Goal: Task Accomplishment & Management: Complete application form

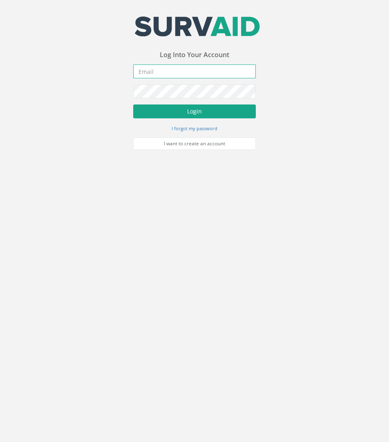
type input "[PERSON_NAME][EMAIL_ADDRESS][PERSON_NAME][DOMAIN_NAME]"
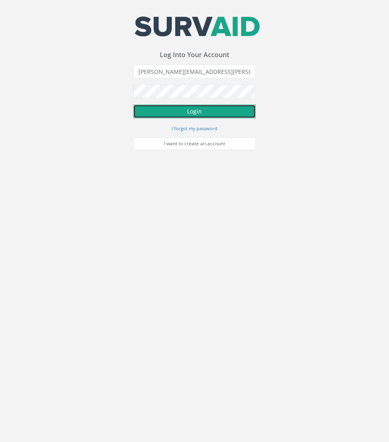
click at [205, 113] on button "Login" at bounding box center [194, 112] width 123 height 14
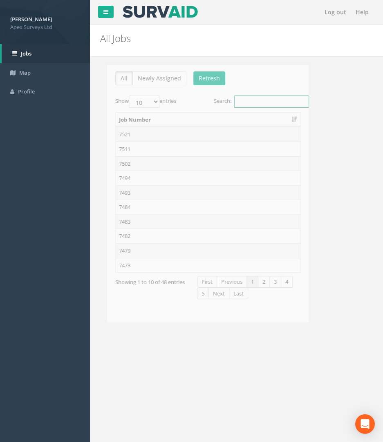
drag, startPoint x: 242, startPoint y: 102, endPoint x: 252, endPoint y: 96, distance: 11.7
click at [243, 102] on input "Search:" at bounding box center [264, 102] width 75 height 12
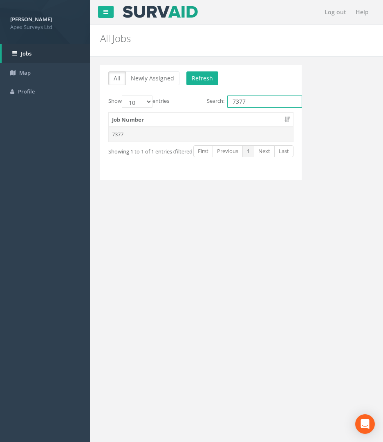
type input "7377"
click at [126, 132] on td "7377" at bounding box center [201, 134] width 184 height 15
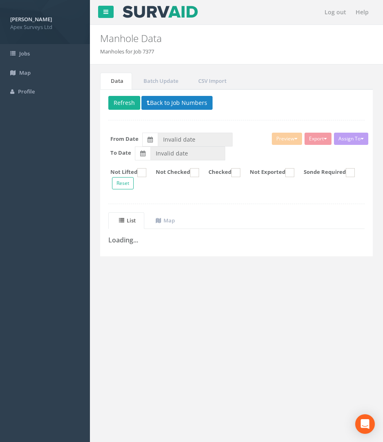
type input "[DATE]"
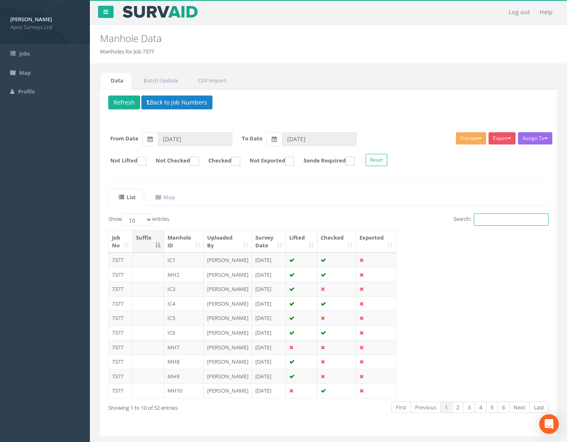
click at [388, 216] on input "Search:" at bounding box center [511, 220] width 75 height 12
drag, startPoint x: 502, startPoint y: 220, endPoint x: 503, endPoint y: 216, distance: 4.4
click at [388, 220] on input "Search:" at bounding box center [511, 220] width 75 height 12
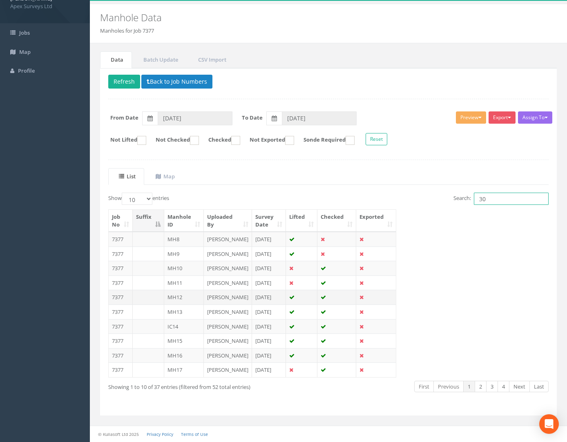
scroll to position [97, 0]
click at [388, 387] on link "2" at bounding box center [481, 387] width 12 height 12
click at [388, 387] on link "3" at bounding box center [492, 387] width 12 height 12
click at [118, 261] on td "7377" at bounding box center [121, 268] width 24 height 15
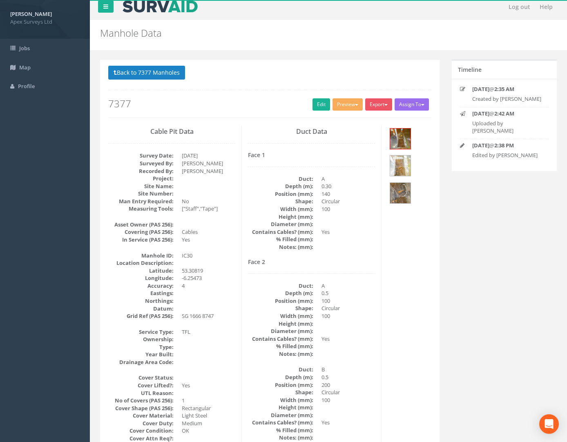
scroll to position [0, 0]
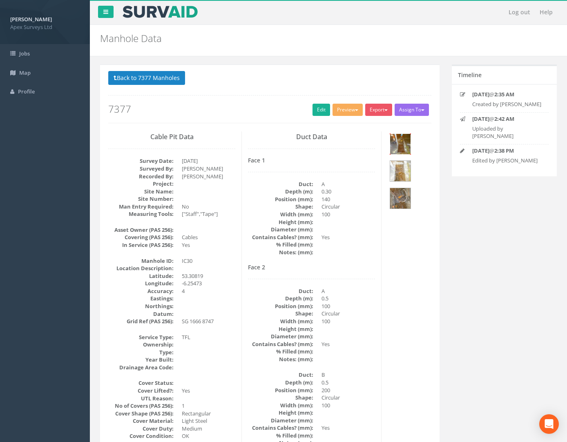
click at [388, 138] on img at bounding box center [400, 144] width 20 height 20
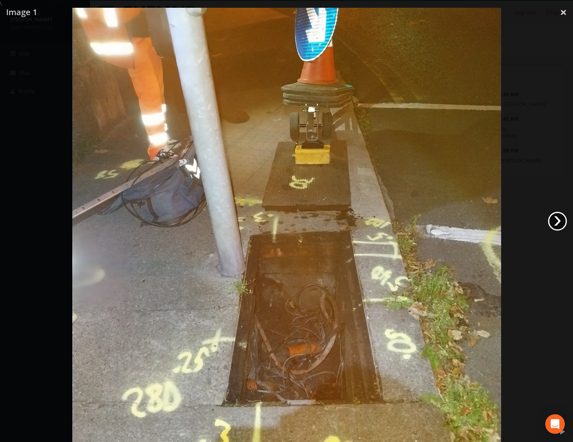
click at [388, 223] on link "›" at bounding box center [557, 221] width 19 height 19
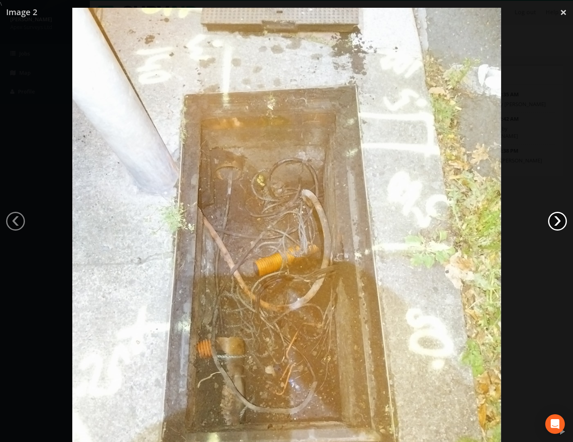
click at [388, 224] on link "›" at bounding box center [557, 221] width 19 height 19
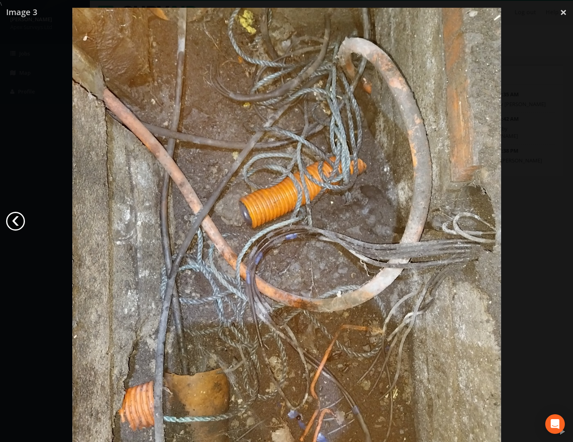
click at [18, 220] on link "‹" at bounding box center [15, 221] width 19 height 19
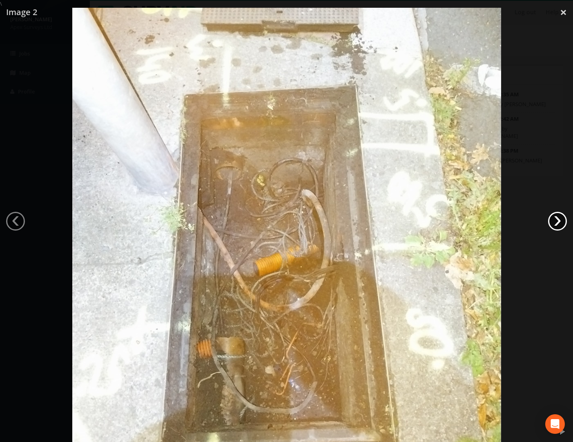
click at [388, 225] on link "›" at bounding box center [557, 221] width 19 height 19
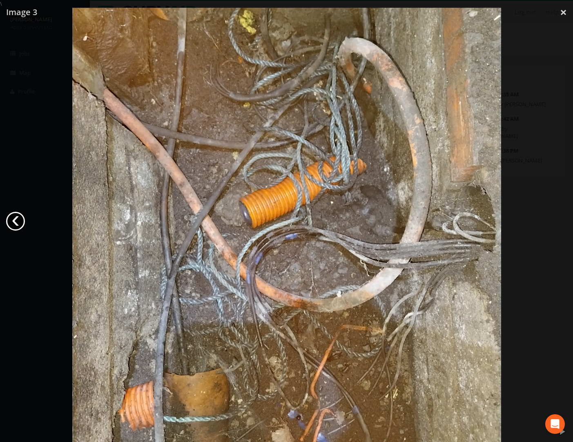
click at [11, 221] on link "‹" at bounding box center [15, 221] width 19 height 19
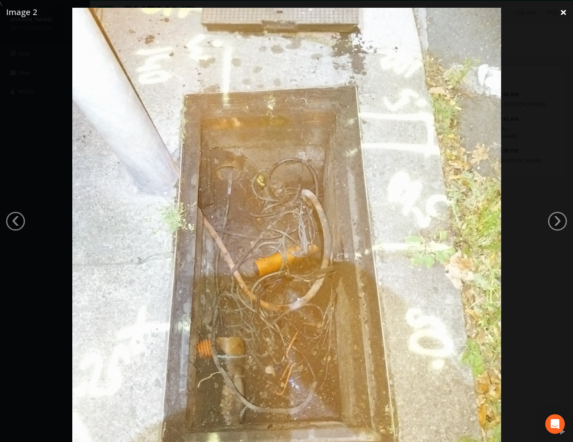
click at [388, 15] on link "×" at bounding box center [563, 12] width 19 height 25
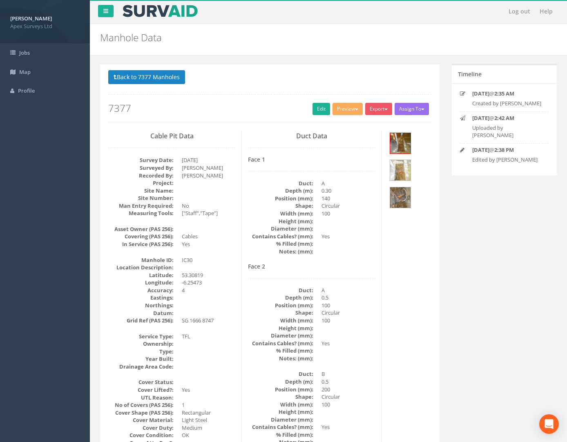
scroll to position [0, 0]
click at [388, 192] on img at bounding box center [400, 198] width 20 height 20
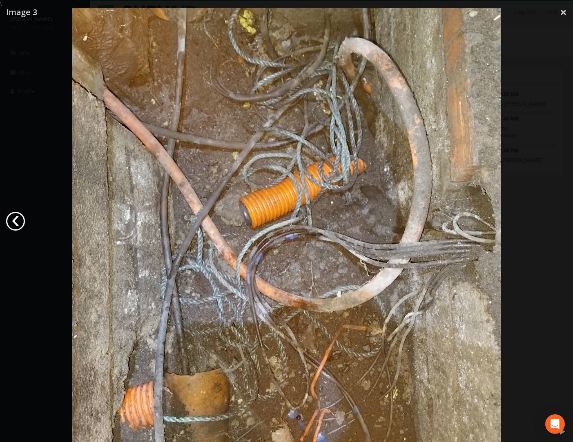
click at [23, 221] on link "‹" at bounding box center [15, 221] width 19 height 19
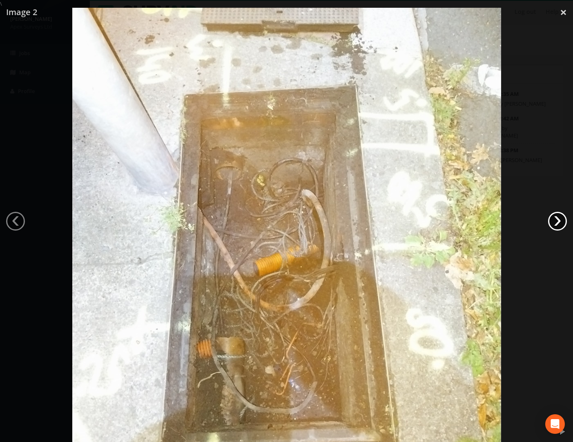
click at [388, 222] on link "›" at bounding box center [557, 221] width 19 height 19
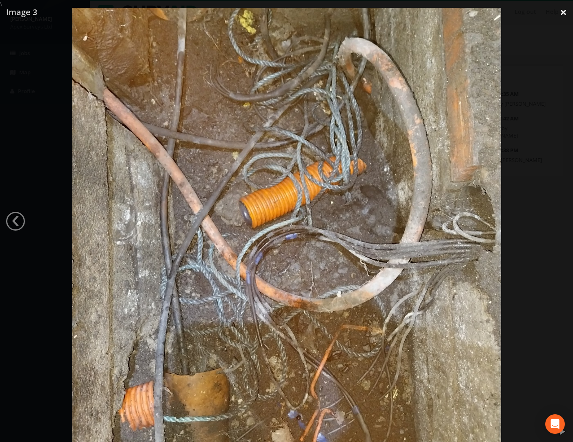
click at [388, 14] on link "×" at bounding box center [563, 12] width 19 height 25
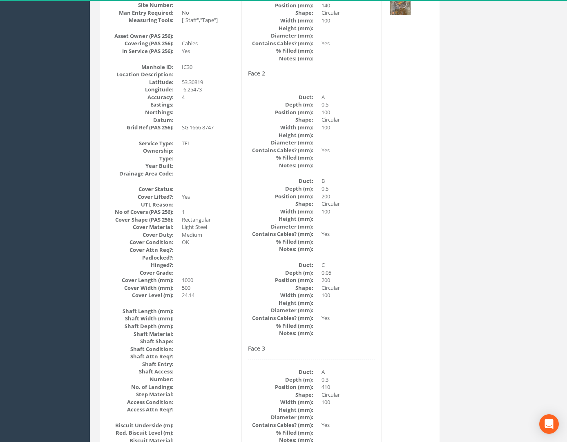
scroll to position [123, 0]
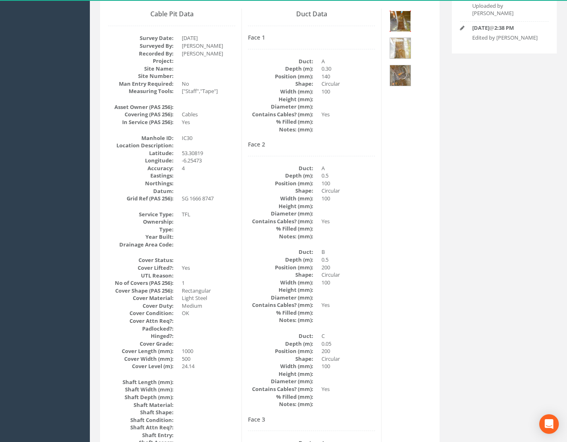
click at [388, 25] on img at bounding box center [400, 21] width 20 height 20
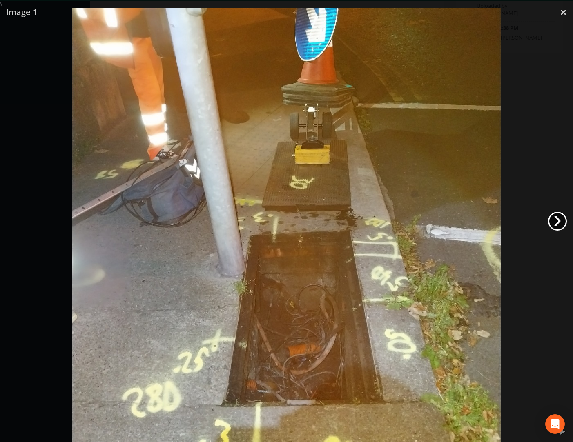
click at [388, 224] on link "›" at bounding box center [557, 221] width 19 height 19
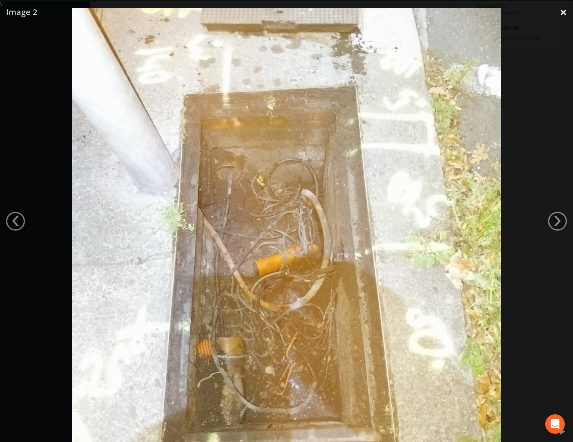
click at [388, 10] on link "×" at bounding box center [563, 12] width 19 height 25
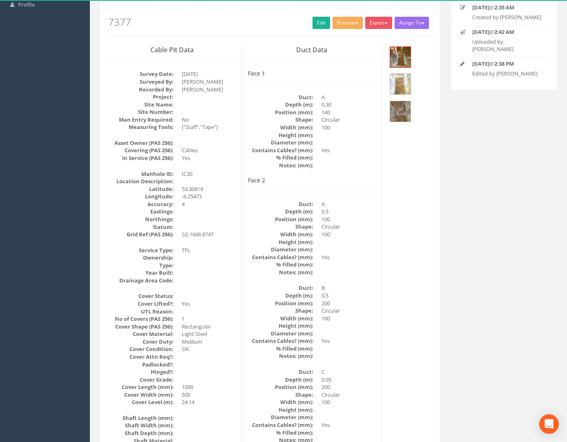
scroll to position [0, 0]
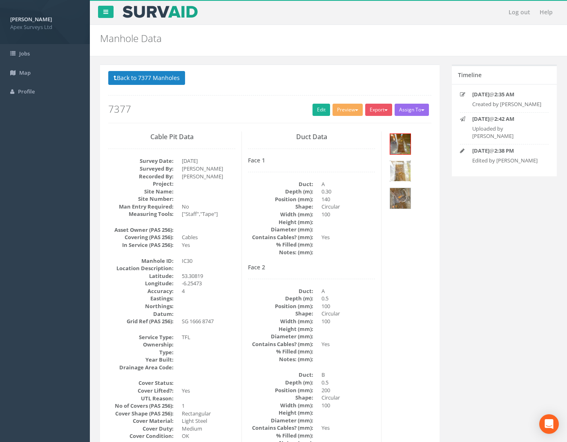
click at [388, 175] on img at bounding box center [400, 171] width 20 height 20
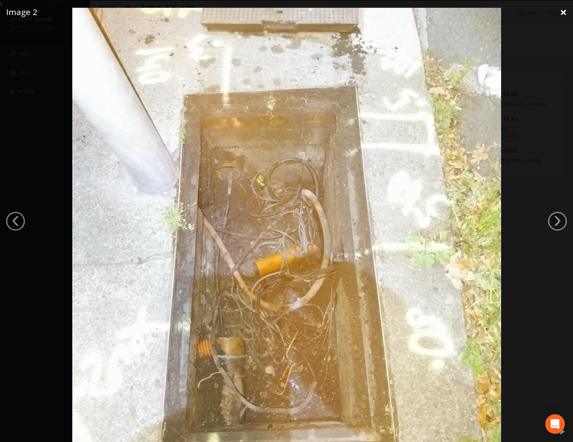
click at [388, 16] on link "×" at bounding box center [563, 12] width 19 height 25
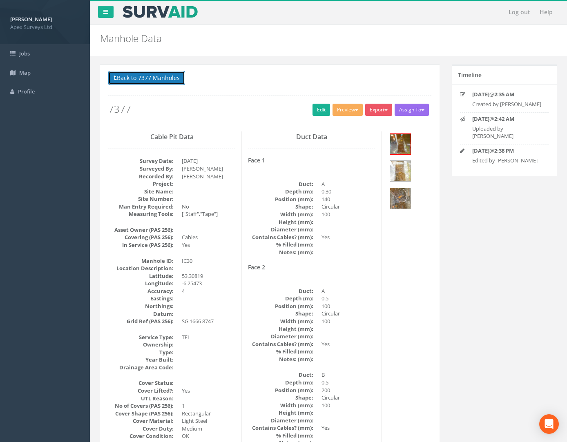
click at [159, 77] on button "Back to 7377 Manholes" at bounding box center [146, 78] width 77 height 14
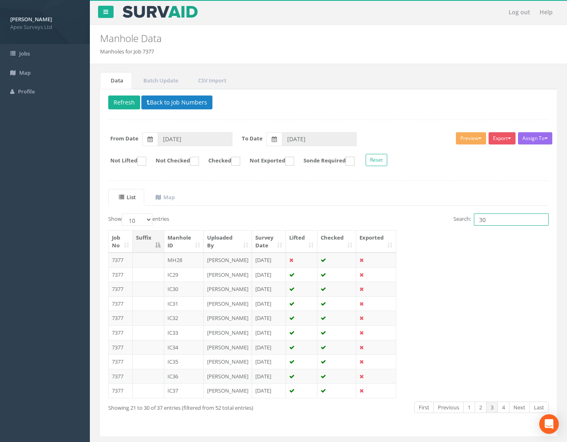
drag, startPoint x: 493, startPoint y: 220, endPoint x: 410, endPoint y: 215, distance: 83.0
click at [388, 218] on div "Search: 30" at bounding box center [441, 221] width 214 height 14
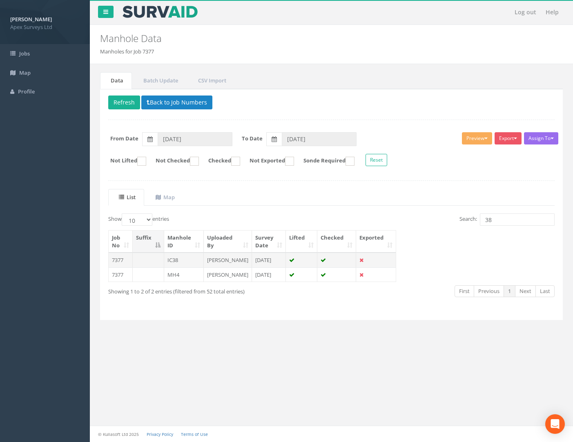
click at [118, 257] on td "7377" at bounding box center [121, 260] width 24 height 15
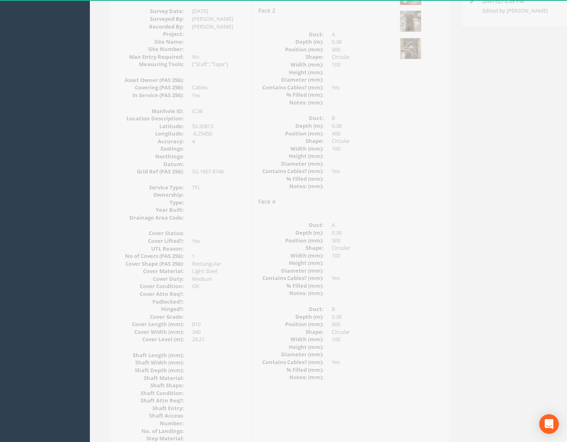
scroll to position [41, 0]
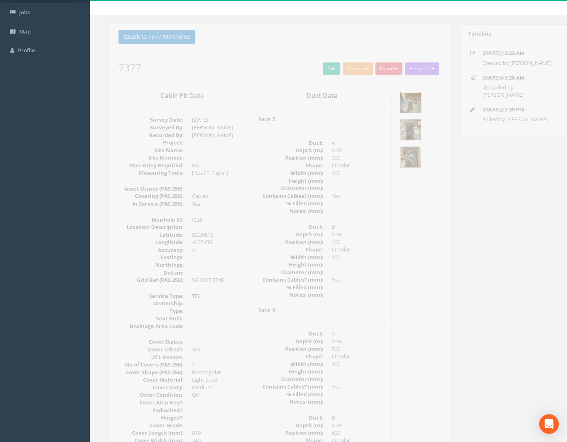
click at [388, 105] on img at bounding box center [400, 103] width 20 height 20
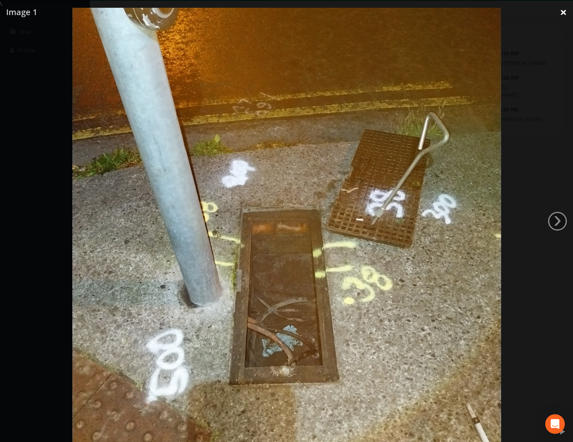
click at [388, 13] on link "×" at bounding box center [563, 12] width 19 height 25
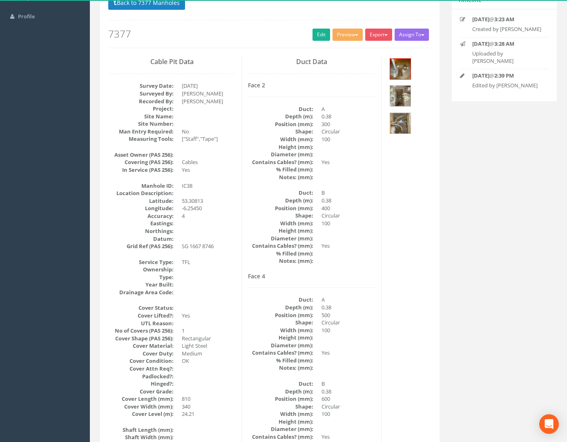
scroll to position [0, 0]
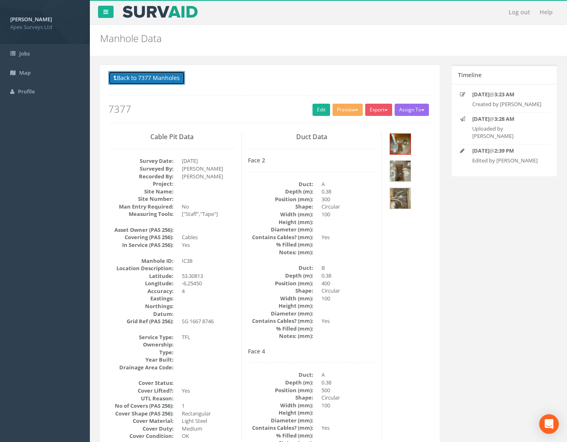
drag, startPoint x: 128, startPoint y: 75, endPoint x: 194, endPoint y: 89, distance: 67.4
click at [128, 75] on button "Back to 7377 Manholes" at bounding box center [146, 78] width 77 height 14
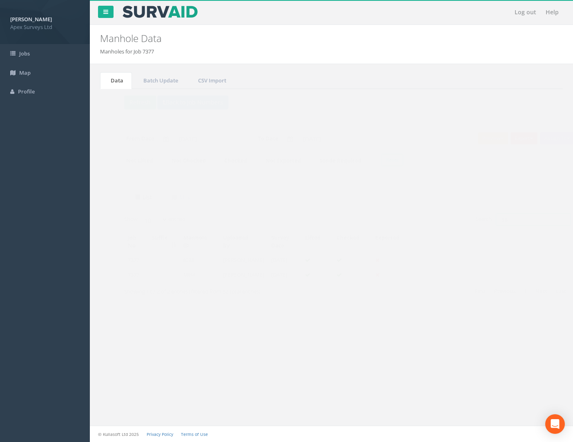
drag, startPoint x: 490, startPoint y: 217, endPoint x: 466, endPoint y: 204, distance: 27.3
click at [388, 217] on div "Search: 38" at bounding box center [446, 221] width 217 height 14
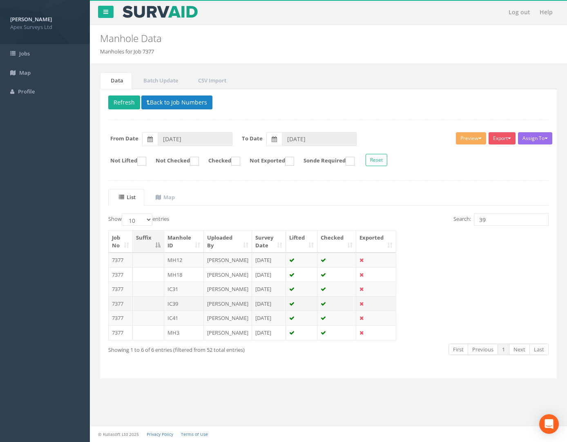
click at [116, 311] on td "7377" at bounding box center [121, 304] width 24 height 15
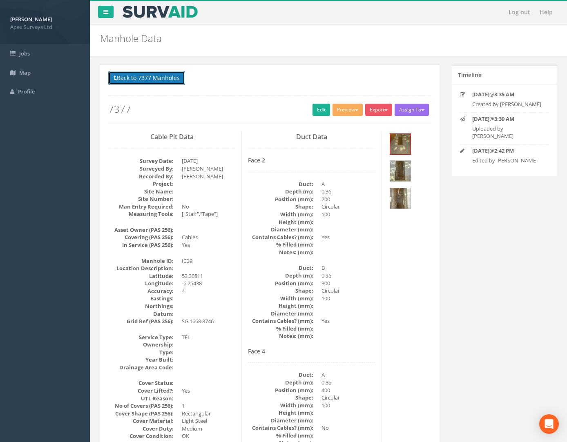
click at [124, 83] on button "Back to 7377 Manholes" at bounding box center [146, 78] width 77 height 14
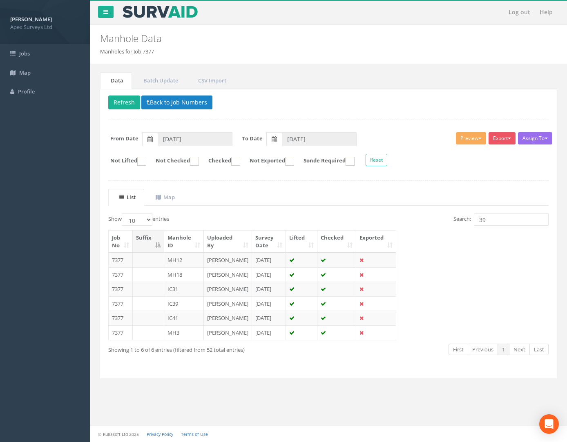
click at [114, 311] on td "7377" at bounding box center [121, 304] width 24 height 15
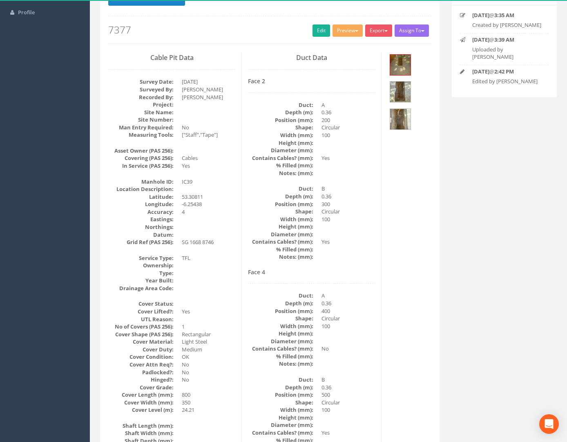
scroll to position [0, 0]
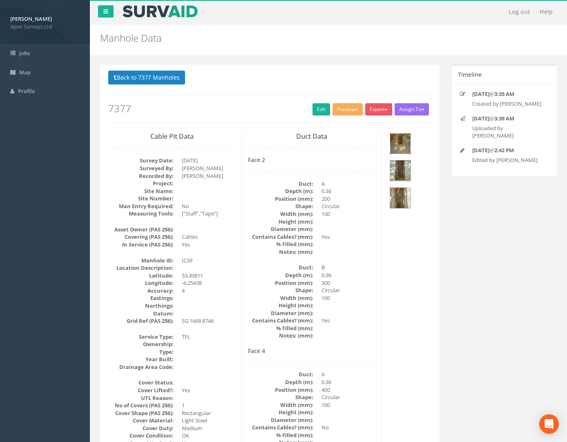
click at [388, 149] on img at bounding box center [400, 144] width 20 height 20
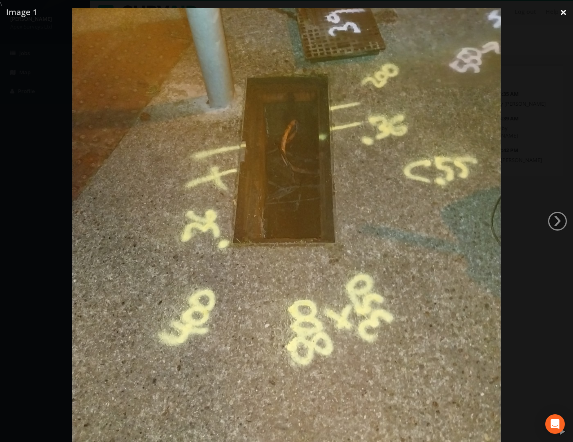
click at [388, 14] on link "×" at bounding box center [563, 12] width 19 height 25
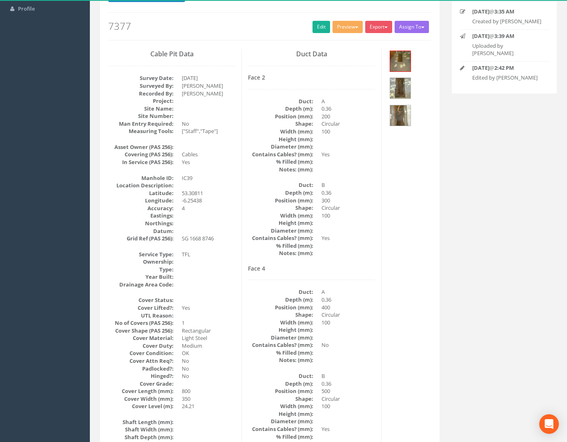
scroll to position [0, 0]
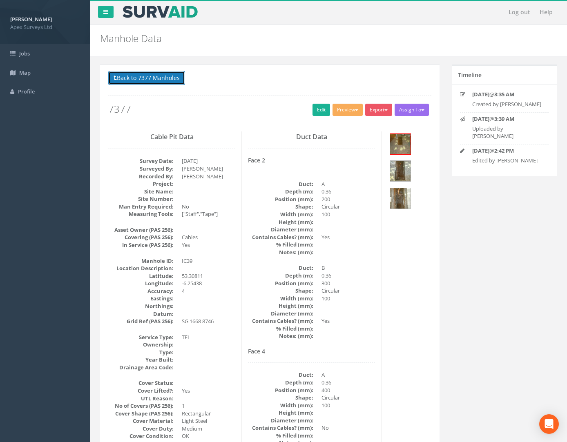
click at [172, 75] on button "Back to 7377 Manholes" at bounding box center [146, 78] width 77 height 14
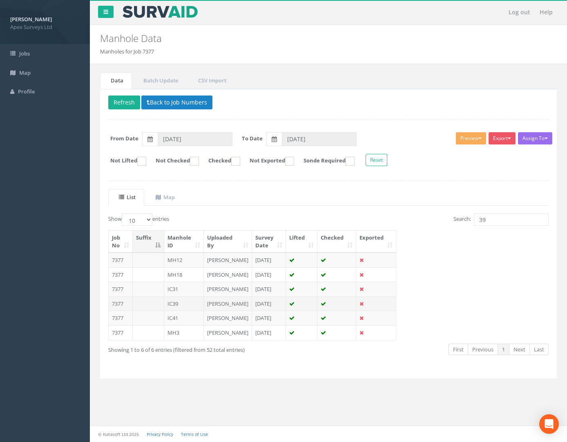
click at [121, 311] on td "7377" at bounding box center [121, 304] width 24 height 15
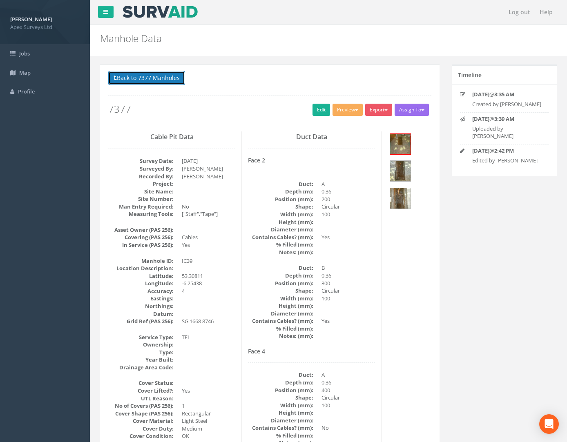
click at [140, 80] on button "Back to 7377 Manholes" at bounding box center [146, 78] width 77 height 14
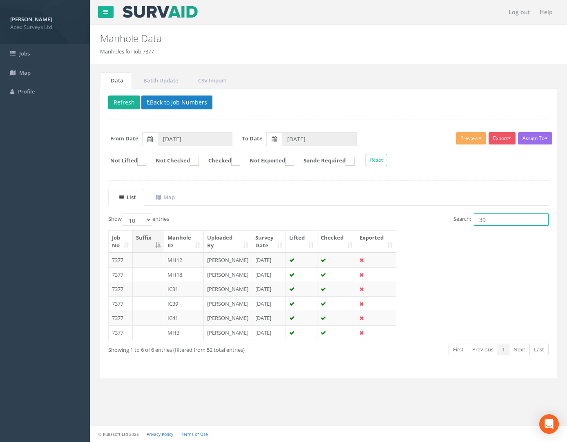
drag, startPoint x: 473, startPoint y: 219, endPoint x: 377, endPoint y: 210, distance: 96.3
click at [381, 212] on div "List Map Show 10 25 50 100 entries Search: 39 Job No Suffix Manhole ID Uploaded…" at bounding box center [328, 279] width 440 height 181
type input "9"
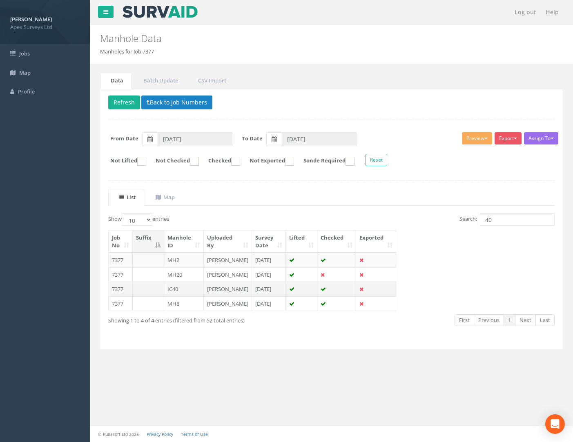
click at [119, 297] on td "7377" at bounding box center [121, 289] width 24 height 15
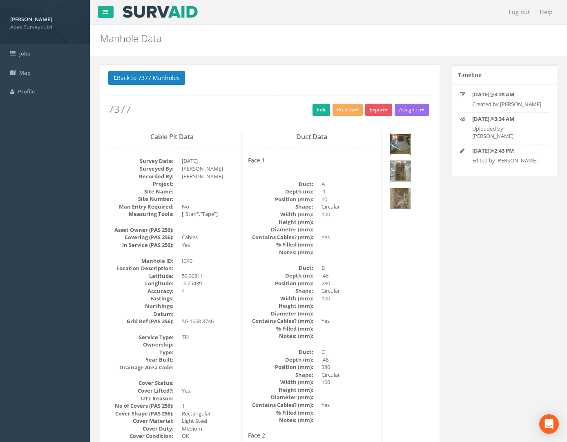
click at [388, 142] on img at bounding box center [400, 144] width 20 height 20
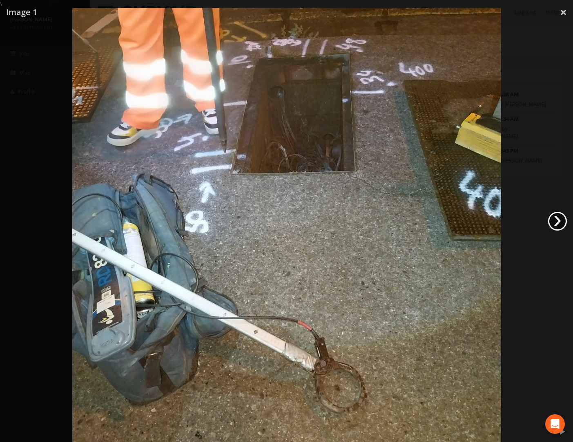
click at [388, 226] on link "›" at bounding box center [557, 221] width 19 height 19
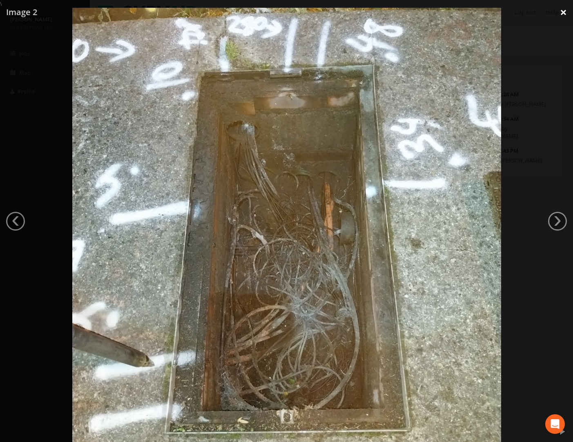
click at [388, 16] on link "×" at bounding box center [563, 12] width 19 height 25
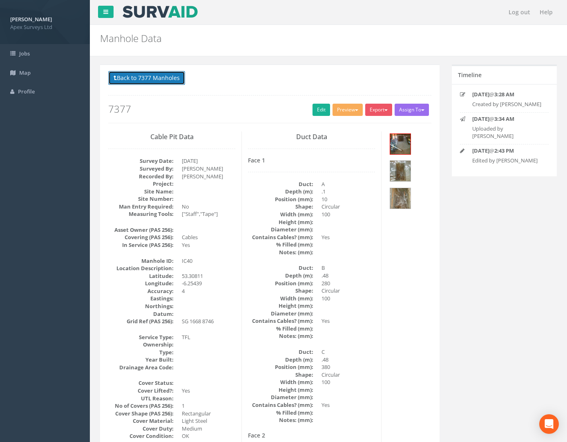
click at [149, 73] on button "Back to 7377 Manholes" at bounding box center [146, 78] width 77 height 14
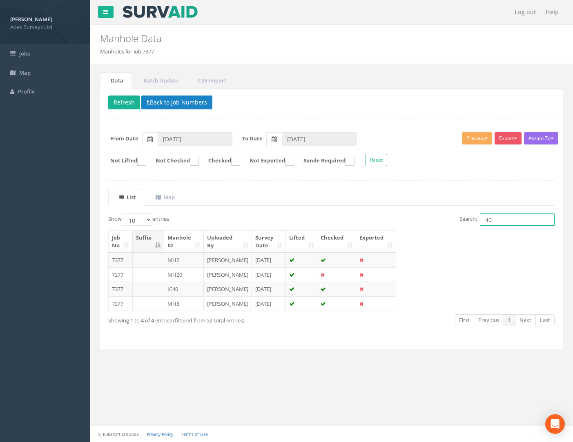
drag, startPoint x: 449, startPoint y: 214, endPoint x: 406, endPoint y: 209, distance: 42.8
click at [383, 214] on div "Search: 40" at bounding box center [446, 221] width 217 height 14
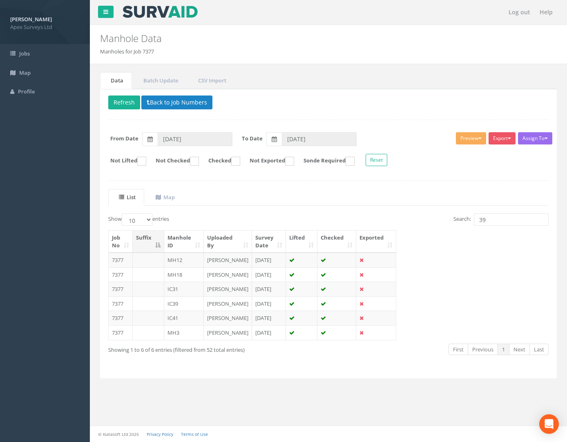
drag, startPoint x: 119, startPoint y: 328, endPoint x: 87, endPoint y: 323, distance: 32.2
click at [119, 311] on td "7377" at bounding box center [121, 304] width 24 height 15
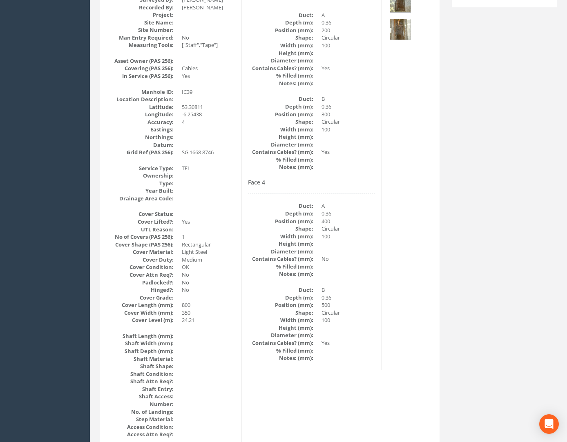
scroll to position [123, 0]
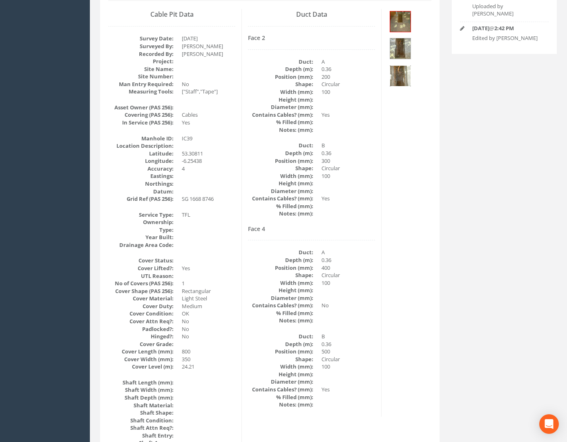
click at [388, 72] on img at bounding box center [400, 76] width 20 height 20
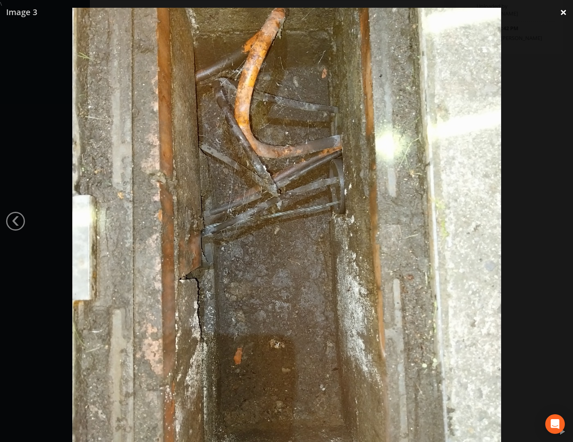
click at [388, 16] on link "×" at bounding box center [563, 12] width 19 height 25
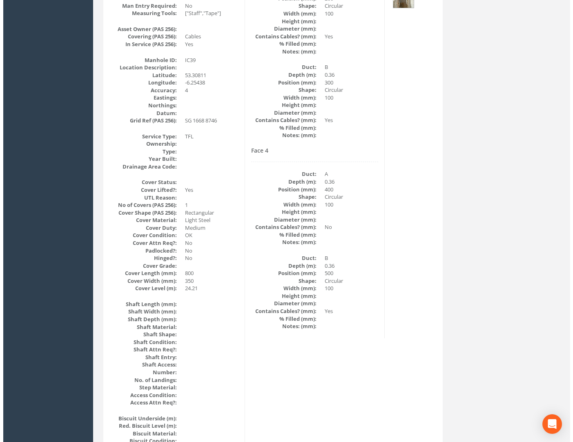
scroll to position [82, 0]
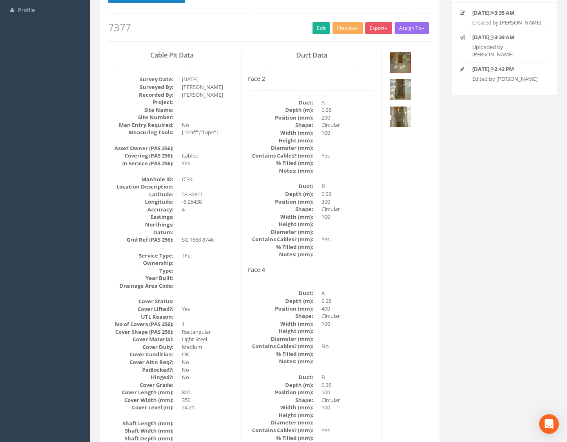
click at [388, 118] on img at bounding box center [400, 117] width 20 height 20
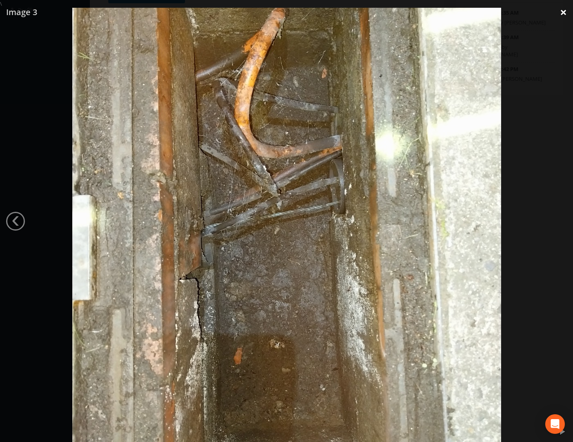
click at [388, 14] on link "×" at bounding box center [563, 12] width 19 height 25
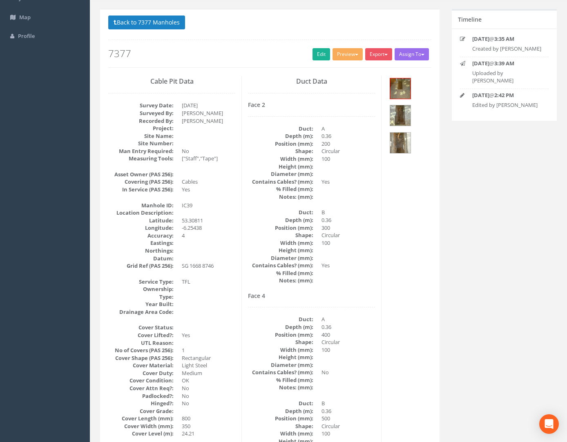
scroll to position [41, 0]
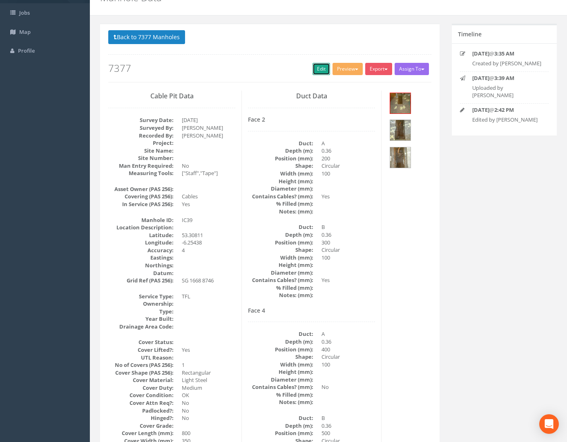
click at [316, 69] on link "Edit" at bounding box center [321, 69] width 18 height 12
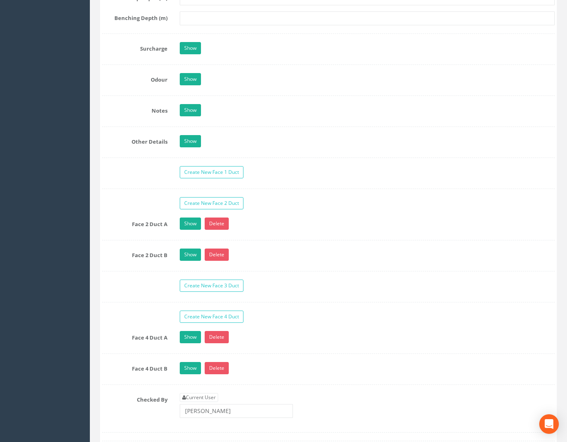
scroll to position [1144, 0]
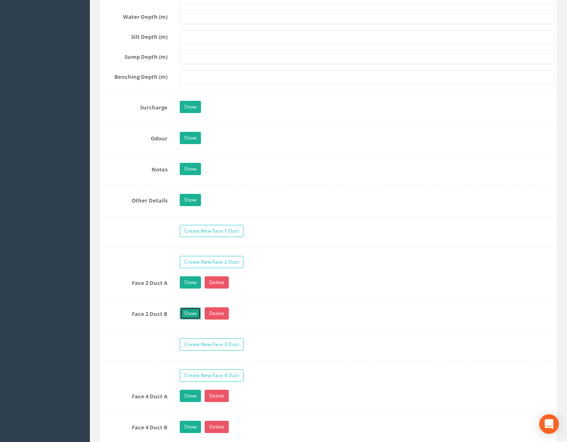
click at [186, 320] on link "Show" at bounding box center [190, 314] width 21 height 12
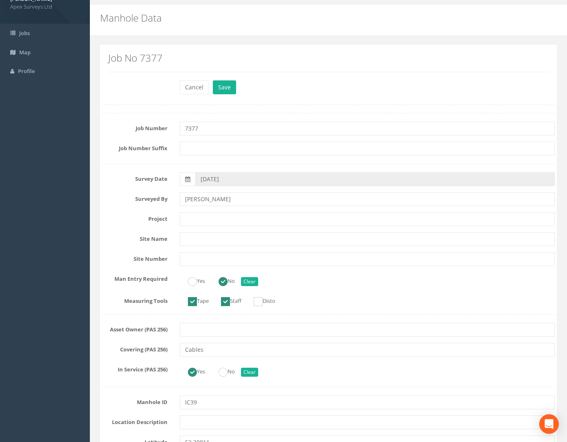
scroll to position [0, 0]
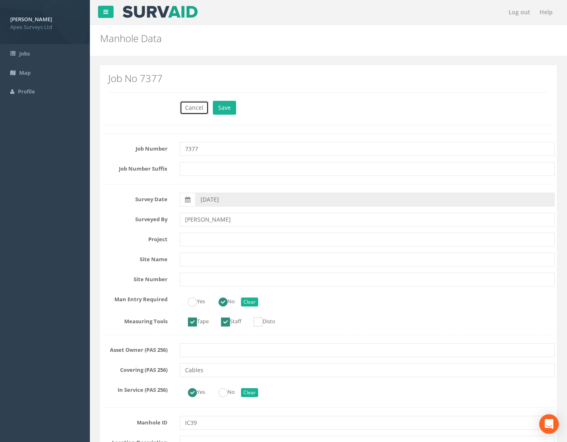
click at [185, 102] on button "Cancel" at bounding box center [194, 108] width 29 height 14
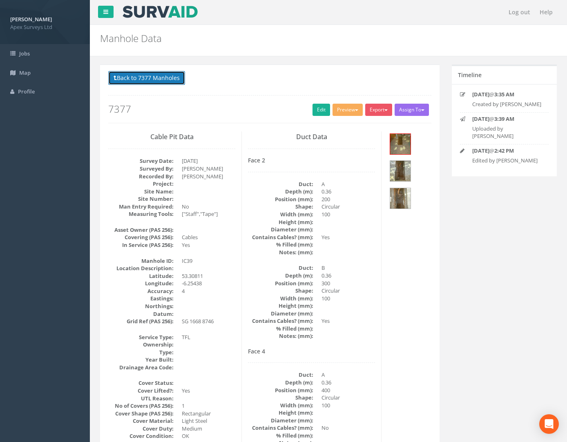
click at [175, 81] on button "Back to 7377 Manholes" at bounding box center [146, 78] width 77 height 14
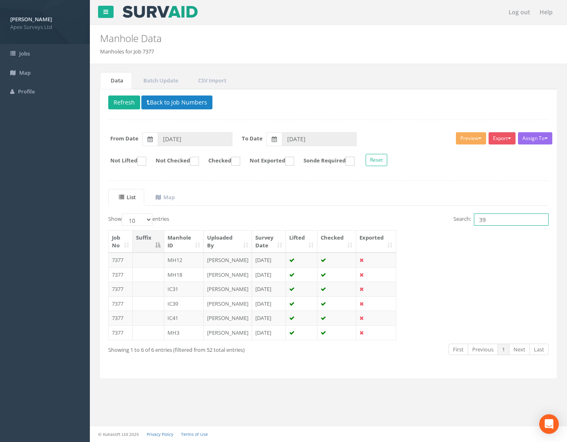
drag, startPoint x: 491, startPoint y: 214, endPoint x: 441, endPoint y: 227, distance: 51.5
click at [388, 227] on div "Search: 39" at bounding box center [441, 221] width 214 height 14
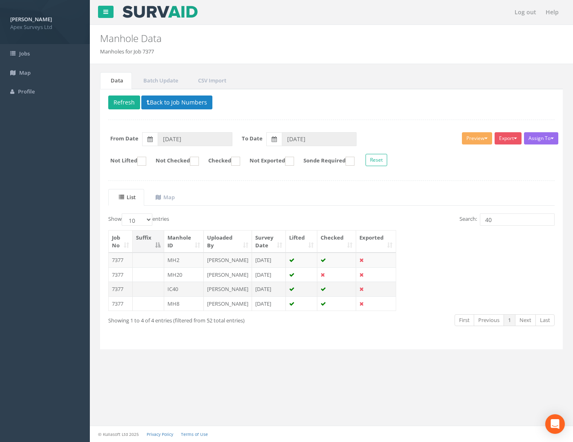
click at [116, 297] on td "7377" at bounding box center [121, 289] width 24 height 15
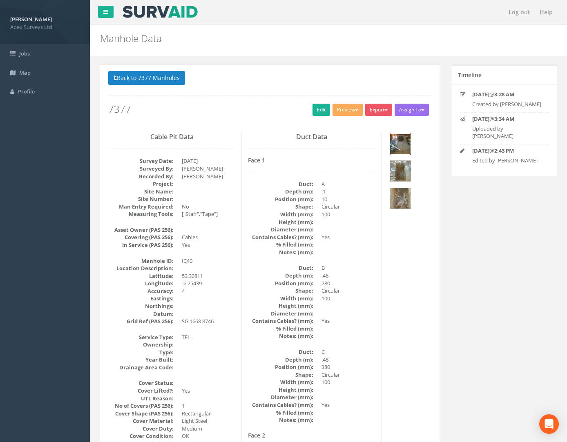
click at [388, 147] on img at bounding box center [400, 144] width 20 height 20
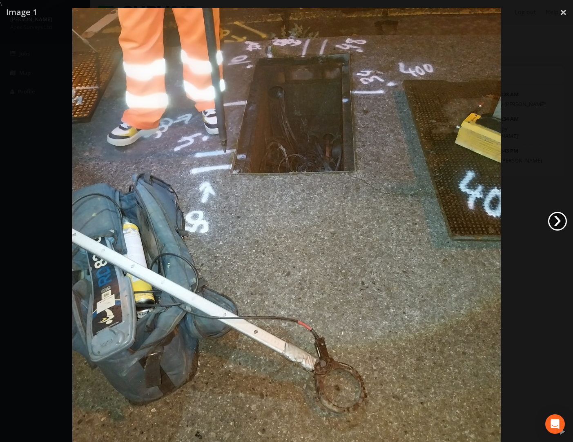
click at [388, 224] on link "›" at bounding box center [557, 221] width 19 height 19
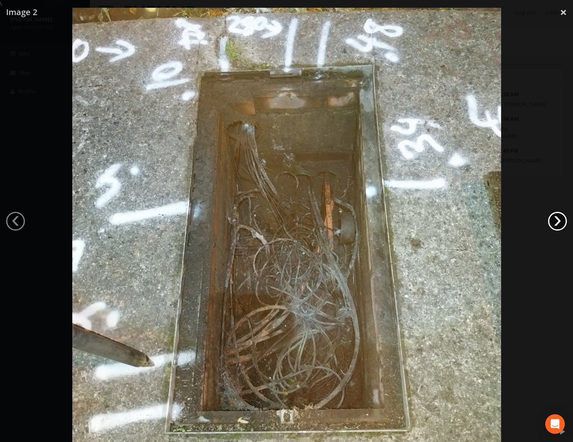
click at [388, 225] on link "›" at bounding box center [557, 221] width 19 height 19
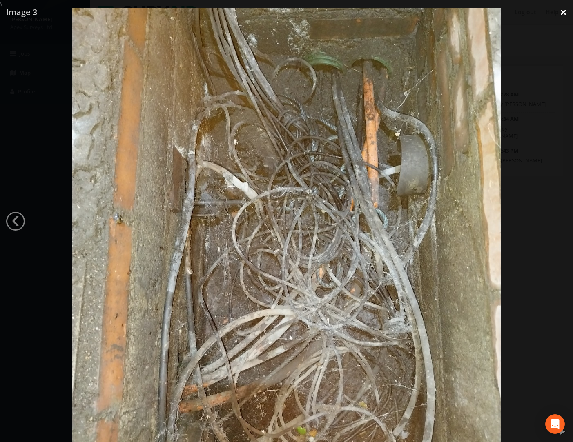
click at [388, 15] on link "×" at bounding box center [563, 12] width 19 height 25
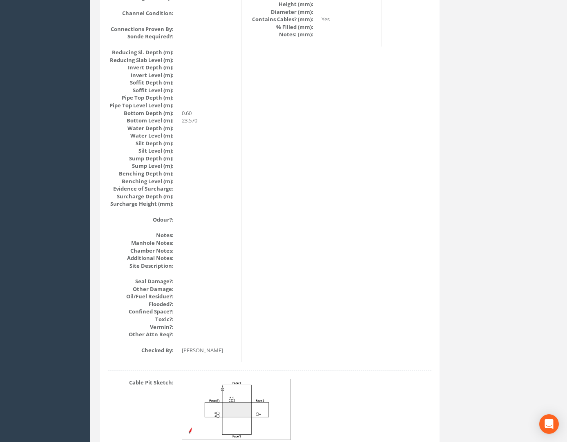
scroll to position [817, 0]
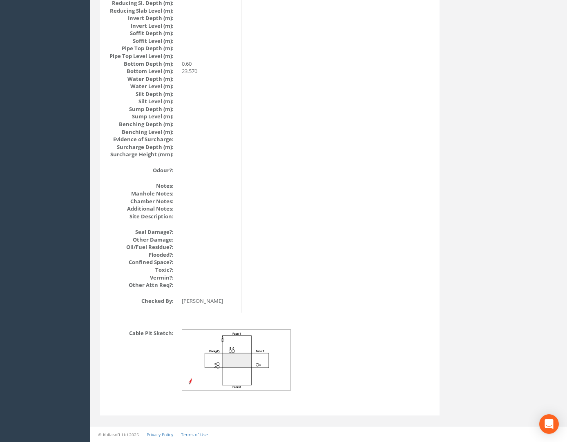
click at [252, 359] on img at bounding box center [236, 360] width 109 height 61
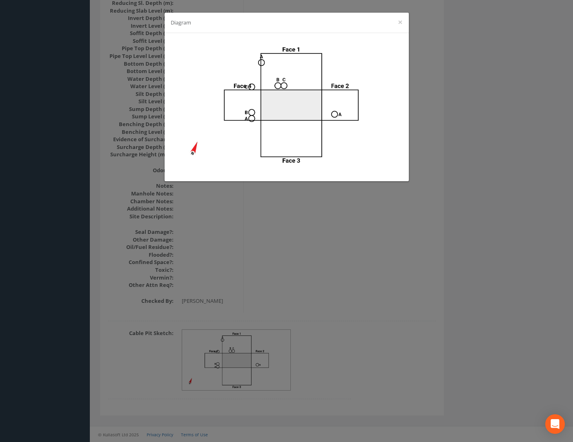
click at [388, 270] on div "Diagram ×" at bounding box center [286, 221] width 573 height 442
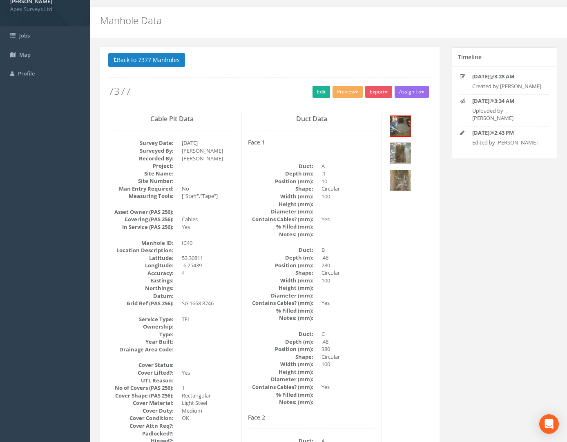
scroll to position [0, 0]
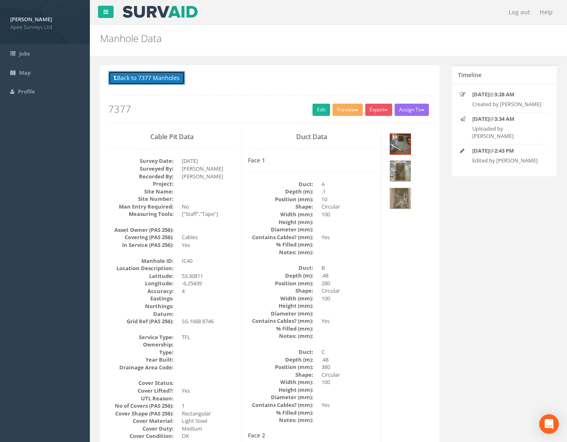
click at [133, 83] on button "Back to 7377 Manholes" at bounding box center [146, 78] width 77 height 14
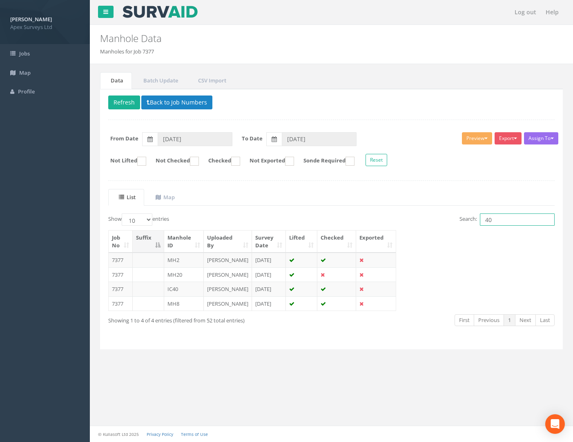
drag, startPoint x: 507, startPoint y: 219, endPoint x: 250, endPoint y: 214, distance: 256.9
click at [254, 214] on div "Show 10 25 50 100 entries Search: 40" at bounding box center [331, 221] width 459 height 14
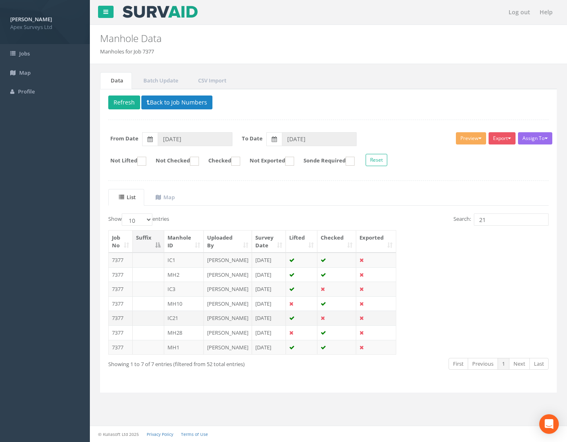
click at [122, 326] on td "7377" at bounding box center [121, 318] width 24 height 15
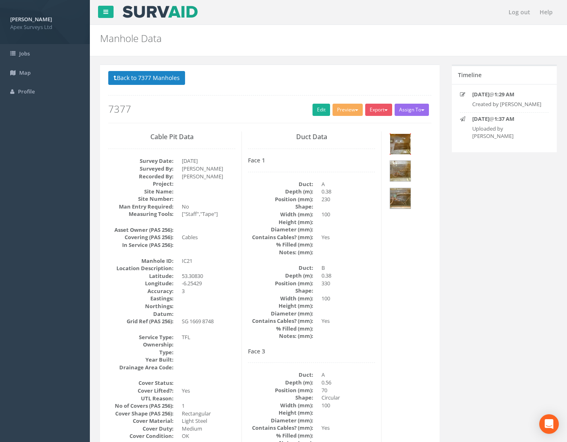
click at [388, 144] on img at bounding box center [400, 144] width 20 height 20
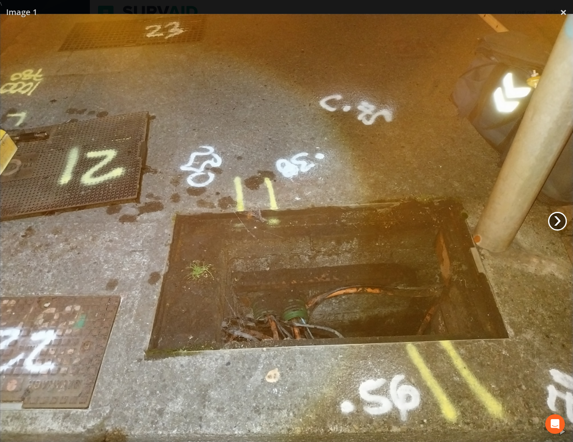
click at [388, 228] on link "›" at bounding box center [557, 221] width 19 height 19
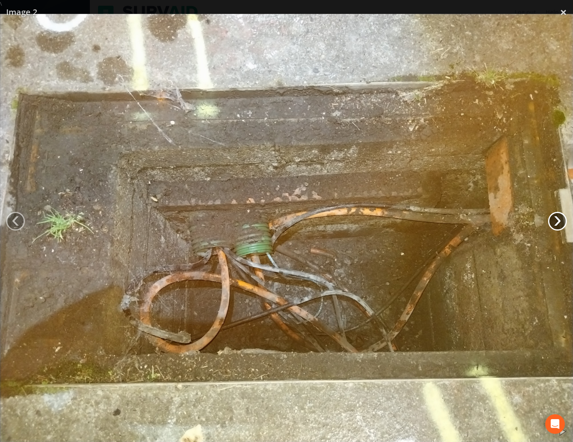
click at [388, 221] on link "›" at bounding box center [557, 221] width 19 height 19
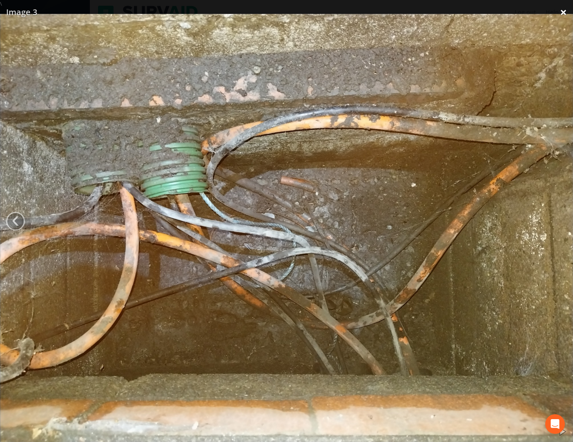
click at [388, 14] on link "×" at bounding box center [563, 12] width 19 height 25
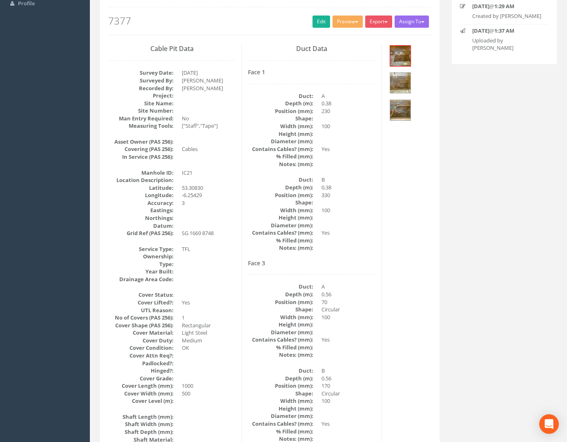
scroll to position [82, 0]
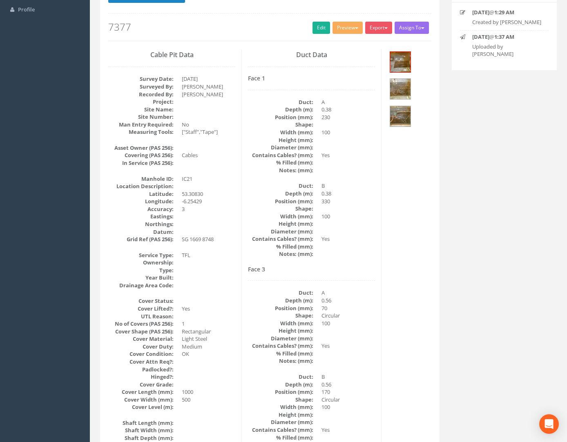
click at [388, 74] on div at bounding box center [410, 90] width 44 height 82
click at [388, 60] on img at bounding box center [400, 62] width 20 height 20
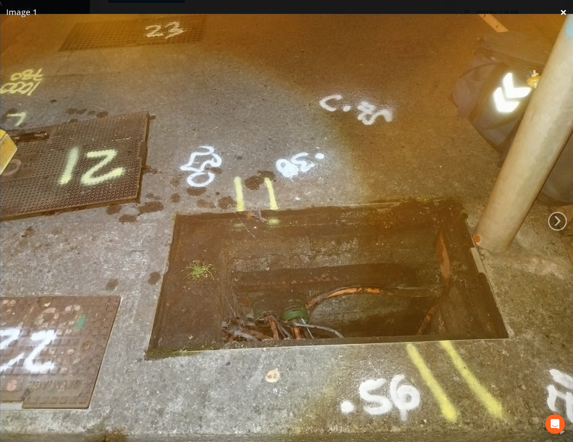
click at [388, 12] on link "×" at bounding box center [563, 12] width 19 height 25
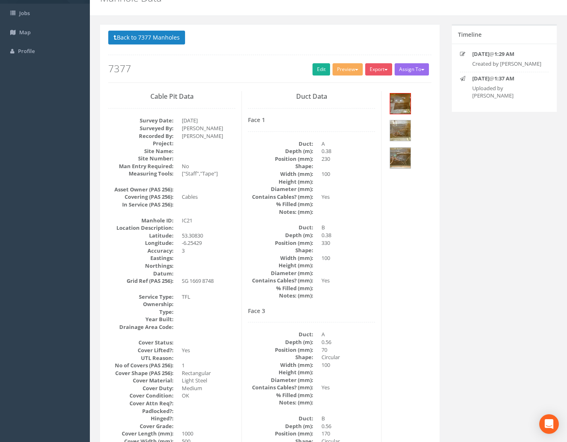
scroll to position [0, 0]
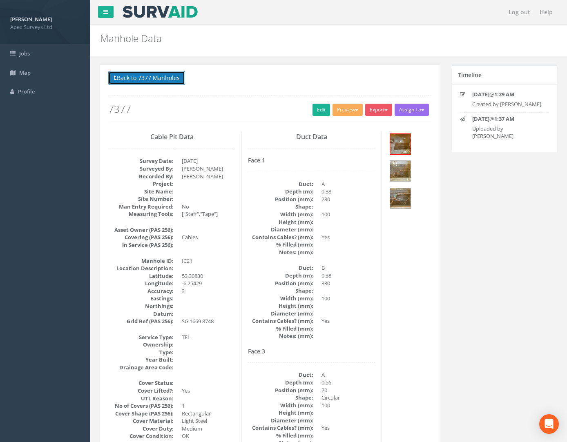
click at [129, 72] on button "Back to 7377 Manholes" at bounding box center [146, 78] width 77 height 14
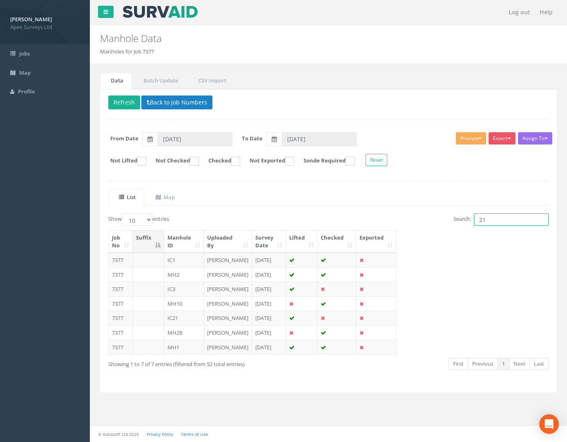
drag, startPoint x: 489, startPoint y: 214, endPoint x: 380, endPoint y: 222, distance: 109.3
click at [386, 221] on div "Search: 21" at bounding box center [441, 221] width 214 height 14
click at [124, 311] on td "7377" at bounding box center [121, 304] width 24 height 15
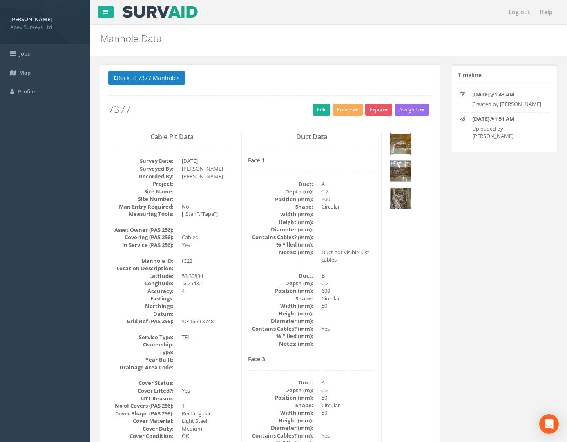
click at [388, 146] on img at bounding box center [400, 144] width 20 height 20
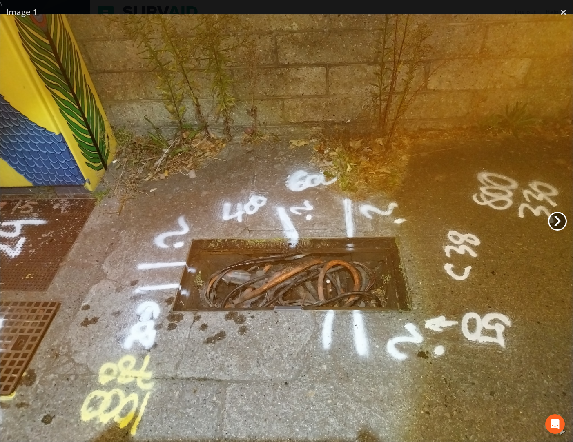
click at [388, 225] on link "›" at bounding box center [557, 221] width 19 height 19
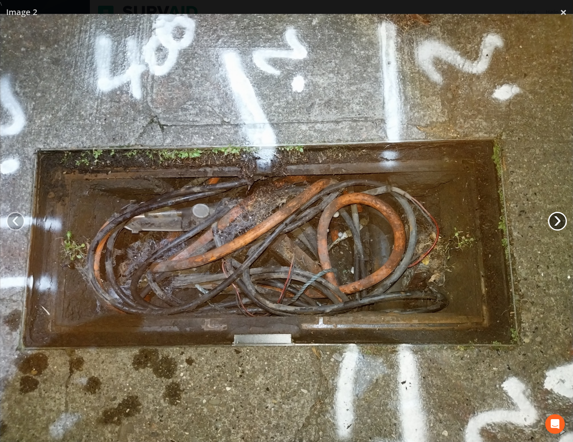
click at [388, 225] on link "›" at bounding box center [557, 221] width 19 height 19
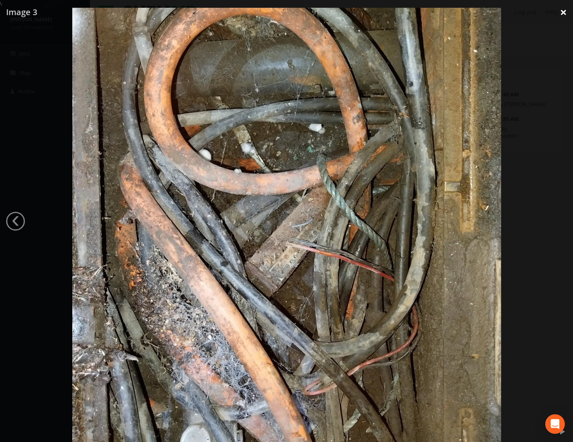
click at [388, 13] on link "×" at bounding box center [563, 12] width 19 height 25
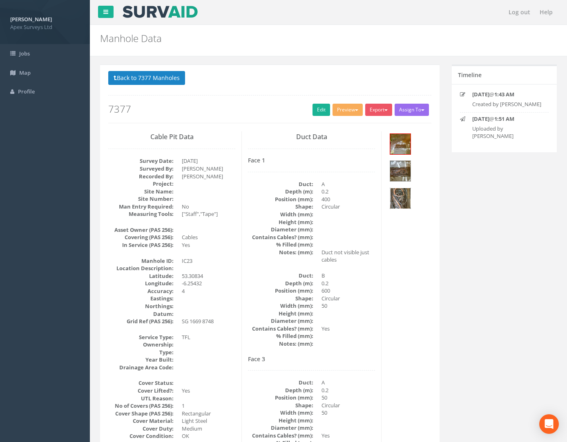
click at [388, 203] on img at bounding box center [400, 198] width 20 height 20
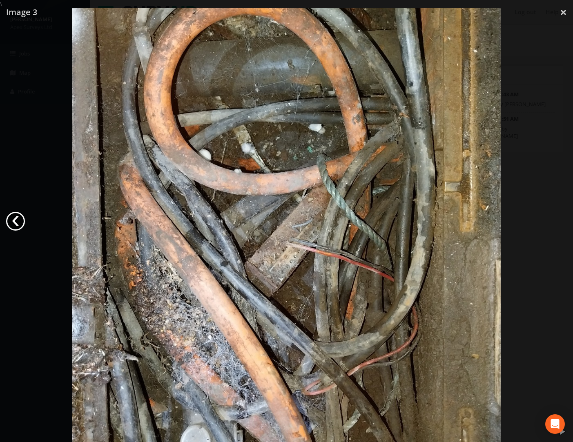
click at [14, 217] on link "‹" at bounding box center [15, 221] width 19 height 19
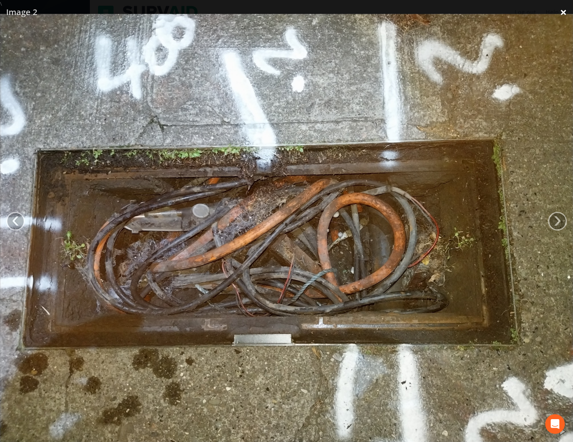
drag, startPoint x: 564, startPoint y: 15, endPoint x: 559, endPoint y: 13, distance: 4.7
click at [388, 15] on link "×" at bounding box center [563, 12] width 19 height 25
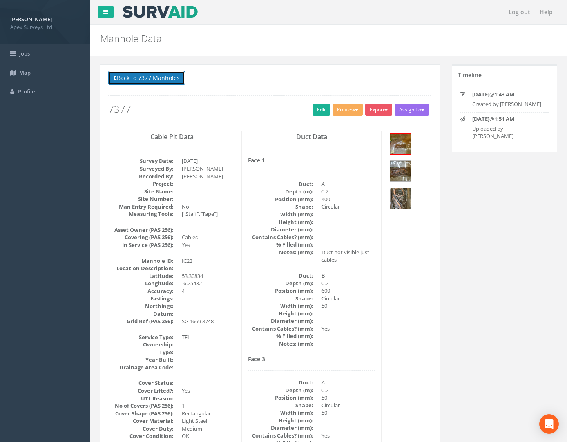
click at [117, 72] on button "Back to 7377 Manholes" at bounding box center [146, 78] width 77 height 14
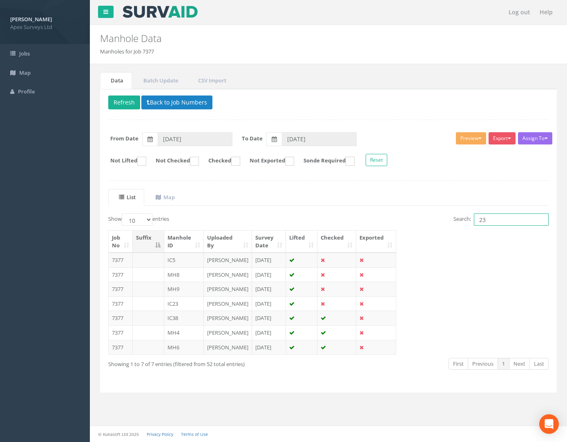
drag, startPoint x: 495, startPoint y: 220, endPoint x: 284, endPoint y: 193, distance: 213.3
click at [284, 193] on div "List Map Show 10 25 50 100 entries Search: 23 Job No Suffix Manhole ID Uploaded…" at bounding box center [328, 287] width 440 height 196
click at [116, 326] on td "7377" at bounding box center [121, 318] width 24 height 15
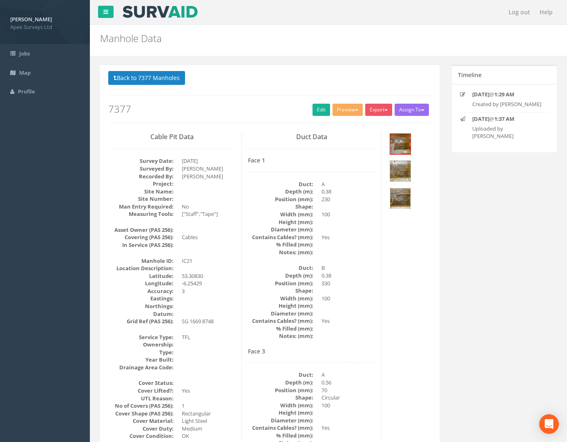
click at [388, 201] on img at bounding box center [400, 198] width 20 height 20
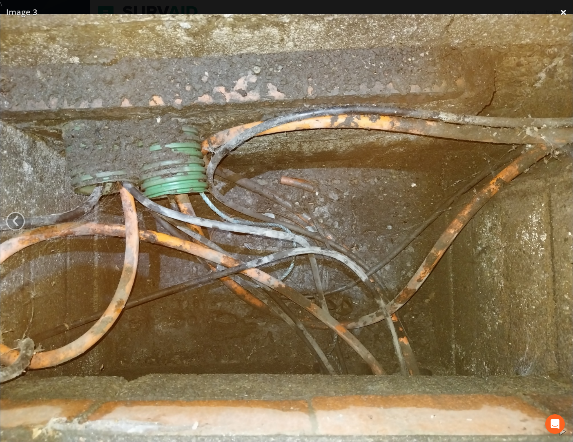
click at [388, 10] on link "×" at bounding box center [563, 12] width 19 height 25
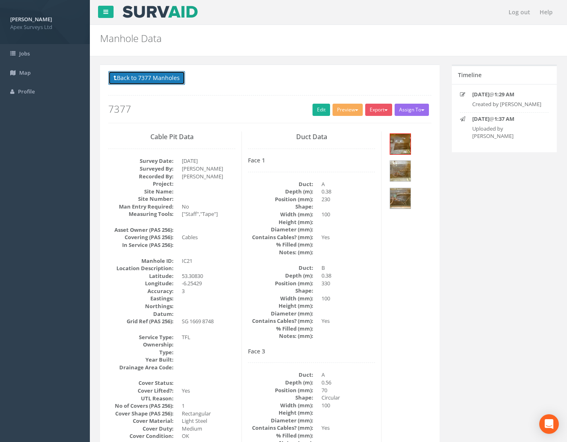
drag, startPoint x: 144, startPoint y: 81, endPoint x: 429, endPoint y: 174, distance: 300.2
click at [145, 81] on button "Back to 7377 Manholes" at bounding box center [146, 78] width 77 height 14
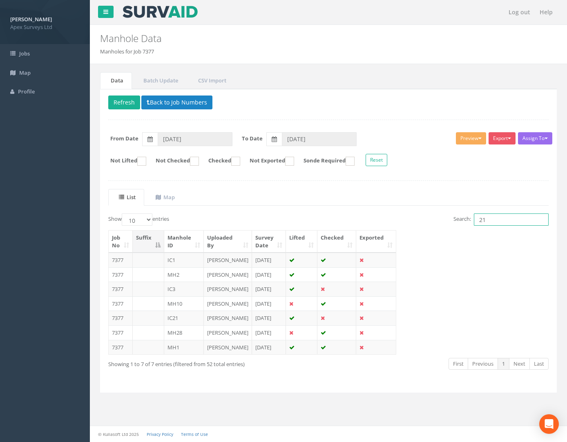
drag, startPoint x: 479, startPoint y: 218, endPoint x: 447, endPoint y: 220, distance: 31.5
click at [382, 221] on div "Search: 21" at bounding box center [441, 221] width 214 height 14
click at [115, 311] on td "7377" at bounding box center [121, 304] width 24 height 15
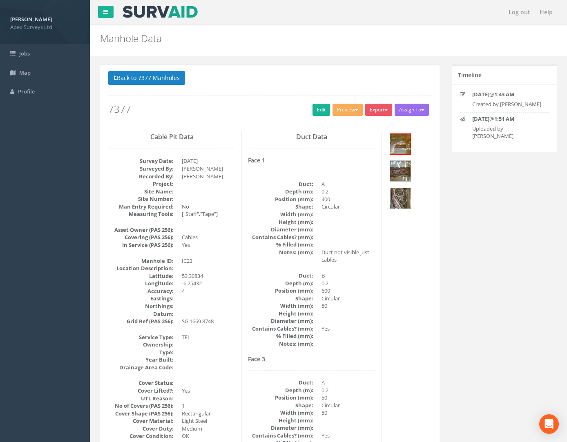
click at [388, 196] on img at bounding box center [400, 198] width 20 height 20
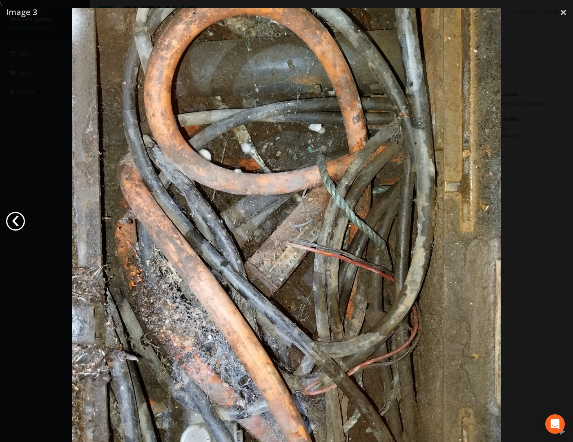
click at [19, 219] on link "‹" at bounding box center [15, 221] width 19 height 19
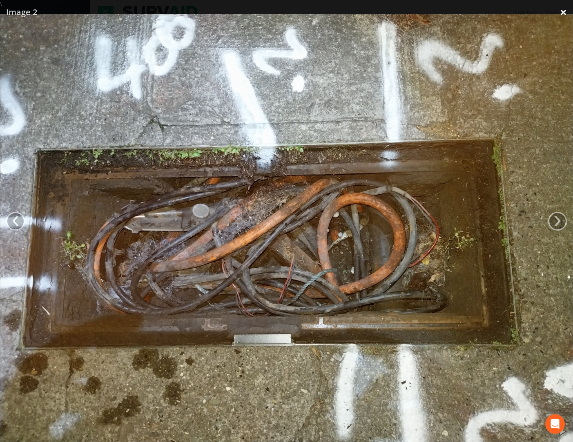
click at [388, 16] on link "×" at bounding box center [563, 12] width 19 height 25
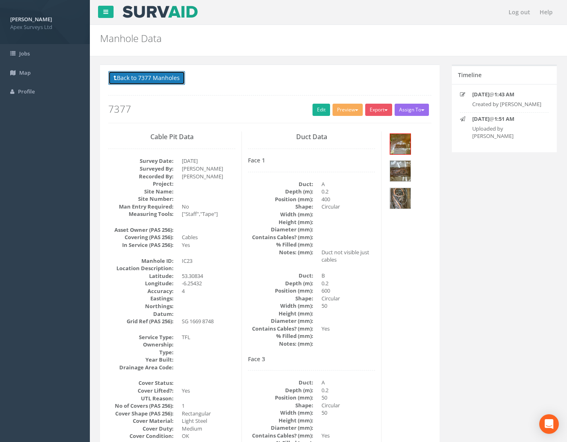
click at [149, 75] on button "Back to 7377 Manholes" at bounding box center [146, 78] width 77 height 14
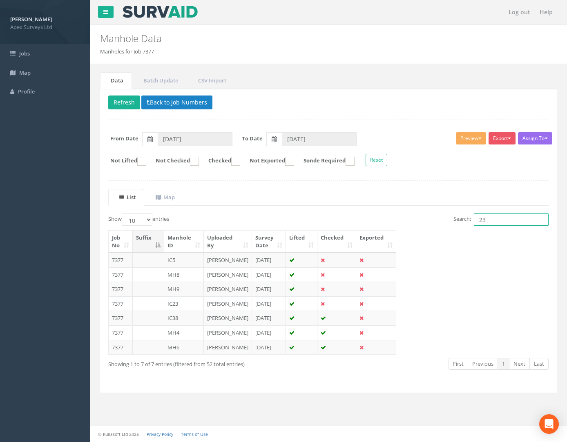
drag, startPoint x: 502, startPoint y: 221, endPoint x: 390, endPoint y: 223, distance: 111.1
click at [388, 223] on div "Search: 23" at bounding box center [441, 221] width 214 height 14
type input "21"
click at [118, 318] on td "7377" at bounding box center [121, 318] width 24 height 15
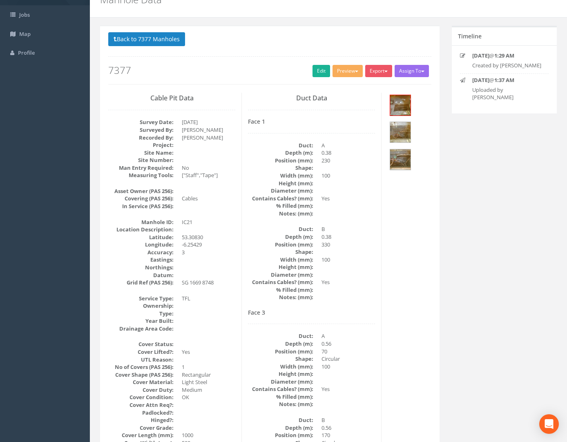
scroll to position [0, 0]
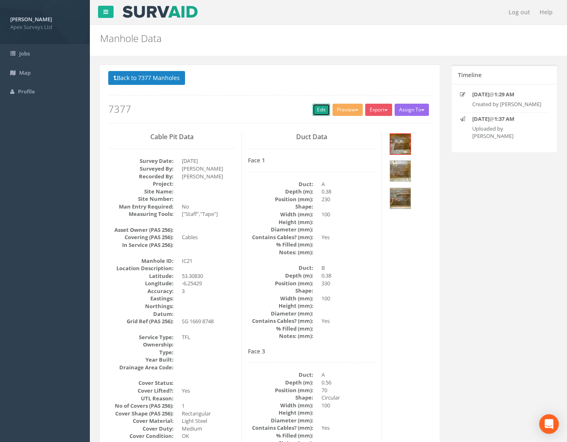
click at [316, 112] on link "Edit" at bounding box center [321, 110] width 18 height 12
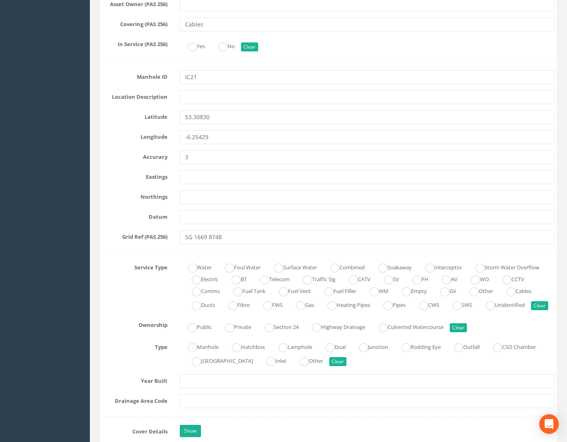
scroll to position [449, 0]
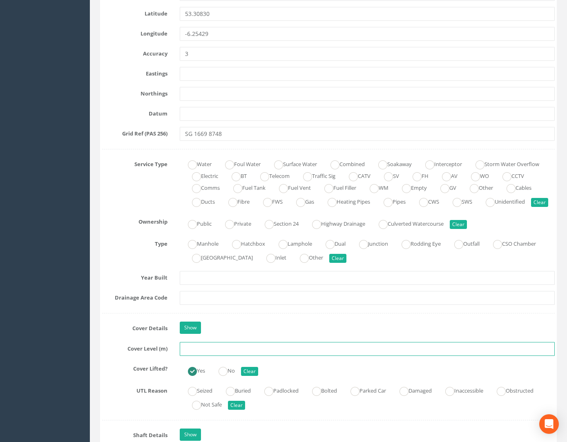
click at [204, 356] on input "text" at bounding box center [367, 349] width 375 height 14
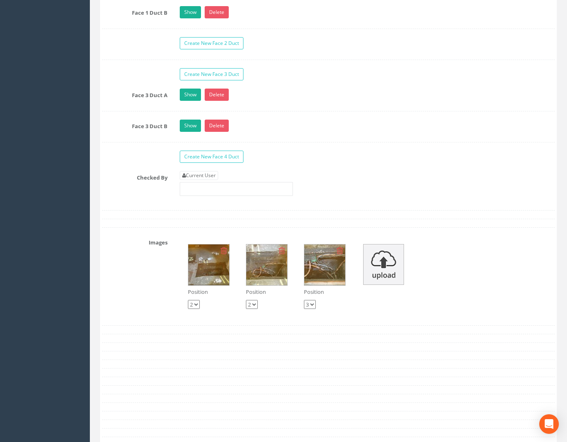
scroll to position [1470, 0]
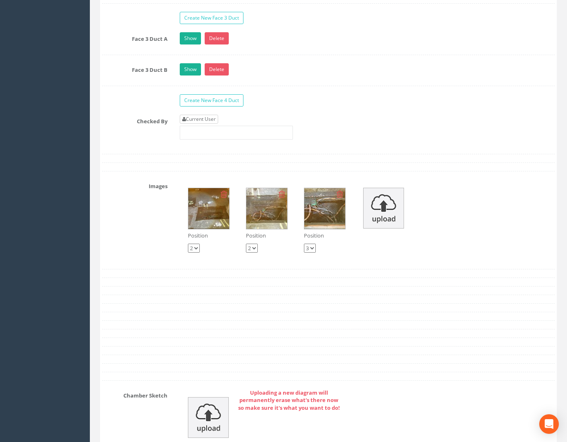
type input "24.03"
click at [200, 124] on link "Current User" at bounding box center [199, 119] width 38 height 9
type input "[PERSON_NAME]"
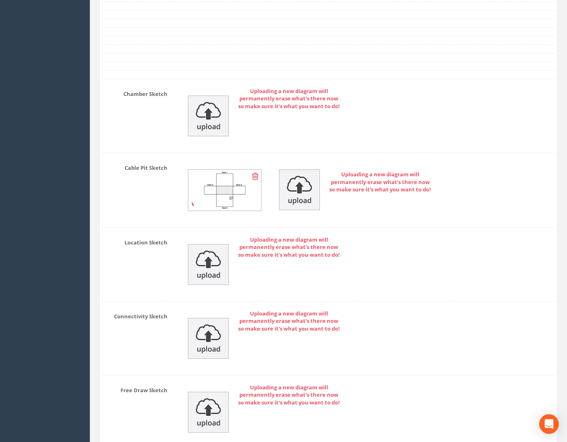
scroll to position [1856, 0]
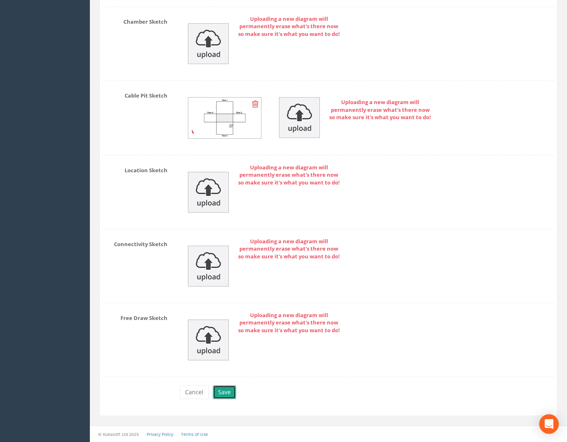
click at [223, 392] on button "Save" at bounding box center [224, 393] width 23 height 14
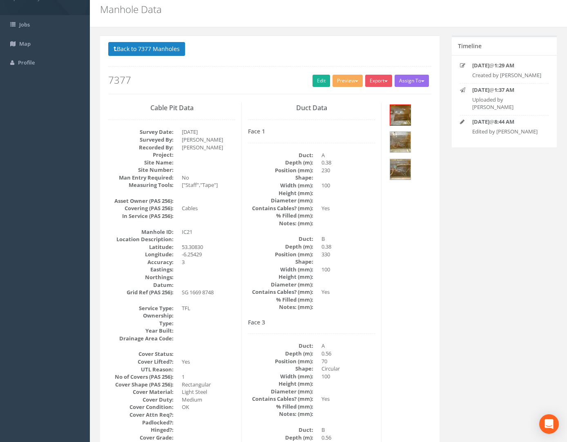
scroll to position [0, 0]
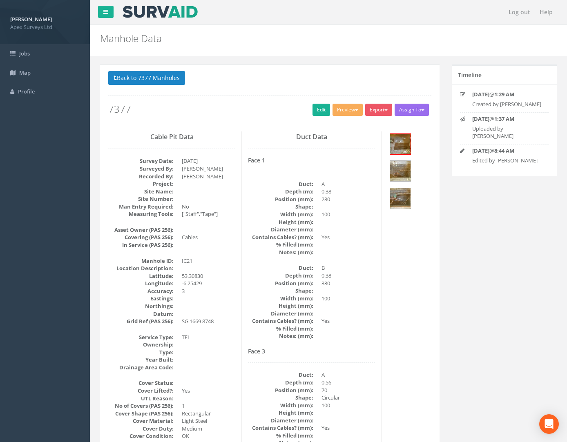
click at [388, 198] on img at bounding box center [400, 198] width 20 height 20
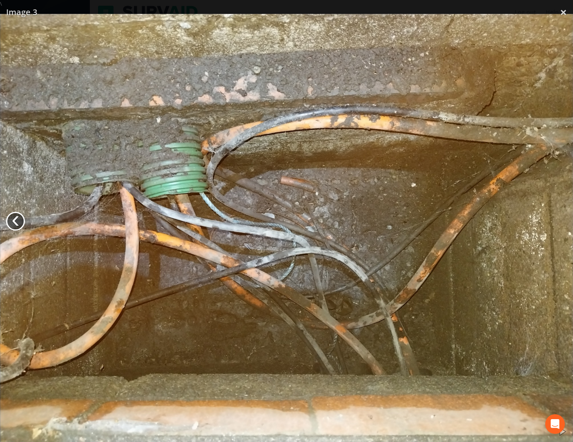
click at [8, 222] on link "‹" at bounding box center [15, 221] width 19 height 19
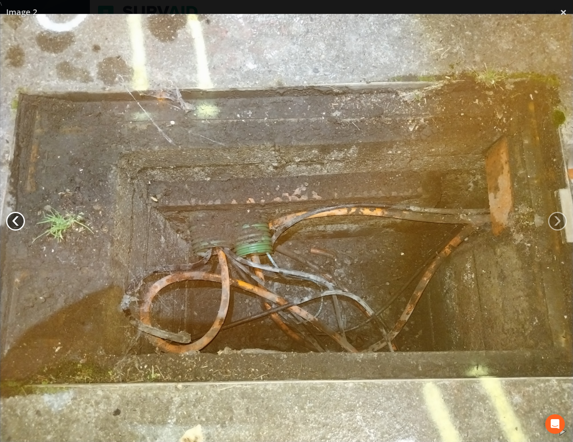
click at [8, 222] on link "‹" at bounding box center [15, 221] width 19 height 19
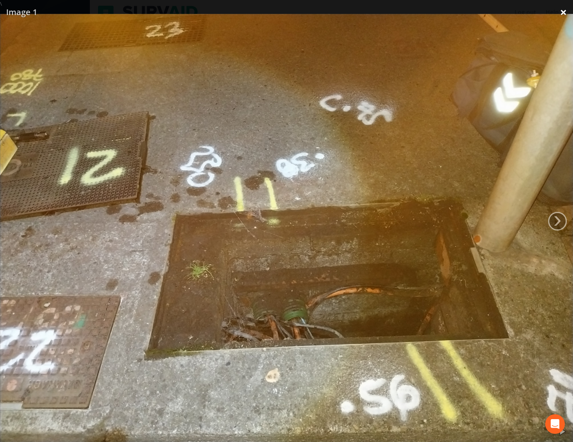
click at [388, 13] on link "×" at bounding box center [563, 12] width 19 height 25
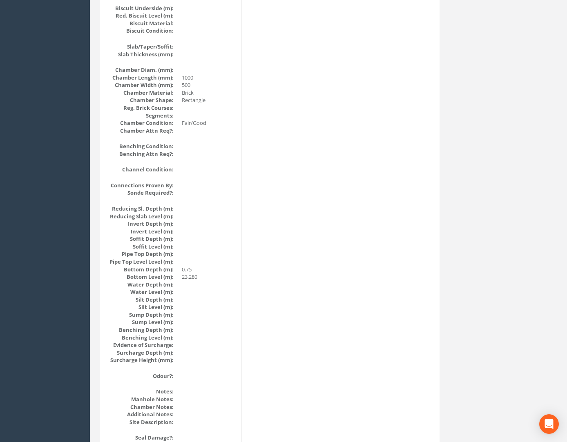
scroll to position [653, 0]
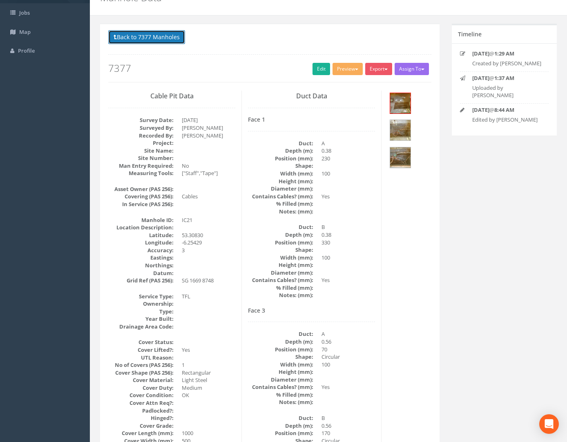
drag, startPoint x: 136, startPoint y: 36, endPoint x: 146, endPoint y: 36, distance: 9.8
click at [136, 36] on button "Back to 7377 Manholes" at bounding box center [146, 37] width 77 height 14
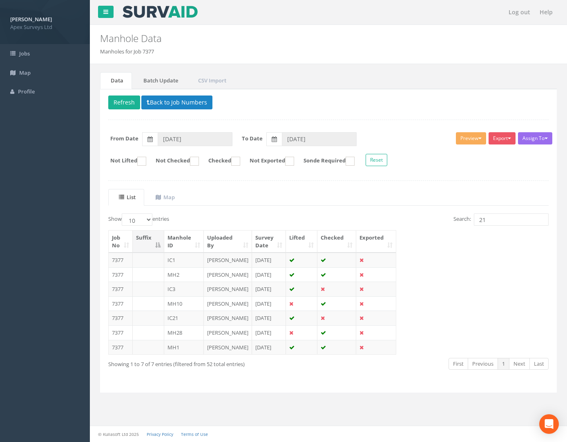
scroll to position [30, 0]
click at [294, 214] on div "Show 10 25 50 100 entries Search: 21" at bounding box center [328, 221] width 453 height 14
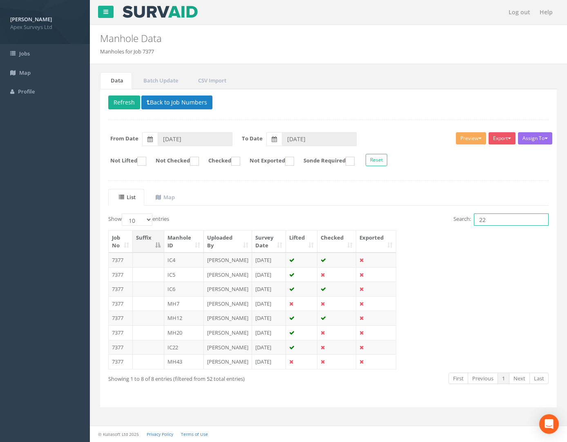
drag, startPoint x: 484, startPoint y: 189, endPoint x: 431, endPoint y: 193, distance: 52.8
click at [388, 214] on div "Search: 22" at bounding box center [441, 221] width 214 height 14
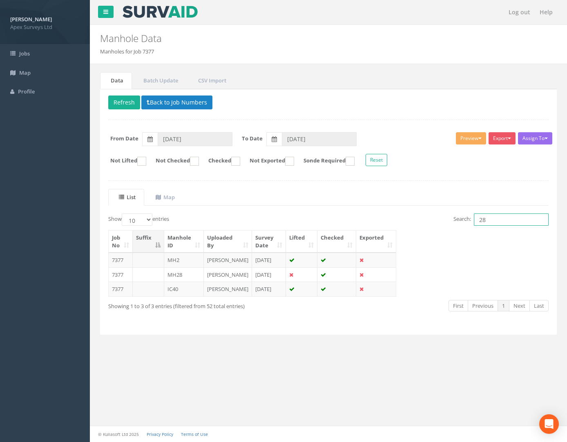
scroll to position [0, 0]
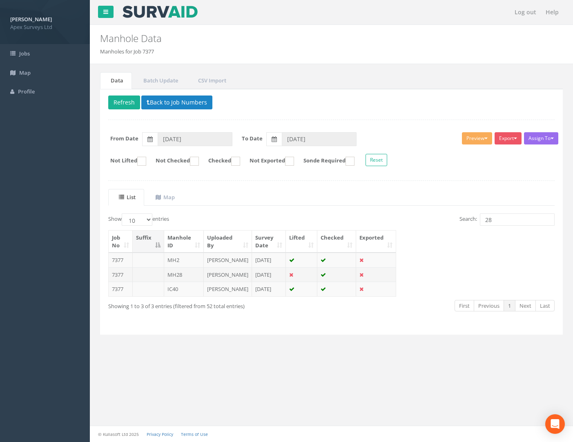
click at [114, 282] on td "7377" at bounding box center [121, 275] width 24 height 15
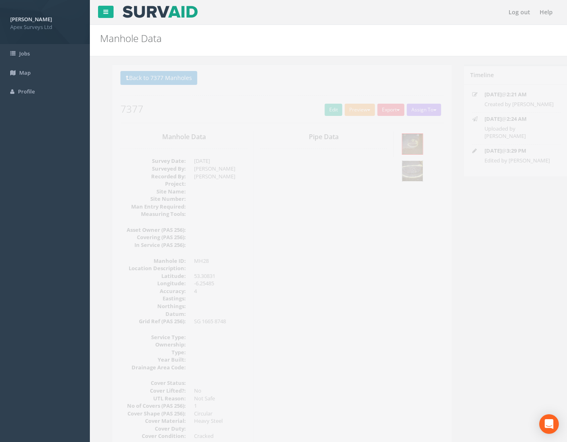
click at [388, 167] on img at bounding box center [400, 171] width 20 height 20
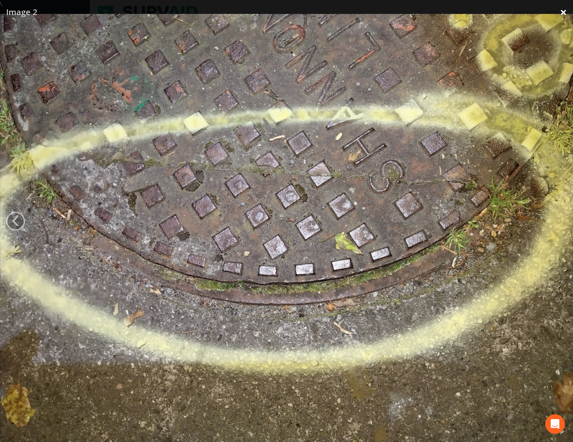
click at [388, 14] on link "×" at bounding box center [563, 12] width 19 height 25
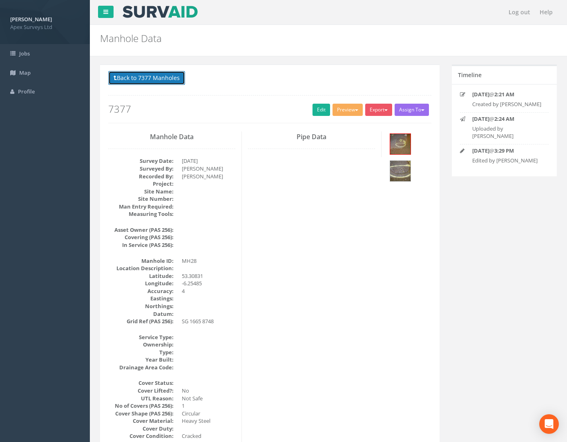
click at [162, 81] on button "Back to 7377 Manholes" at bounding box center [146, 78] width 77 height 14
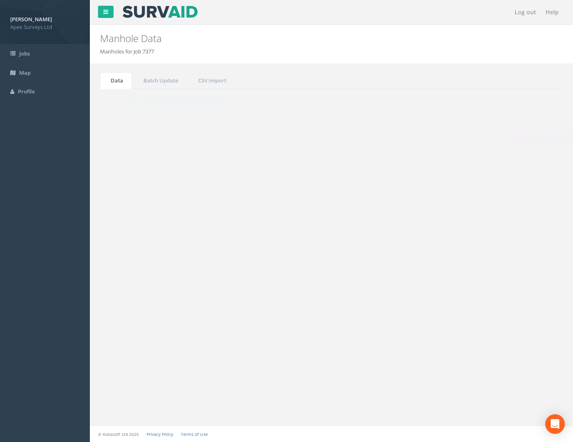
drag, startPoint x: 501, startPoint y: 224, endPoint x: 444, endPoint y: 221, distance: 56.5
click at [388, 222] on div "Search: 28" at bounding box center [446, 221] width 217 height 14
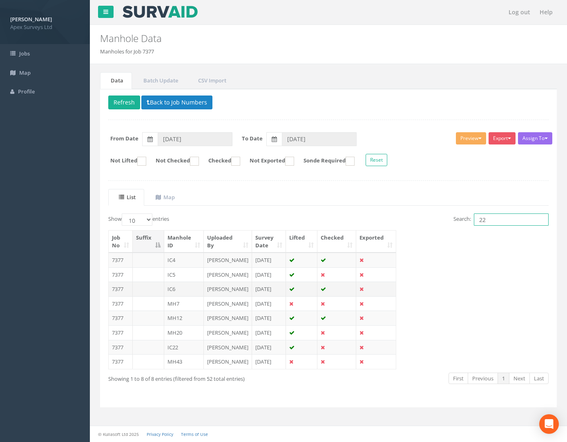
scroll to position [52, 0]
type input "22"
click at [120, 343] on td "7377" at bounding box center [121, 347] width 24 height 15
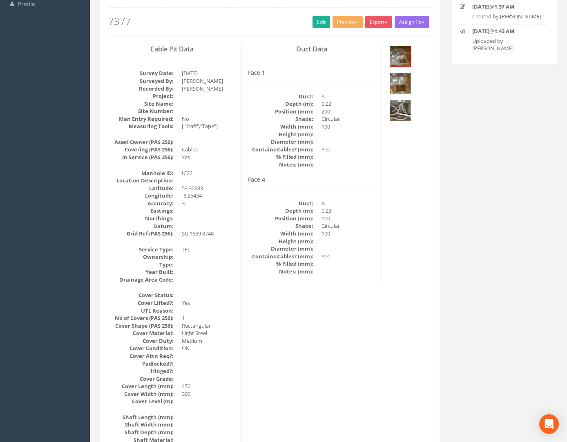
scroll to position [0, 0]
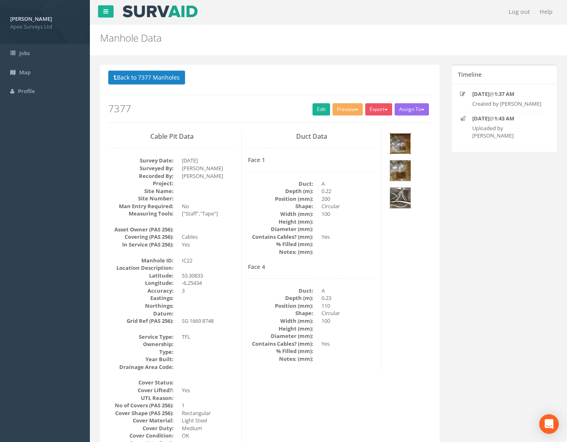
click at [388, 143] on img at bounding box center [400, 144] width 20 height 20
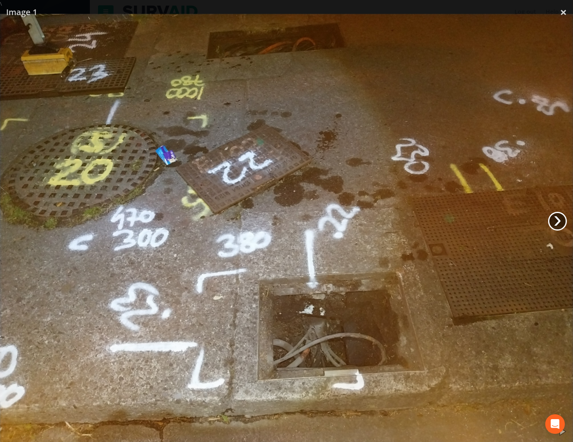
click at [388, 221] on link "›" at bounding box center [557, 221] width 19 height 19
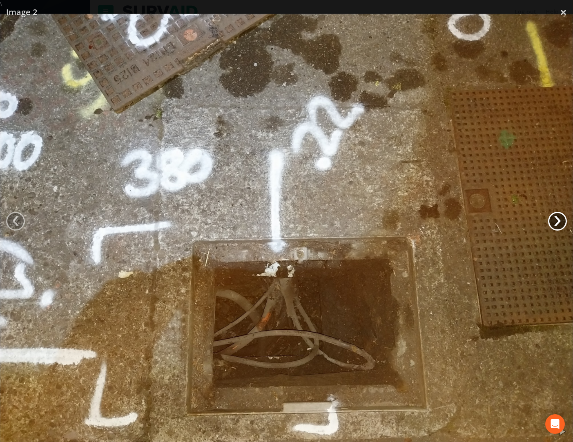
click at [388, 221] on link "›" at bounding box center [557, 221] width 19 height 19
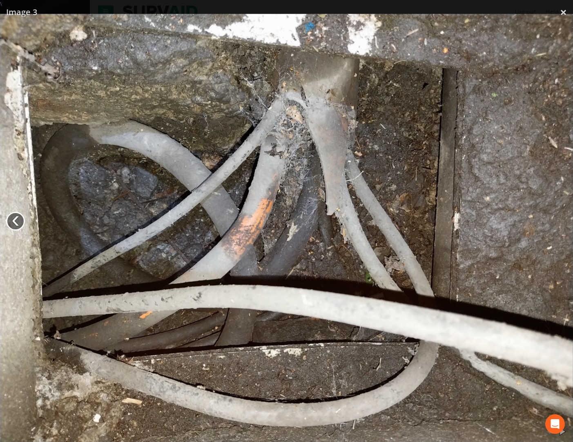
click at [15, 223] on link "‹" at bounding box center [15, 221] width 19 height 19
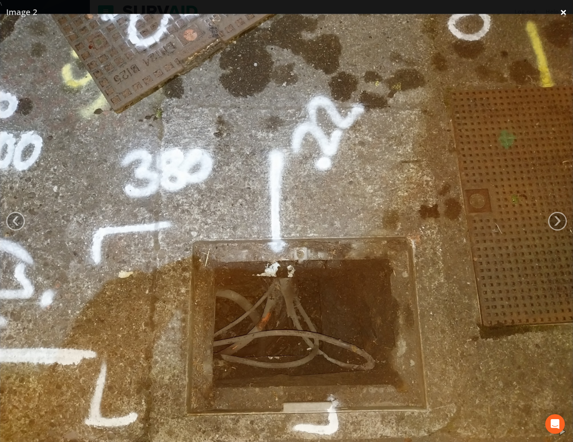
click at [388, 13] on link "×" at bounding box center [563, 12] width 19 height 25
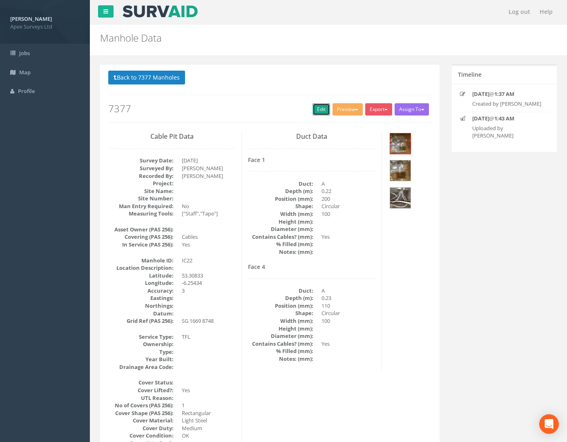
click at [312, 108] on link "Edit" at bounding box center [321, 109] width 18 height 12
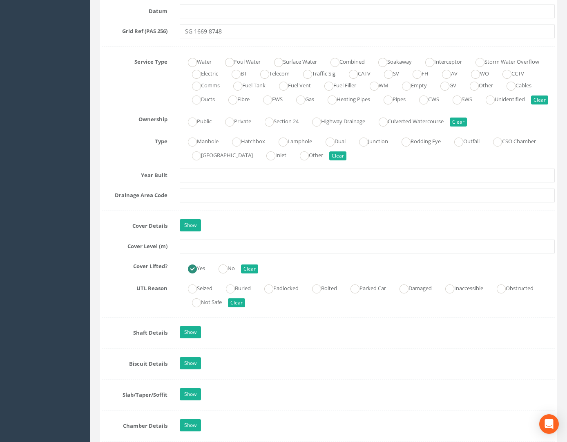
scroll to position [613, 0]
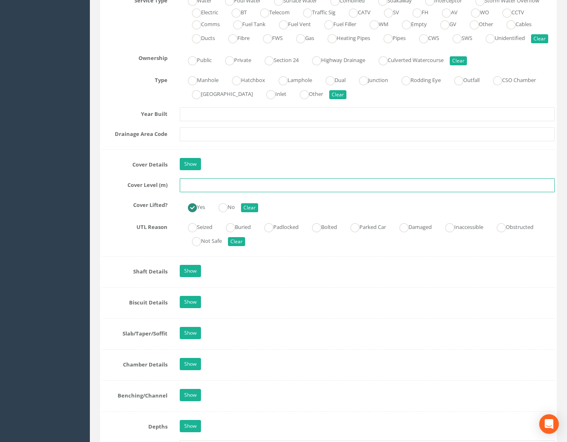
click at [211, 192] on input "text" at bounding box center [367, 185] width 375 height 14
click at [234, 192] on input "text" at bounding box center [367, 185] width 375 height 14
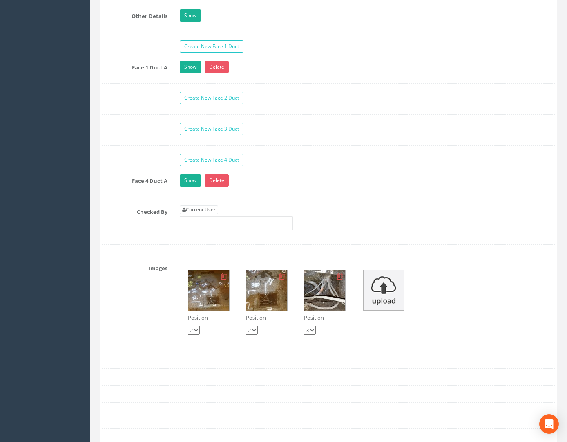
scroll to position [1430, 0]
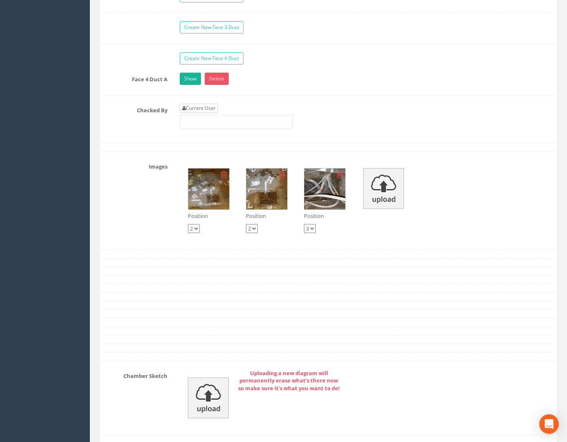
type input "24.03"
drag, startPoint x: 199, startPoint y: 124, endPoint x: 222, endPoint y: 125, distance: 22.5
click at [199, 113] on link "Current User" at bounding box center [199, 108] width 38 height 9
type input "[PERSON_NAME]"
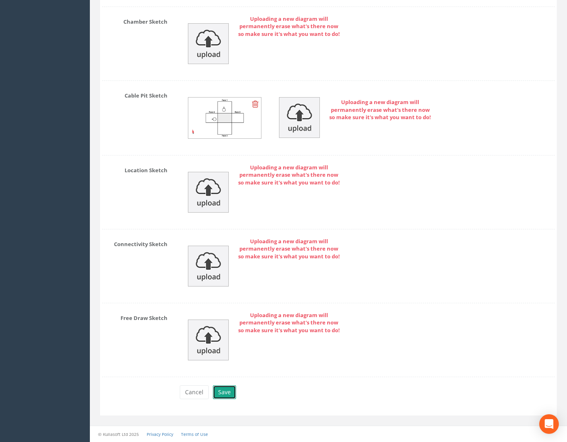
click at [219, 388] on button "Save" at bounding box center [224, 393] width 23 height 14
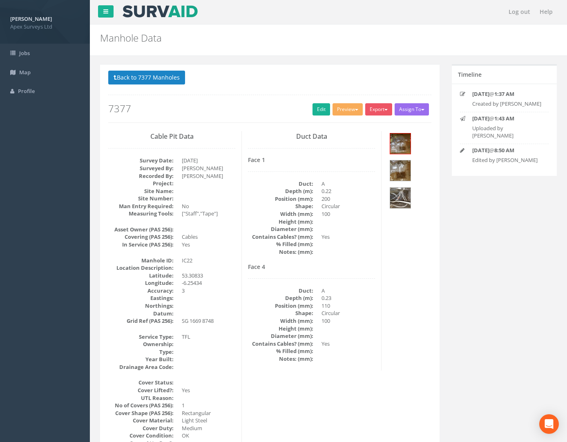
scroll to position [0, 0]
click at [388, 145] on img at bounding box center [400, 144] width 20 height 20
drag, startPoint x: 129, startPoint y: 89, endPoint x: 135, endPoint y: 82, distance: 9.0
click at [129, 89] on div "Back to 7377 Manholes Back to Map Assign To No Companies Added Export Apex Manh…" at bounding box center [269, 97] width 323 height 52
click at [135, 82] on button "Back to 7377 Manholes" at bounding box center [146, 78] width 77 height 14
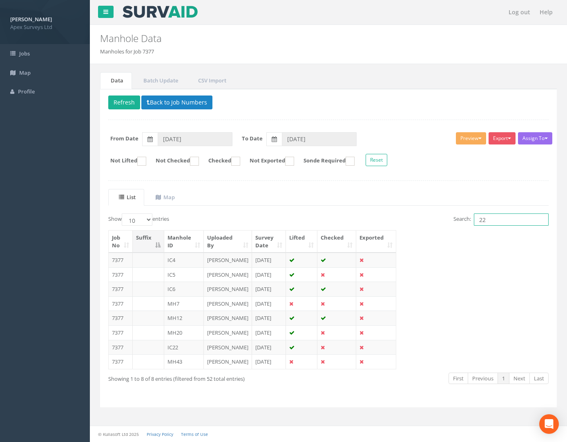
click at [298, 182] on div "Delete Refresh Back to Job Numbers Assign To No Companies Added Export Apex Man…" at bounding box center [328, 248] width 457 height 319
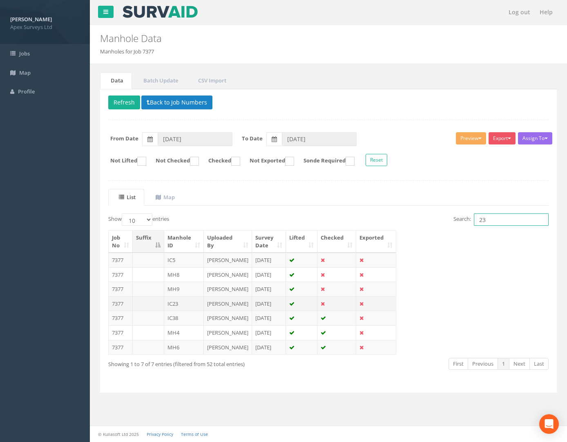
type input "23"
click at [119, 311] on td "7377" at bounding box center [121, 304] width 24 height 15
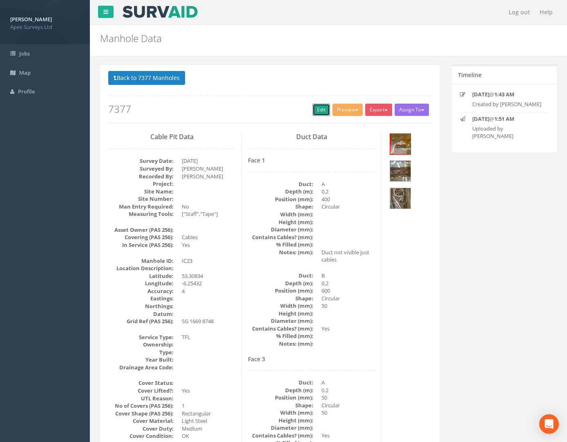
click at [314, 110] on link "Edit" at bounding box center [321, 110] width 18 height 12
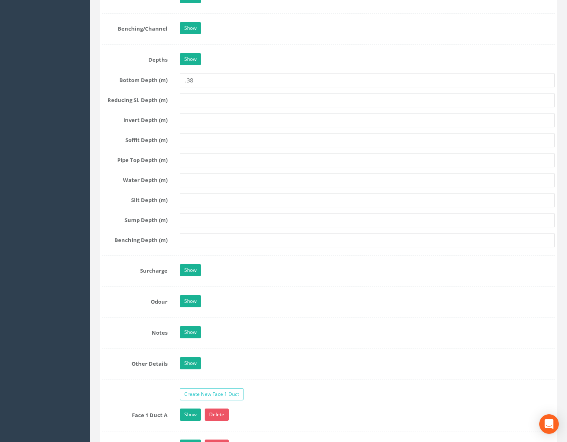
scroll to position [694, 0]
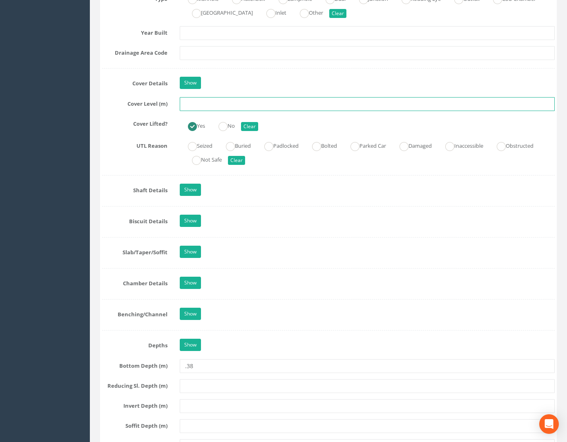
click at [194, 111] on input "text" at bounding box center [367, 104] width 375 height 14
click at [261, 111] on input "text" at bounding box center [367, 104] width 375 height 14
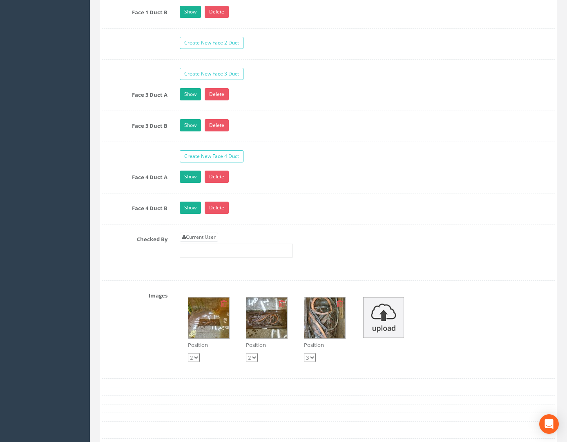
scroll to position [1470, 0]
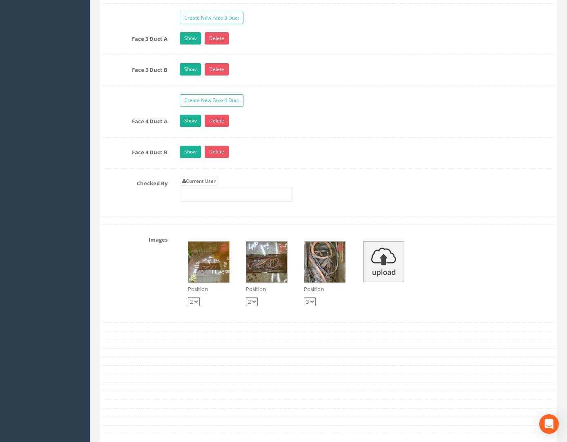
type input "24.09"
click at [205, 198] on div "Current User" at bounding box center [236, 189] width 113 height 25
click at [204, 186] on link "Current User" at bounding box center [199, 181] width 38 height 9
type input "[PERSON_NAME]"
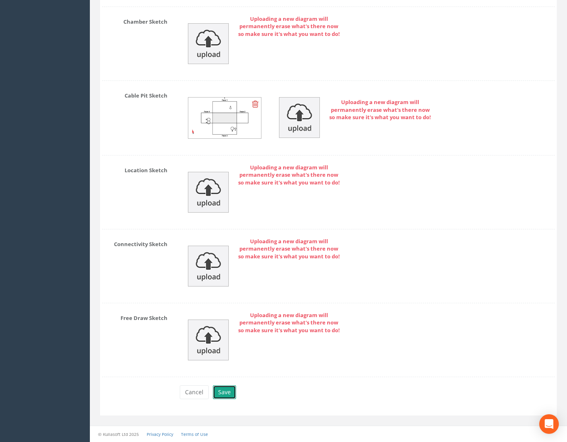
click at [223, 390] on button "Save" at bounding box center [224, 393] width 23 height 14
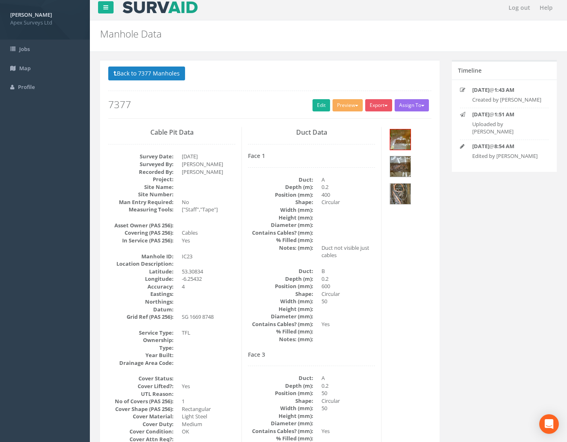
scroll to position [0, 0]
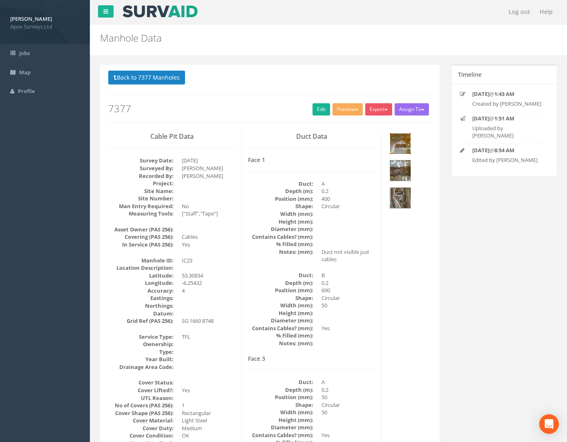
click at [388, 147] on img at bounding box center [400, 144] width 20 height 20
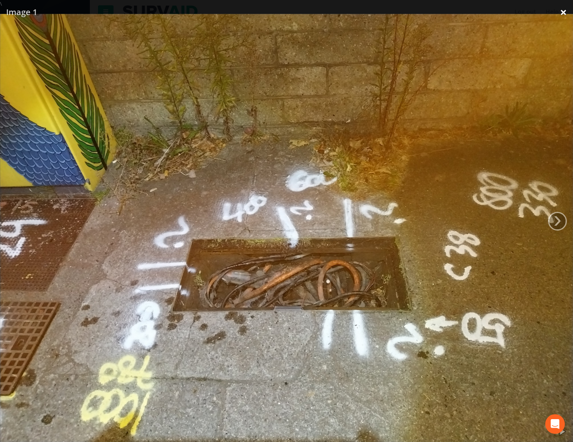
click at [388, 15] on link "×" at bounding box center [563, 12] width 19 height 25
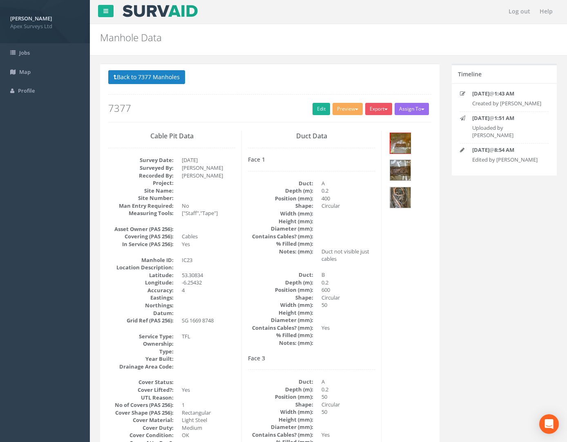
scroll to position [0, 0]
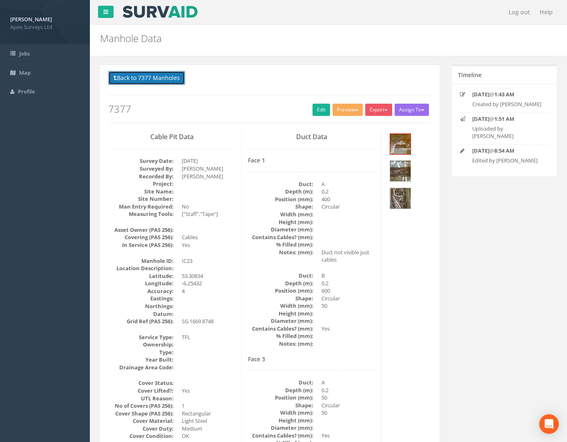
click at [182, 77] on button "Back to 7377 Manholes" at bounding box center [146, 78] width 77 height 14
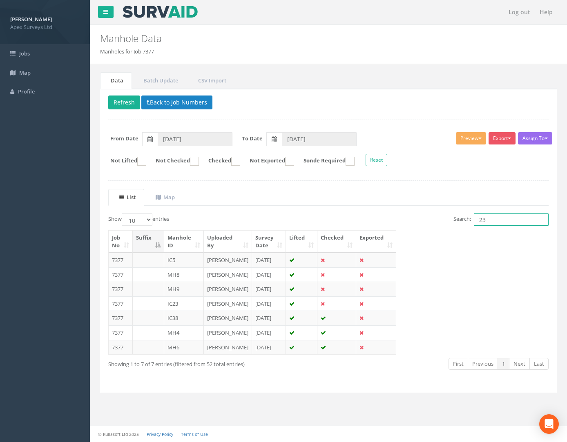
drag, startPoint x: 486, startPoint y: 221, endPoint x: 437, endPoint y: 216, distance: 48.8
click at [388, 218] on label "Search: 23" at bounding box center [500, 220] width 95 height 12
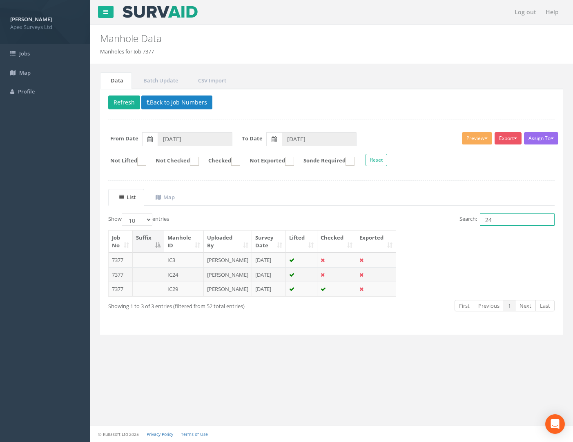
type input "24"
click at [117, 282] on td "7377" at bounding box center [121, 275] width 24 height 15
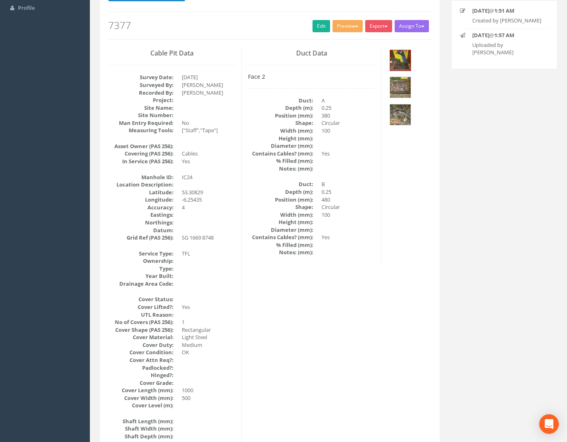
scroll to position [82, 0]
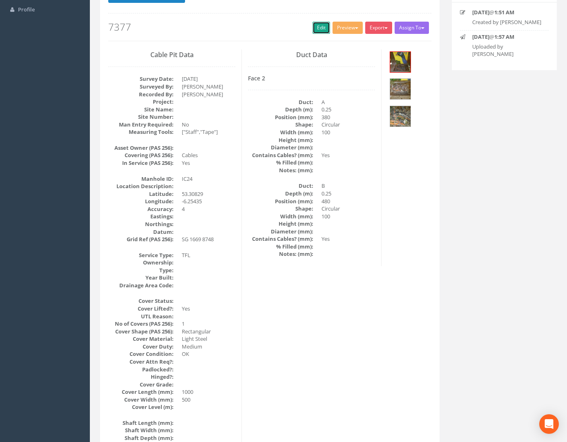
click at [318, 25] on link "Edit" at bounding box center [321, 28] width 18 height 12
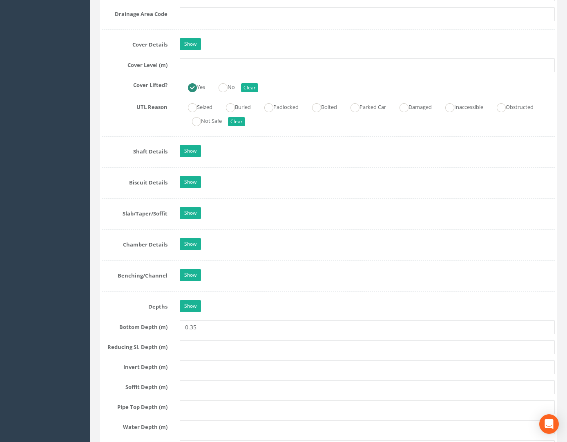
scroll to position [776, 0]
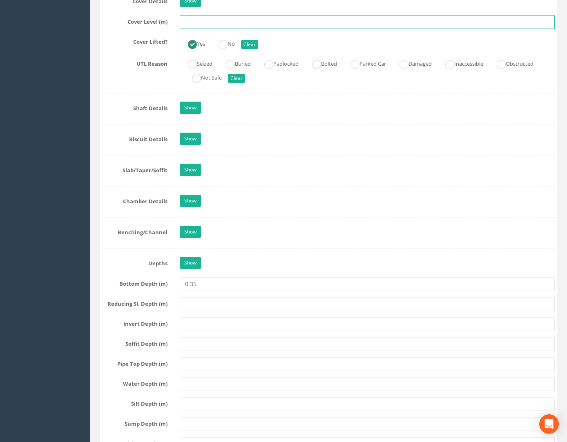
click at [200, 29] on input "text" at bounding box center [367, 22] width 375 height 14
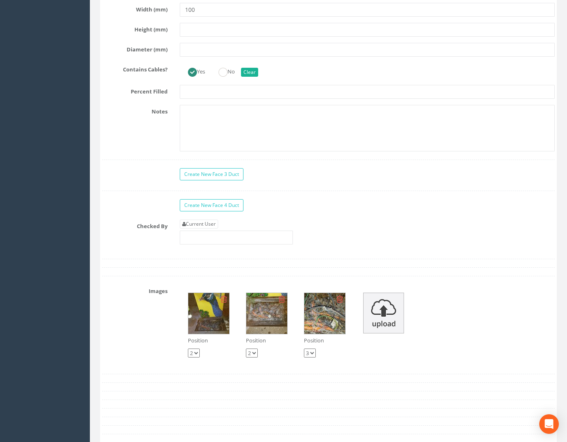
scroll to position [1491, 0]
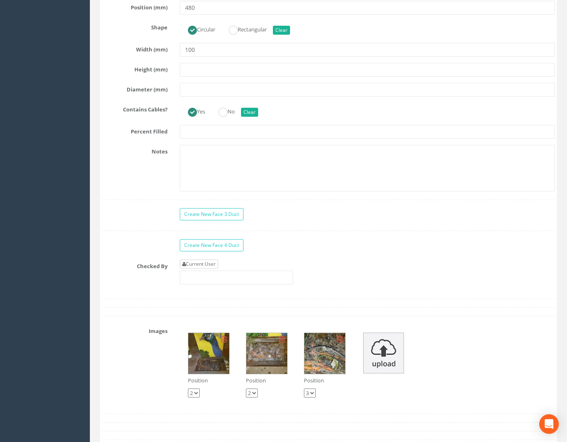
type input "24.05"
click at [207, 269] on link "Current User" at bounding box center [199, 264] width 38 height 9
type input "[PERSON_NAME]"
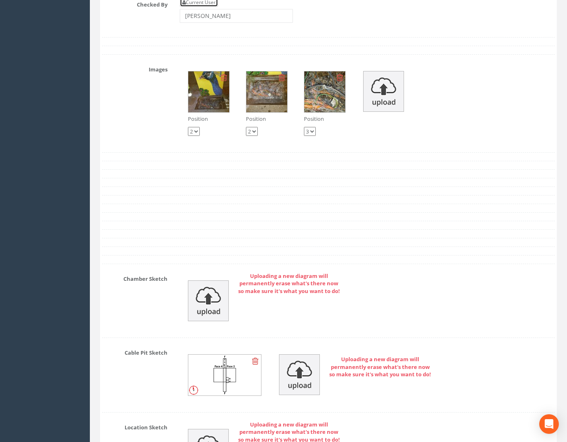
scroll to position [2022, 0]
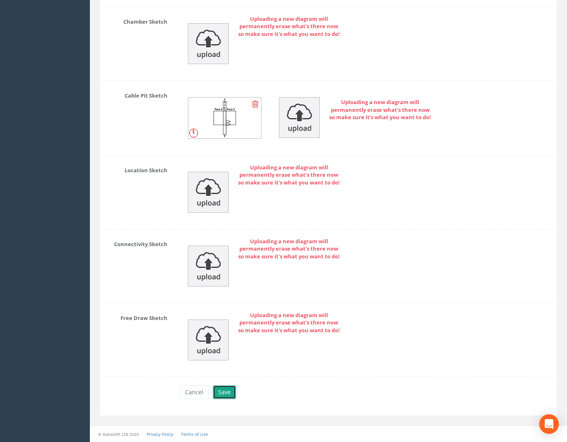
click at [227, 393] on button "Save" at bounding box center [224, 393] width 23 height 14
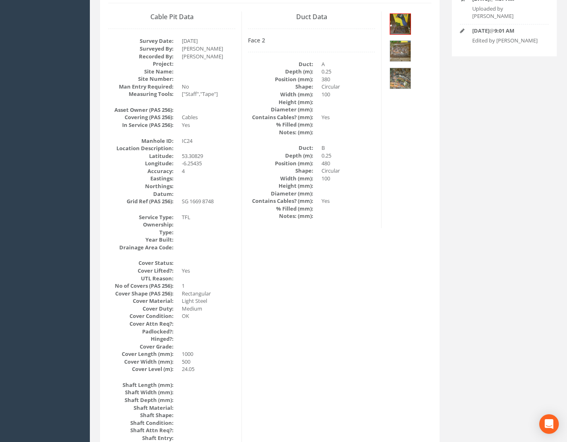
scroll to position [0, 0]
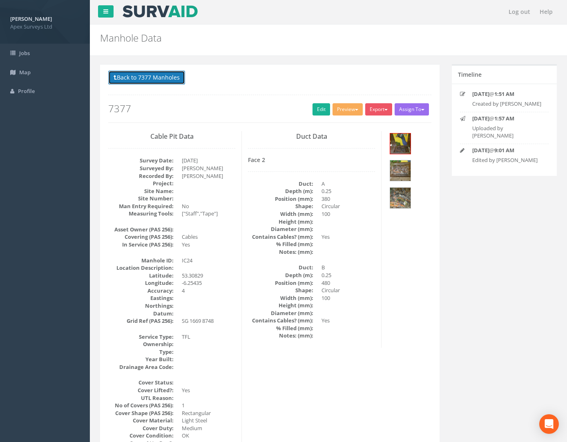
click at [156, 79] on button "Back to 7377 Manholes" at bounding box center [146, 78] width 77 height 14
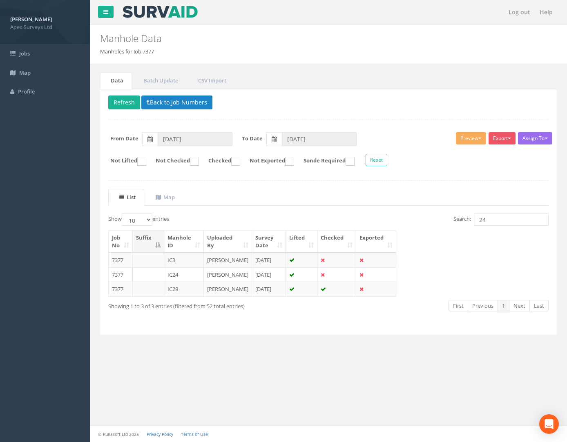
scroll to position [0, 0]
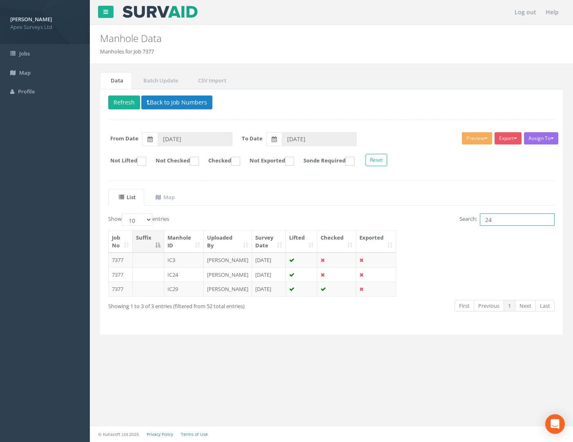
click at [326, 201] on div "List Map Show 10 25 50 100 entries Search: 24 Job No Suffix Manhole ID Uploaded…" at bounding box center [331, 258] width 446 height 138
type input "4"
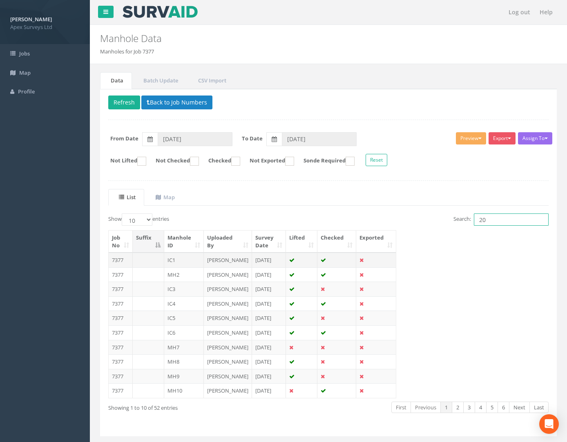
scroll to position [97, 0]
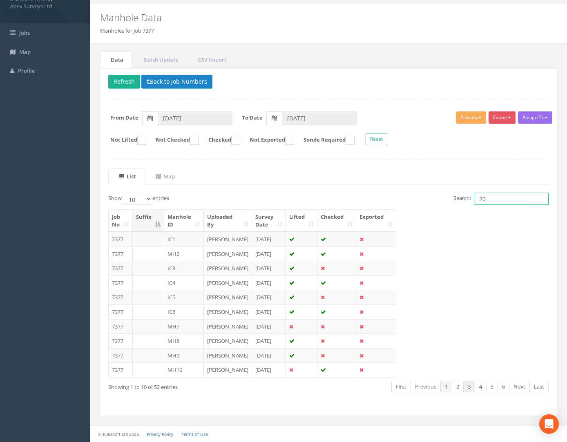
type input "20"
click at [388, 390] on link "3" at bounding box center [469, 387] width 12 height 12
click at [388, 387] on link "2" at bounding box center [458, 387] width 12 height 12
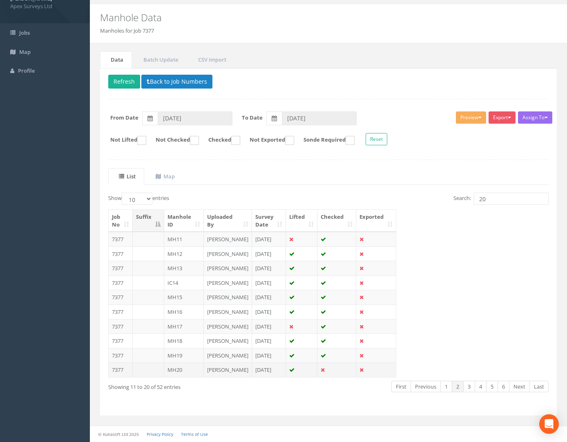
click at [114, 364] on td "7377" at bounding box center [121, 370] width 24 height 15
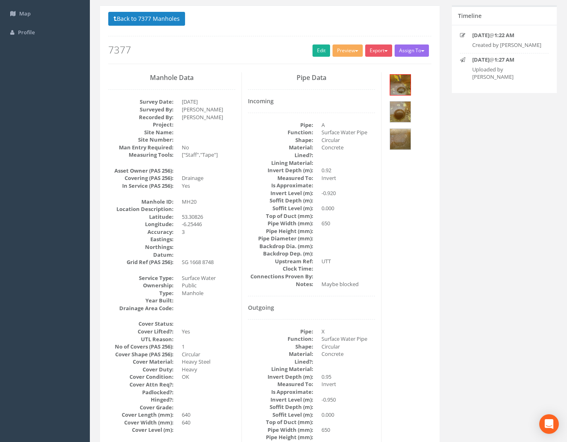
scroll to position [0, 0]
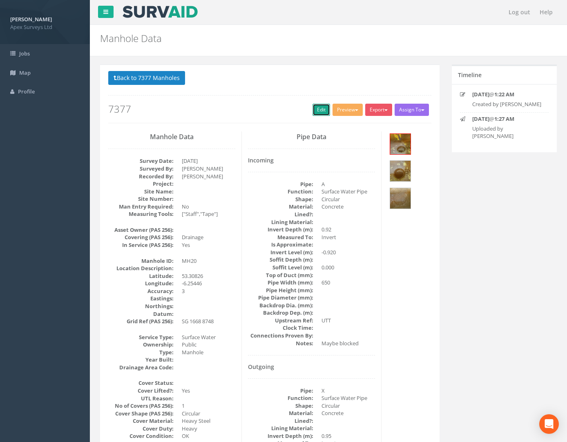
click at [314, 107] on link "Edit" at bounding box center [321, 110] width 18 height 12
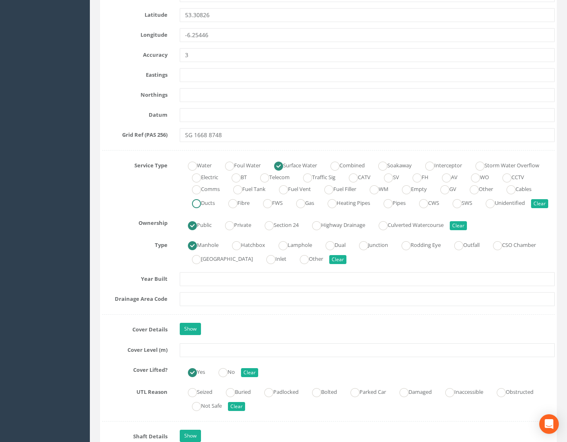
scroll to position [449, 0]
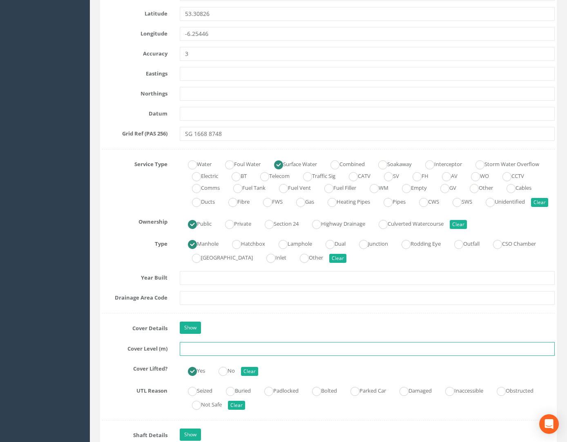
click at [191, 356] on input "text" at bounding box center [367, 349] width 375 height 14
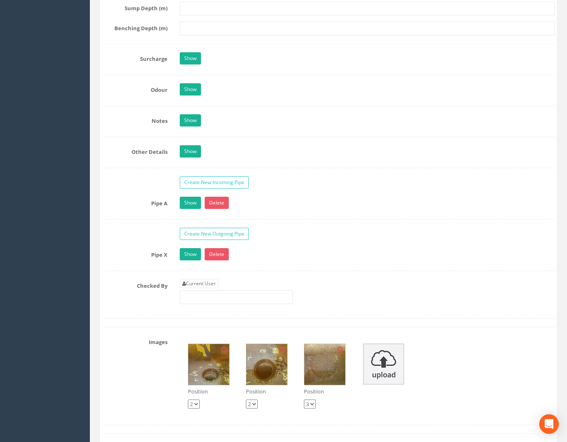
scroll to position [1307, 0]
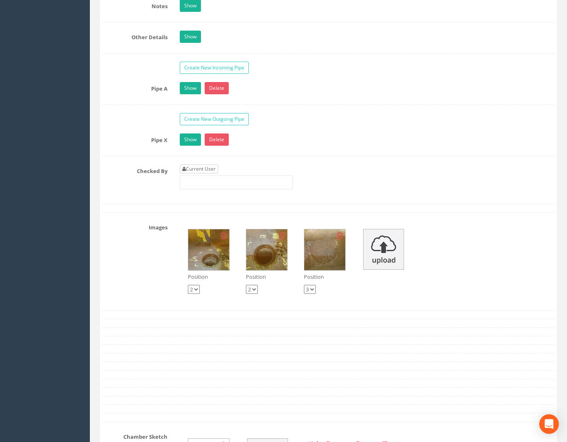
type input "24.05"
drag, startPoint x: 197, startPoint y: 181, endPoint x: 206, endPoint y: 183, distance: 8.8
click at [198, 174] on link "Current User" at bounding box center [199, 169] width 38 height 9
type input "[PERSON_NAME]"
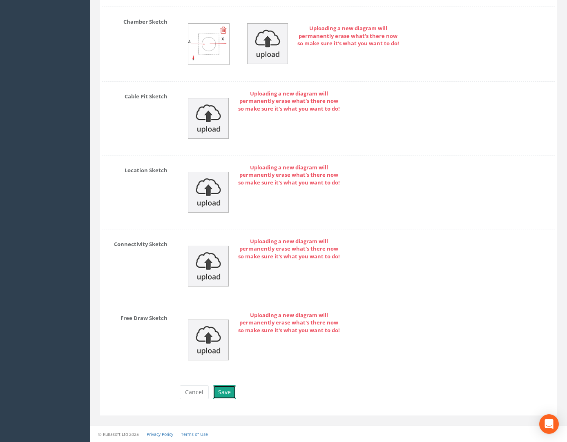
click at [227, 395] on button "Save" at bounding box center [224, 393] width 23 height 14
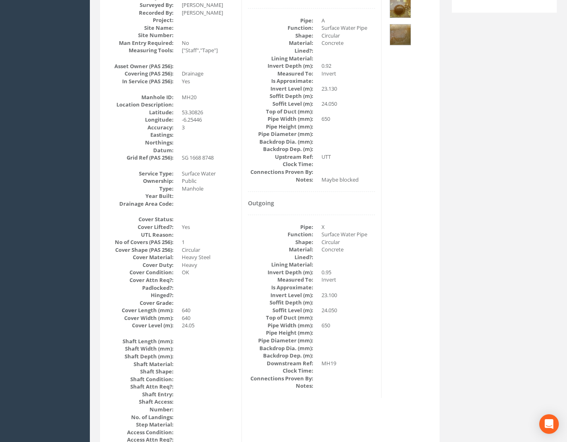
scroll to position [0, 0]
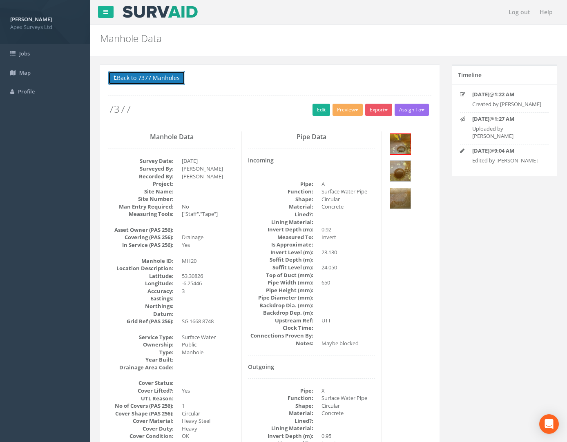
click at [128, 77] on button "Back to 7377 Manholes" at bounding box center [146, 78] width 77 height 14
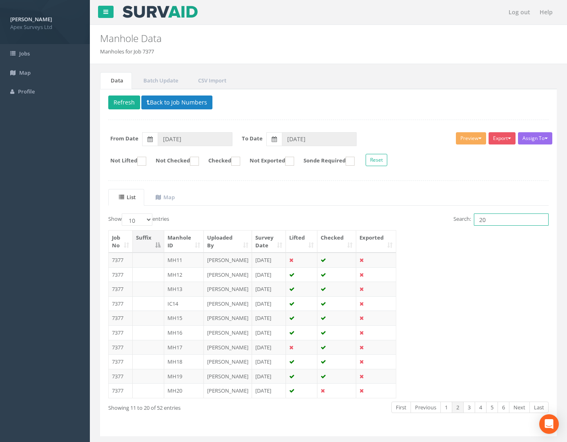
drag, startPoint x: 494, startPoint y: 221, endPoint x: 398, endPoint y: 219, distance: 96.0
click at [388, 219] on div "Search: 20" at bounding box center [441, 221] width 214 height 14
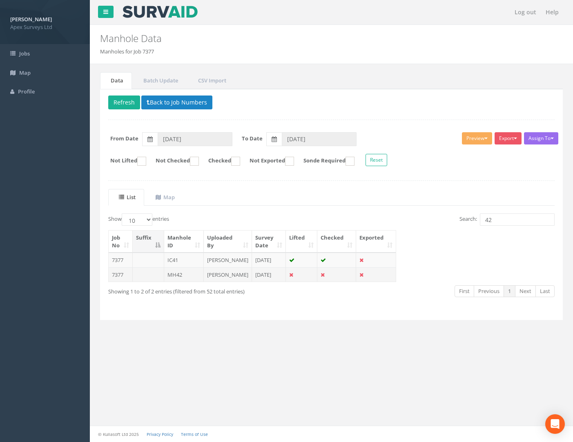
click at [119, 282] on td "7377" at bounding box center [121, 275] width 24 height 15
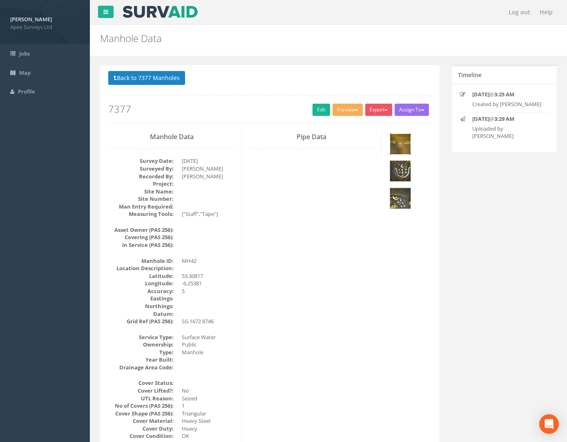
click at [388, 143] on img at bounding box center [400, 144] width 20 height 20
click at [160, 80] on button "Back to 7377 Manholes" at bounding box center [146, 78] width 77 height 14
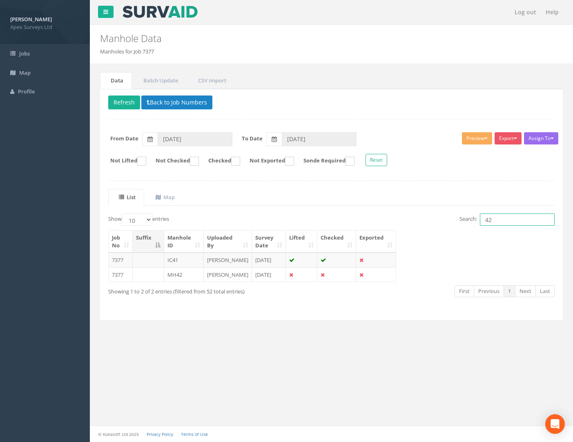
drag, startPoint x: 484, startPoint y: 222, endPoint x: 408, endPoint y: 223, distance: 75.6
click at [388, 222] on div "Search: 42" at bounding box center [446, 221] width 217 height 14
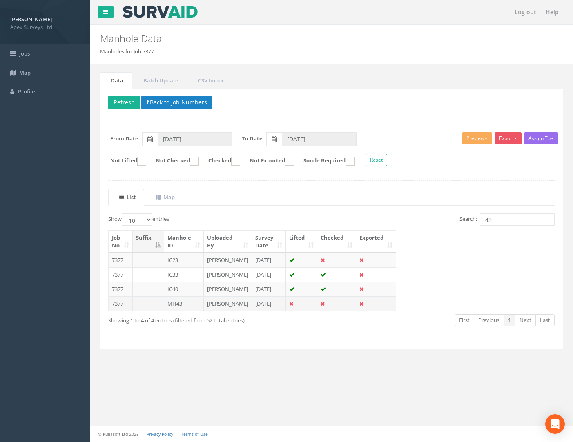
click at [120, 311] on td "7377" at bounding box center [121, 304] width 24 height 15
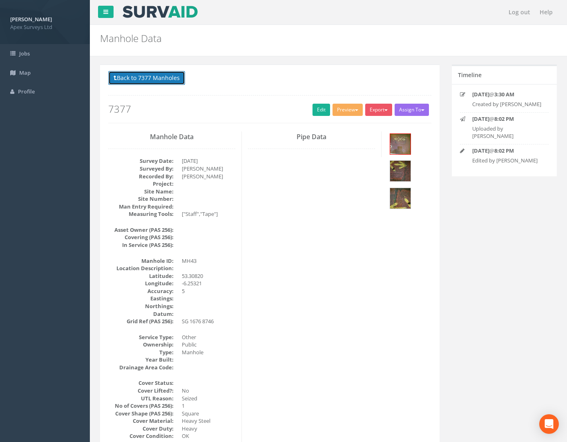
drag, startPoint x: 131, startPoint y: 78, endPoint x: 144, endPoint y: 78, distance: 13.1
click at [131, 78] on button "Back to 7377 Manholes" at bounding box center [146, 78] width 77 height 14
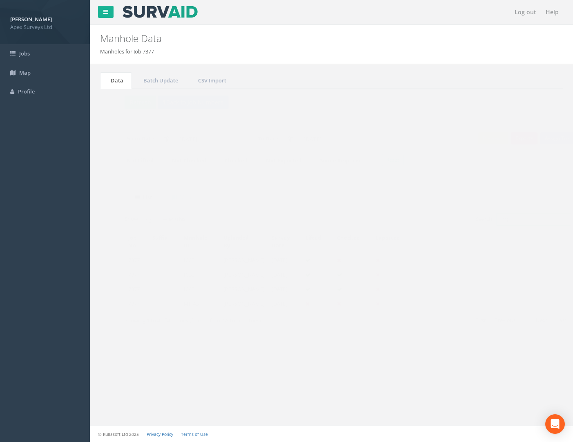
drag, startPoint x: 503, startPoint y: 223, endPoint x: 319, endPoint y: 212, distance: 184.5
click at [319, 212] on div "List Map Show 10 25 50 100 entries Search: 43 Job No Suffix Manhole ID Uploaded…" at bounding box center [331, 265] width 446 height 152
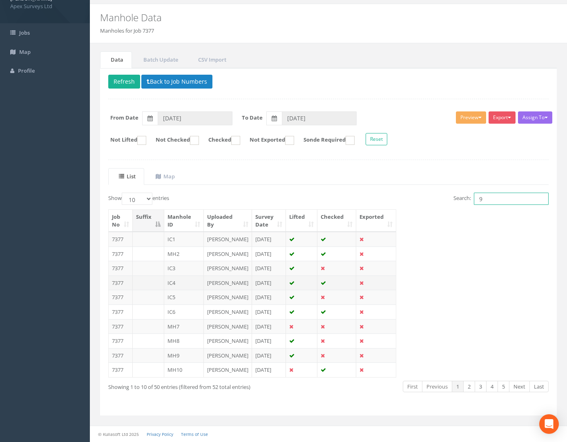
scroll to position [97, 0]
drag, startPoint x: 491, startPoint y: 121, endPoint x: 399, endPoint y: 121, distance: 91.9
click at [388, 193] on div "Search: 9" at bounding box center [441, 200] width 214 height 14
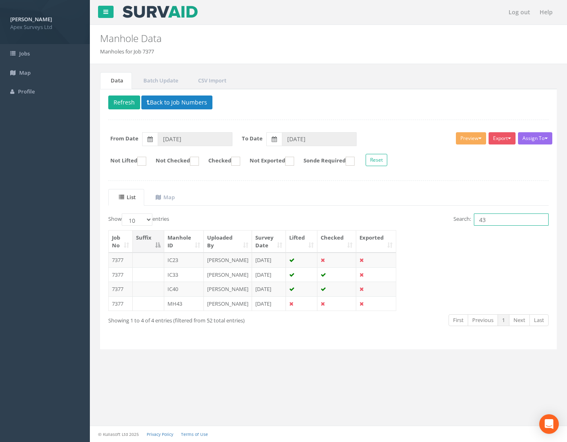
scroll to position [0, 0]
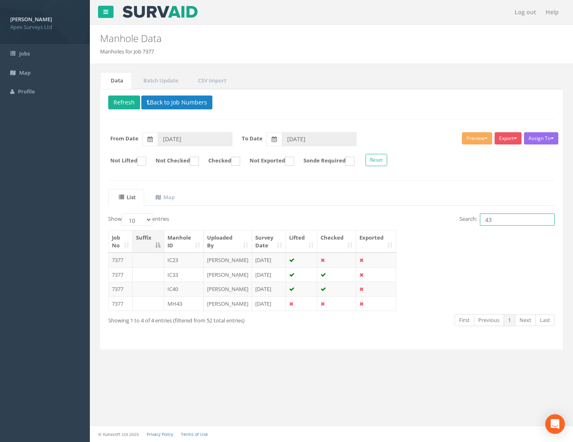
type input "4"
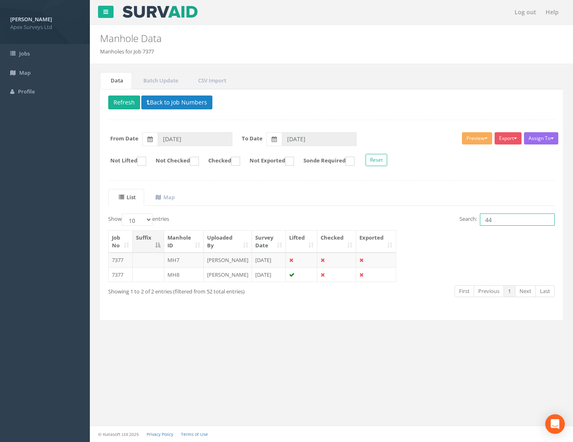
drag, startPoint x: 407, startPoint y: 216, endPoint x: 399, endPoint y: 216, distance: 8.6
click at [388, 216] on div "Search: 44" at bounding box center [446, 221] width 217 height 14
type input "4"
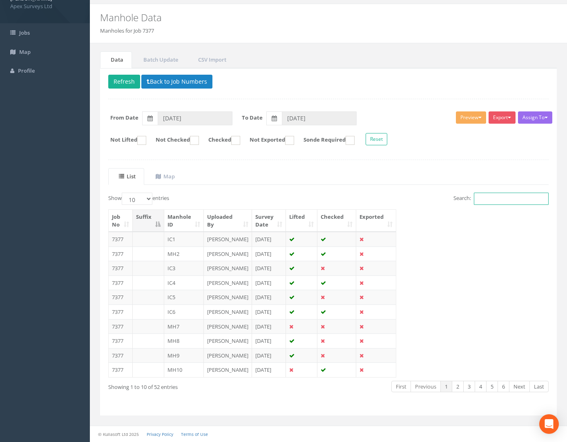
scroll to position [97, 0]
click at [388, 390] on link "2" at bounding box center [458, 387] width 12 height 12
click at [388, 390] on link "3" at bounding box center [469, 387] width 12 height 12
click at [388, 383] on link "4" at bounding box center [481, 387] width 12 height 12
click at [388, 384] on link "5" at bounding box center [492, 387] width 12 height 12
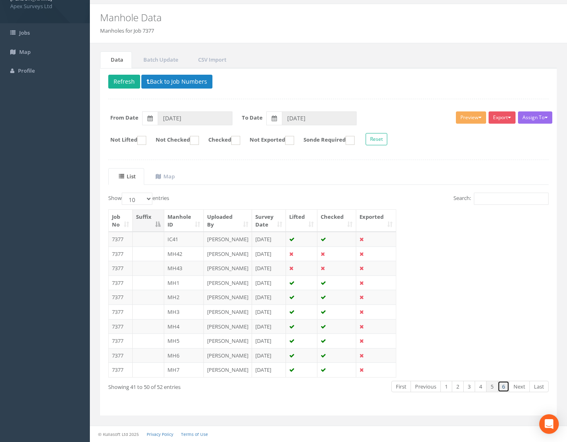
click at [388, 387] on link "6" at bounding box center [503, 387] width 12 height 12
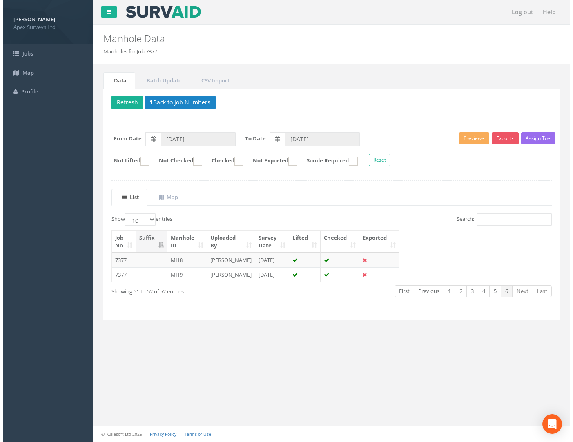
scroll to position [0, 0]
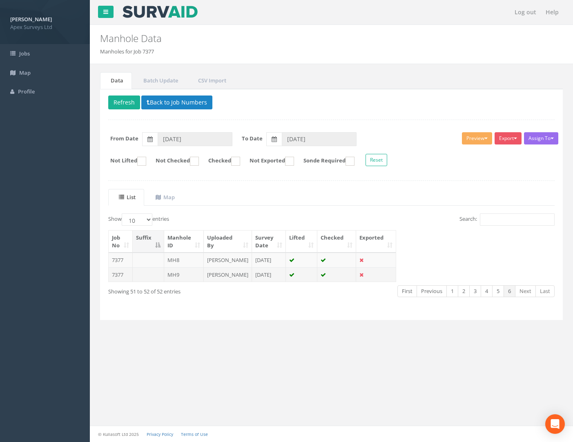
click at [117, 282] on td "7377" at bounding box center [121, 275] width 24 height 15
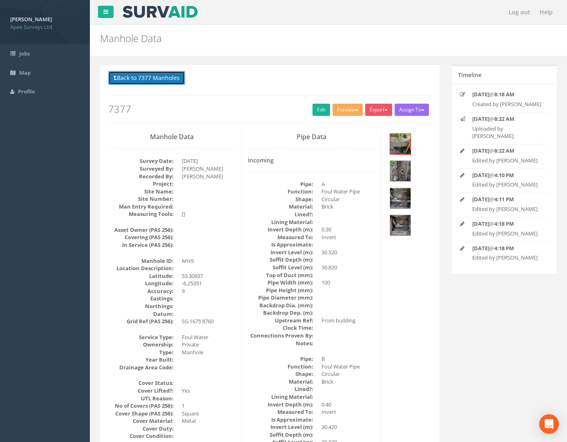
click at [130, 75] on button "Back to 7377 Manholes" at bounding box center [146, 78] width 77 height 14
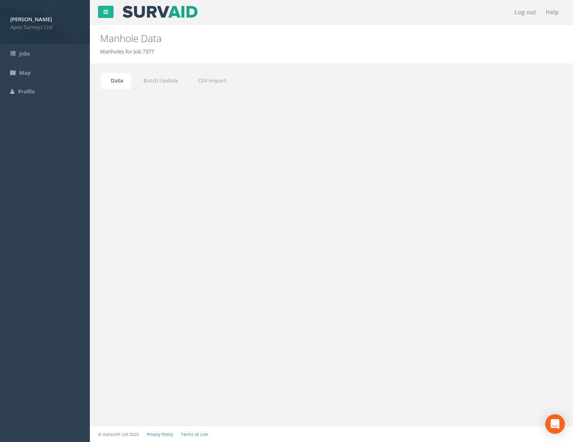
click at [388, 297] on link "1" at bounding box center [452, 291] width 12 height 12
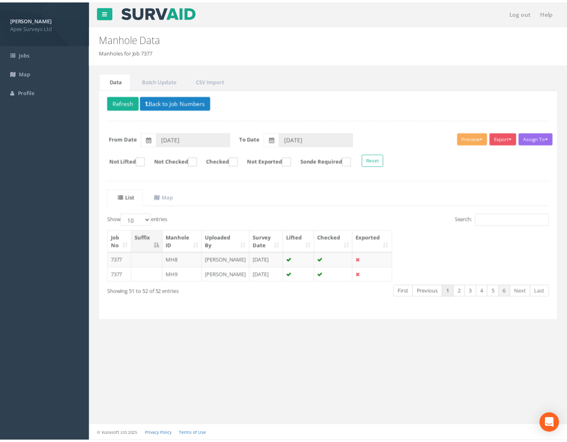
scroll to position [97, 0]
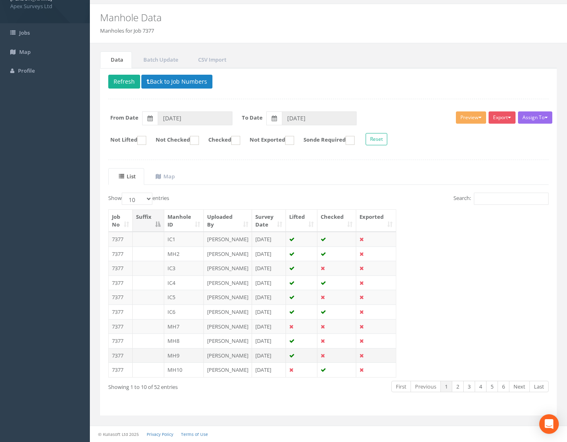
click at [121, 348] on td "7377" at bounding box center [121, 355] width 24 height 15
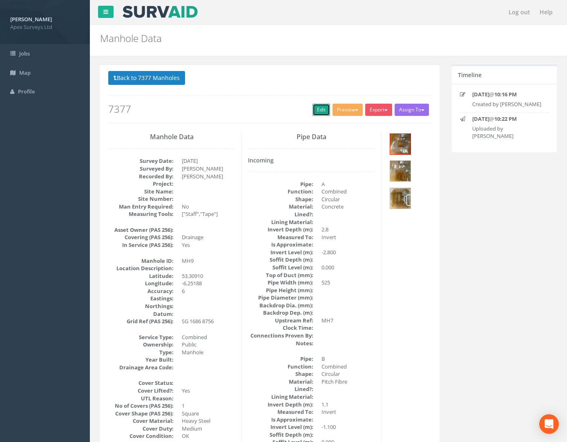
click at [317, 110] on link "Edit" at bounding box center [321, 110] width 18 height 12
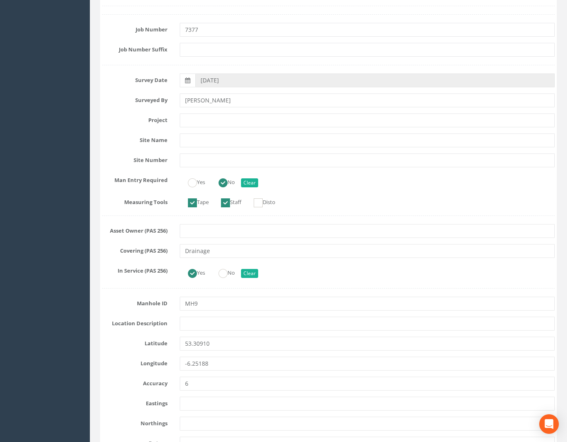
scroll to position [123, 0]
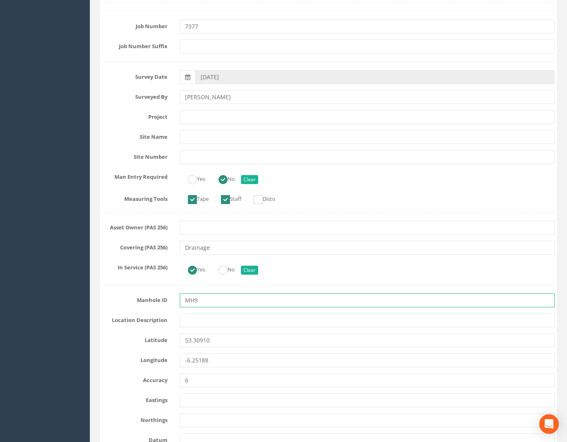
drag, startPoint x: 205, startPoint y: 301, endPoint x: 195, endPoint y: 302, distance: 10.3
click at [195, 302] on input "MH9" at bounding box center [367, 301] width 375 height 14
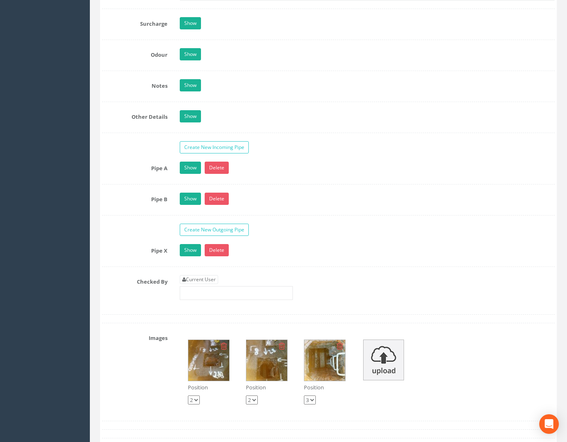
scroll to position [1307, 0]
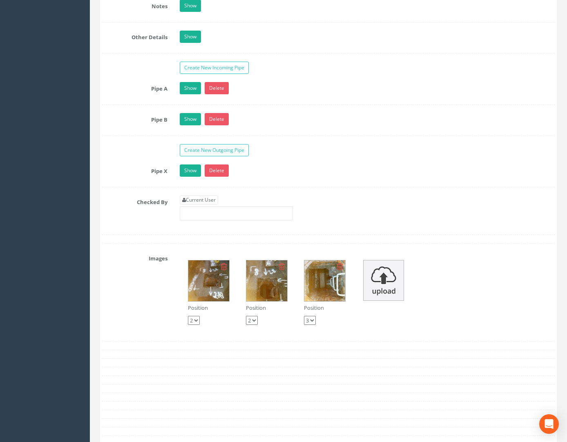
type input "MH52"
click at [182, 205] on link "Current User" at bounding box center [199, 200] width 38 height 9
type input "[PERSON_NAME]"
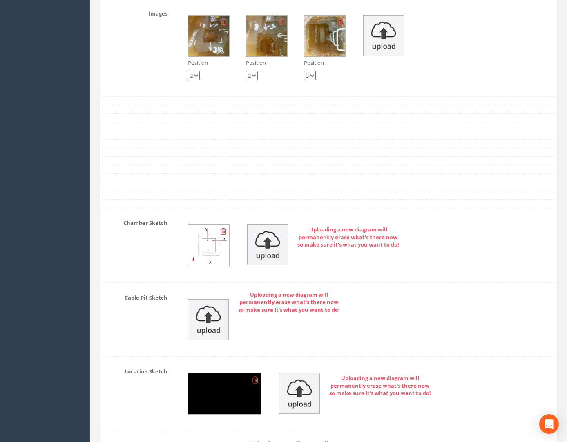
scroll to position [1766, 0]
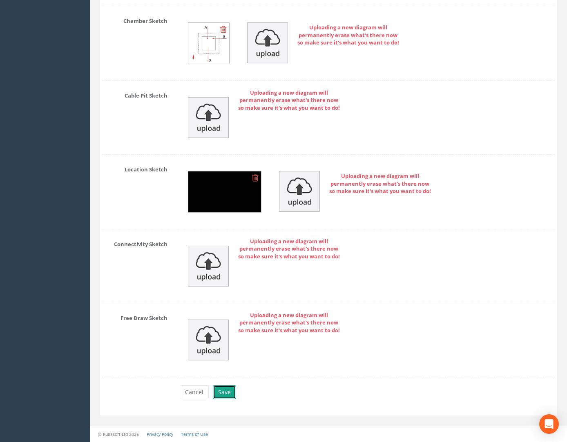
click at [222, 395] on button "Save" at bounding box center [224, 393] width 23 height 14
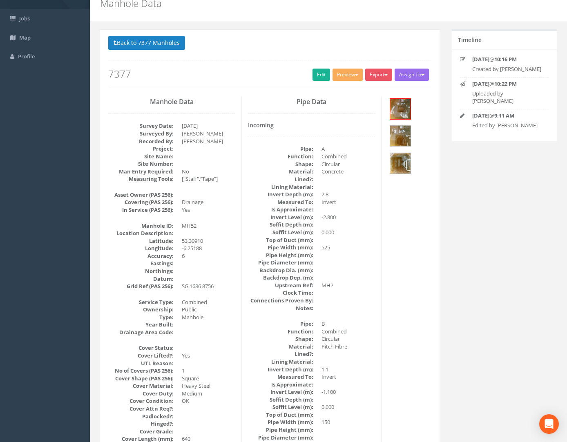
scroll to position [0, 0]
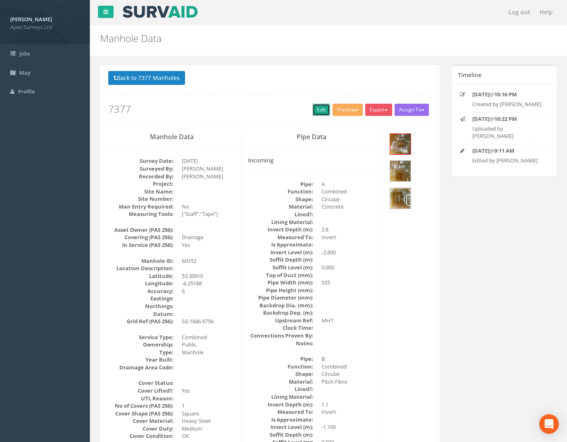
click at [312, 110] on link "Edit" at bounding box center [321, 110] width 18 height 12
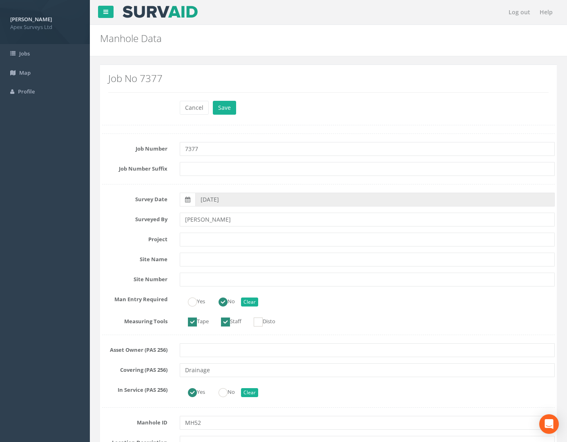
scroll to position [449, 0]
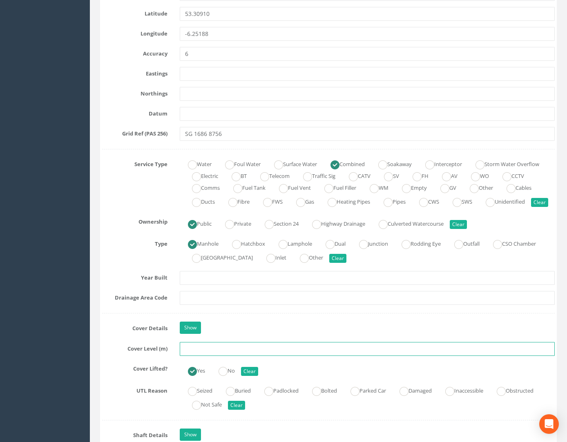
click at [192, 356] on input "text" at bounding box center [367, 349] width 375 height 14
click at [201, 356] on input "text" at bounding box center [367, 349] width 375 height 14
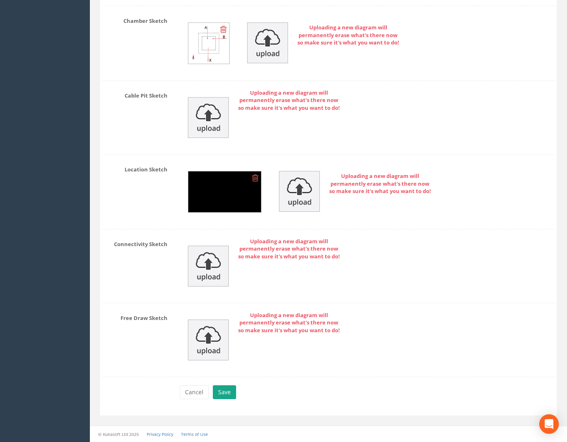
type input "28.44"
click at [235, 396] on button "Save" at bounding box center [224, 393] width 23 height 14
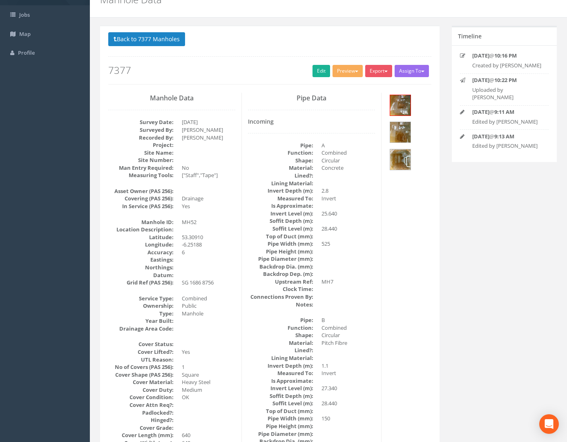
scroll to position [0, 0]
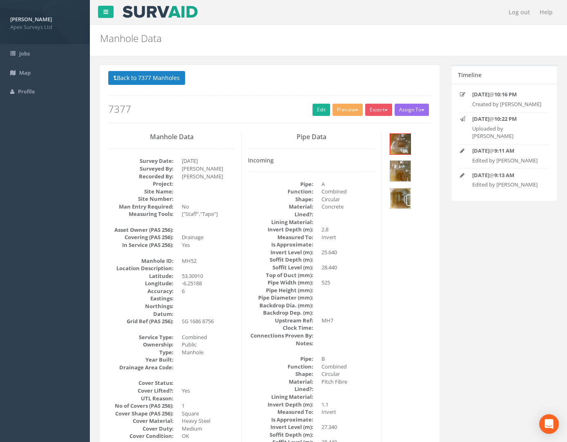
click at [388, 197] on img at bounding box center [400, 198] width 20 height 20
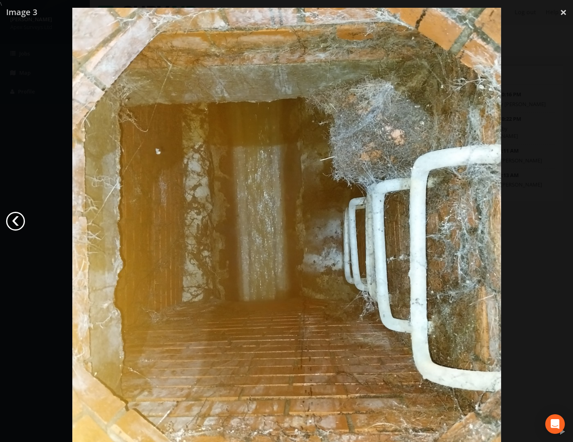
click at [13, 221] on link "‹" at bounding box center [15, 221] width 19 height 19
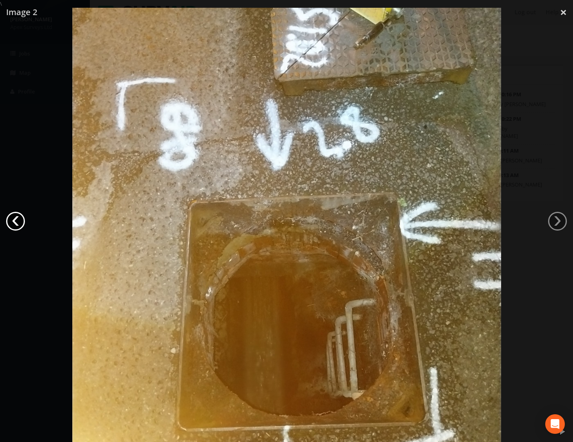
click at [13, 221] on link "‹" at bounding box center [15, 221] width 19 height 19
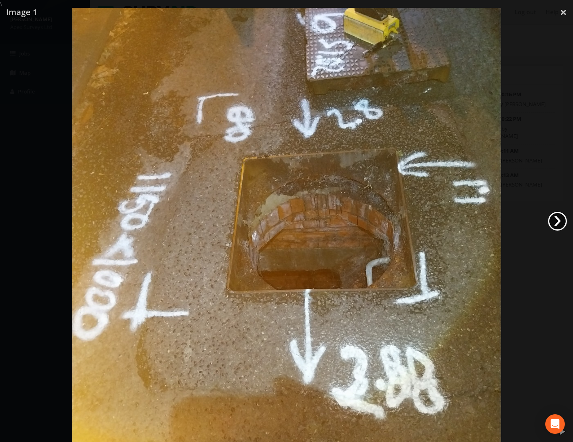
click at [388, 225] on link "›" at bounding box center [557, 221] width 19 height 19
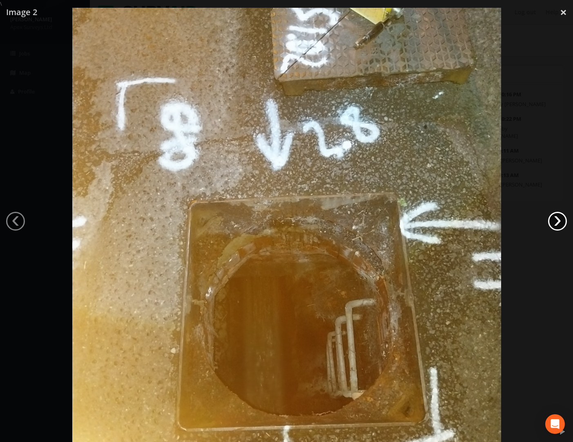
click at [388, 225] on link "›" at bounding box center [557, 221] width 19 height 19
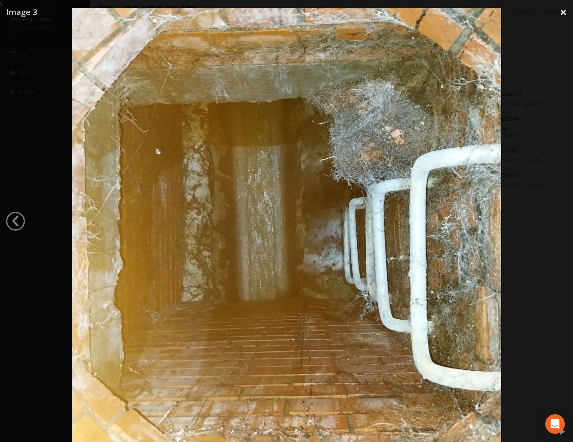
click at [388, 7] on link "×" at bounding box center [563, 12] width 19 height 25
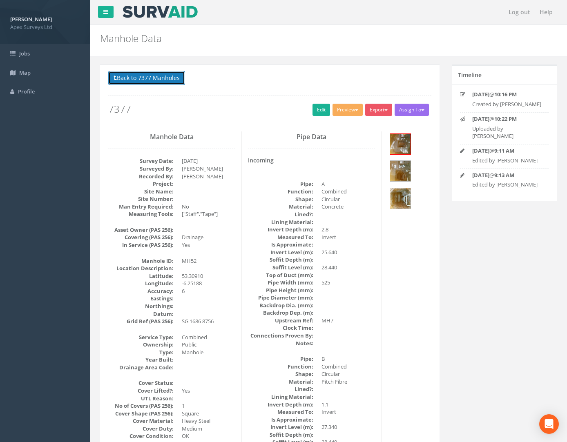
drag, startPoint x: 134, startPoint y: 73, endPoint x: 150, endPoint y: 71, distance: 16.5
click at [132, 71] on button "Back to 7377 Manholes" at bounding box center [146, 78] width 77 height 14
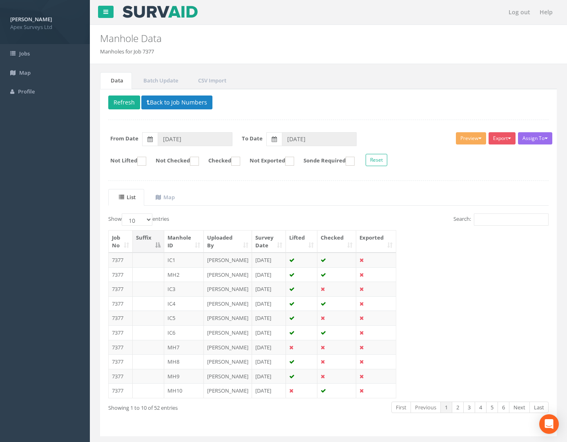
scroll to position [41, 0]
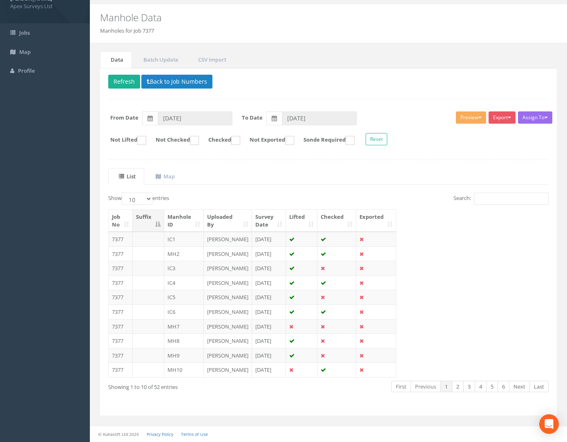
drag, startPoint x: 118, startPoint y: 285, endPoint x: 111, endPoint y: 285, distance: 7.8
click at [118, 285] on td "7377" at bounding box center [121, 283] width 24 height 15
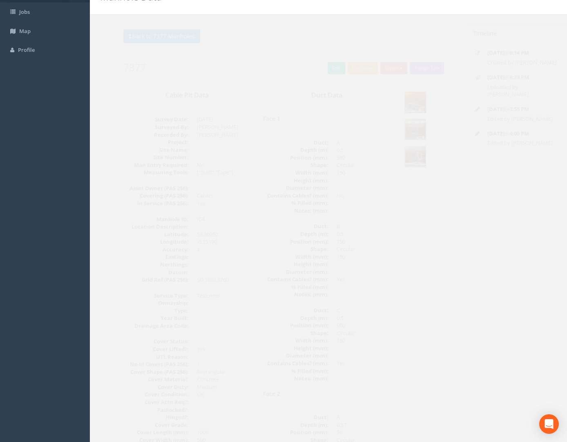
scroll to position [0, 0]
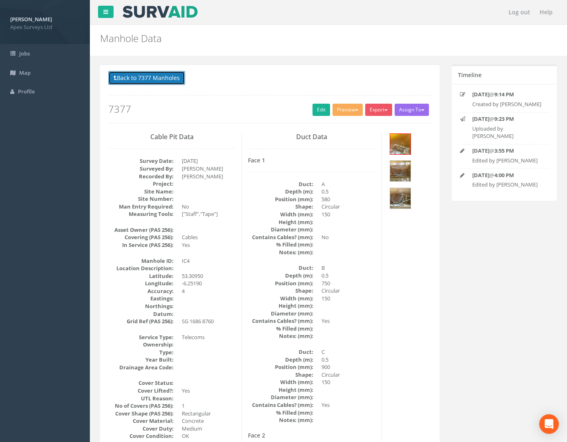
click at [156, 75] on button "Back to 7377 Manholes" at bounding box center [146, 78] width 77 height 14
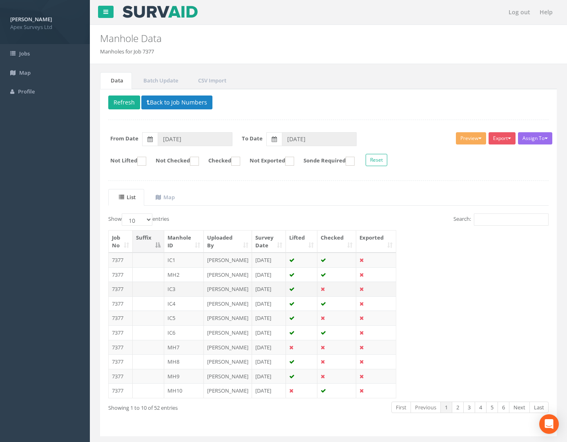
click at [125, 297] on td "7377" at bounding box center [121, 289] width 24 height 15
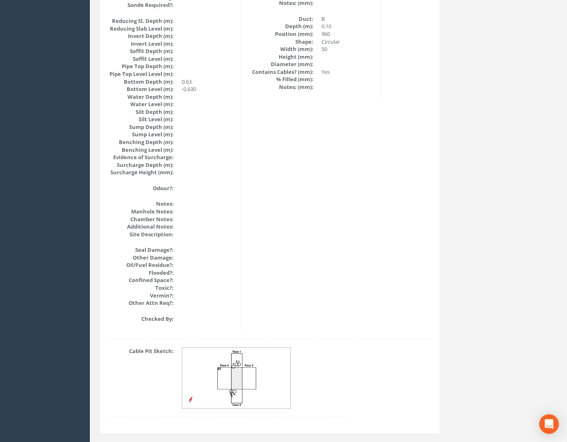
scroll to position [817, 0]
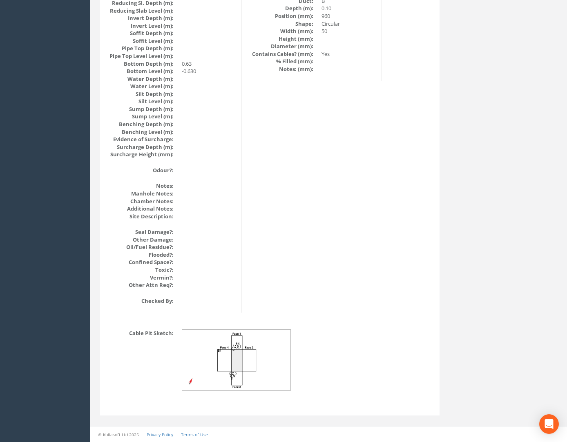
click at [234, 376] on img at bounding box center [236, 360] width 109 height 61
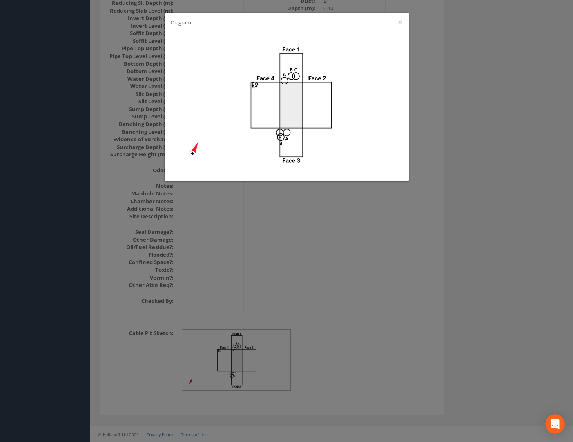
click at [388, 235] on div "Diagram ×" at bounding box center [286, 221] width 573 height 442
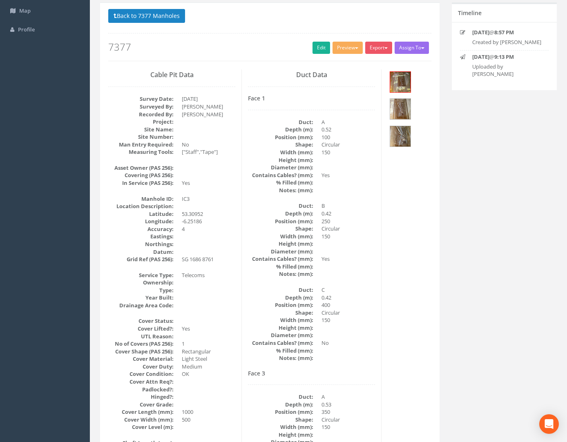
scroll to position [0, 0]
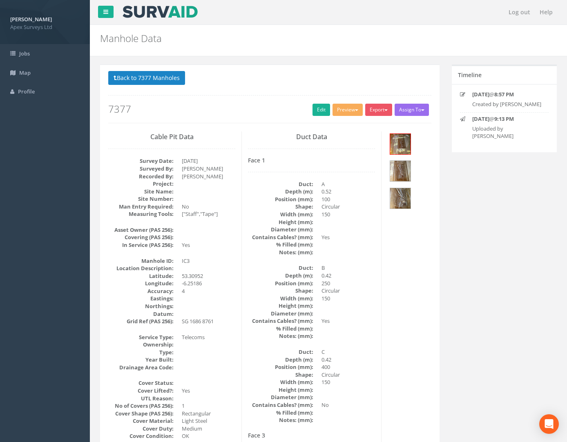
click at [143, 86] on p "Back to 7377 Manholes Back to Map" at bounding box center [269, 79] width 323 height 16
click at [147, 78] on button "Back to 7377 Manholes" at bounding box center [146, 78] width 77 height 14
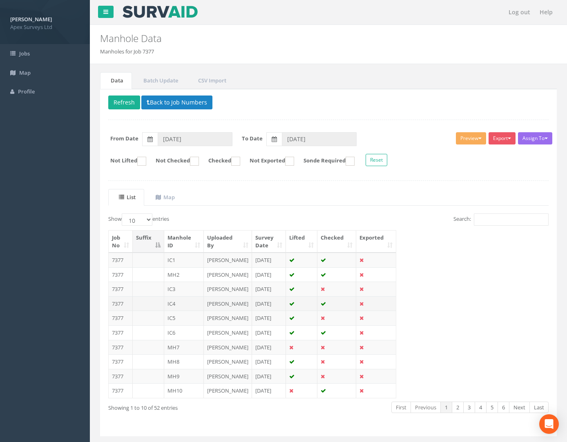
click at [125, 311] on td "7377" at bounding box center [121, 304] width 24 height 15
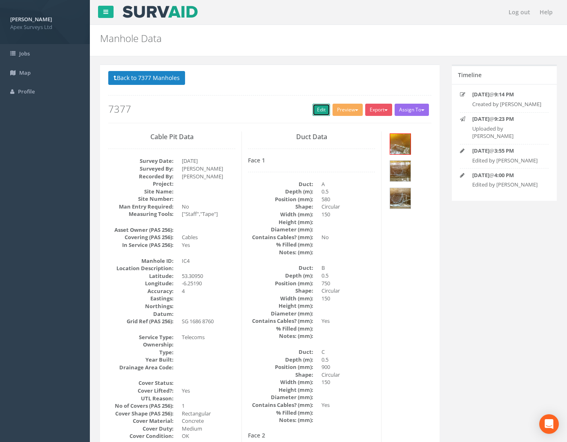
click at [319, 108] on link "Edit" at bounding box center [321, 110] width 18 height 12
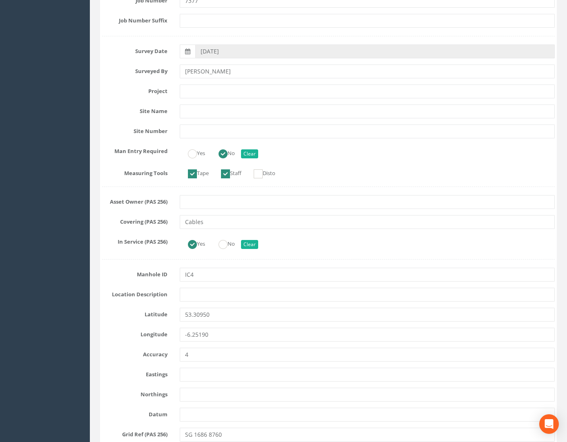
scroll to position [204, 0]
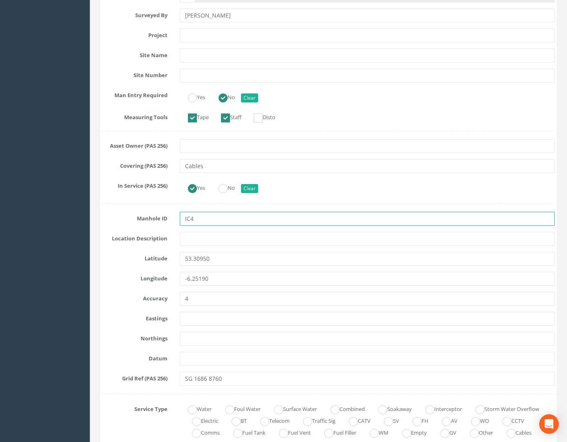
drag, startPoint x: 188, startPoint y: 220, endPoint x: 276, endPoint y: 221, distance: 87.4
click at [269, 221] on input "IC4" at bounding box center [367, 219] width 375 height 14
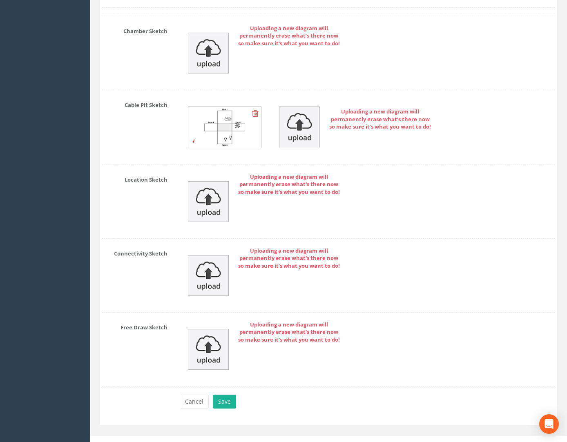
scroll to position [2218, 0]
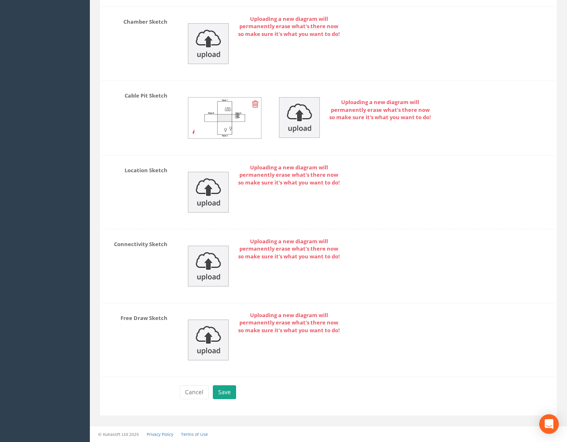
type input "IC47"
click at [224, 388] on button "Save" at bounding box center [224, 393] width 23 height 14
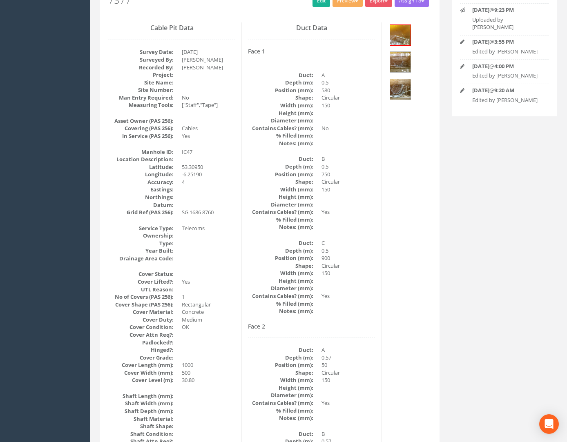
scroll to position [0, 0]
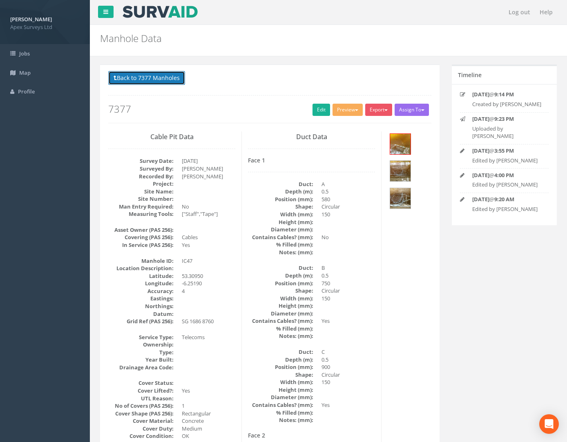
drag, startPoint x: 150, startPoint y: 82, endPoint x: 163, endPoint y: 83, distance: 13.1
click at [150, 82] on button "Back to 7377 Manholes" at bounding box center [146, 78] width 77 height 14
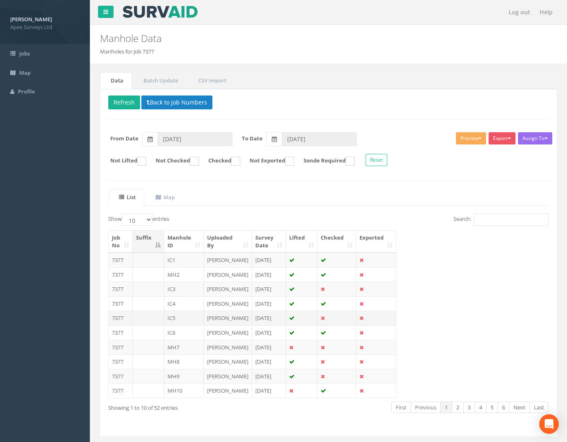
click at [116, 326] on td "7377" at bounding box center [121, 318] width 24 height 15
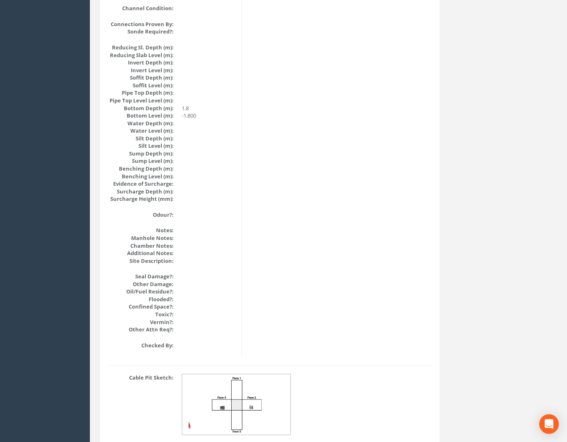
scroll to position [817, 0]
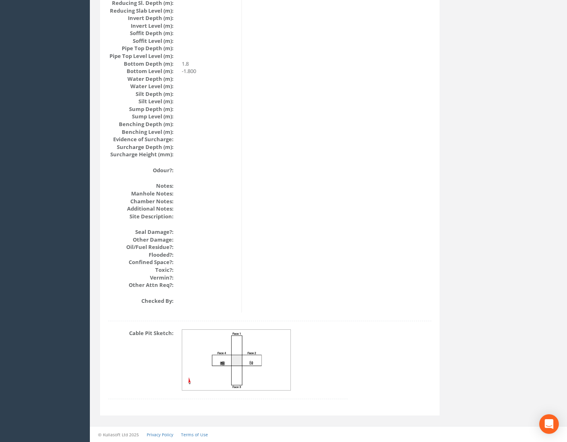
click at [241, 360] on img at bounding box center [236, 360] width 109 height 61
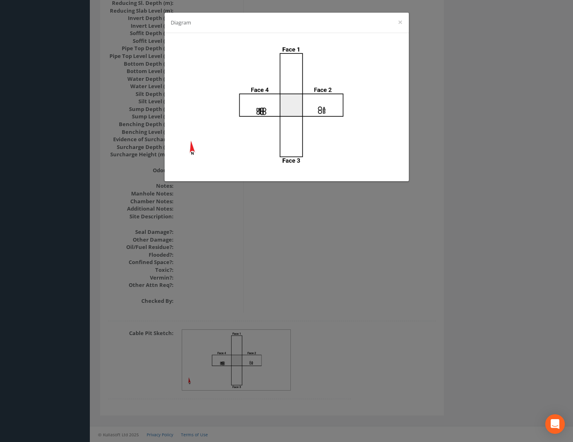
click at [388, 267] on div "Diagram ×" at bounding box center [286, 221] width 573 height 442
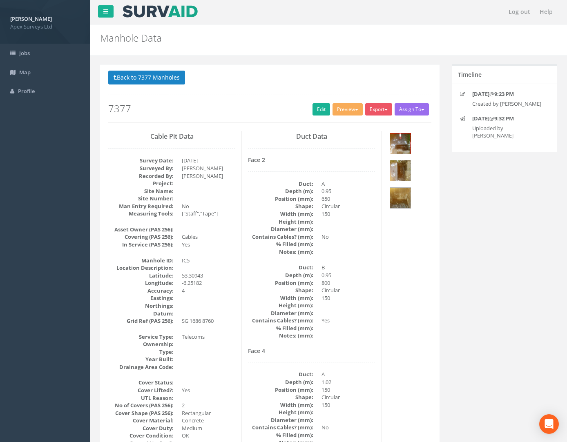
scroll to position [0, 0]
click at [141, 78] on button "Back to 7377 Manholes" at bounding box center [146, 78] width 77 height 14
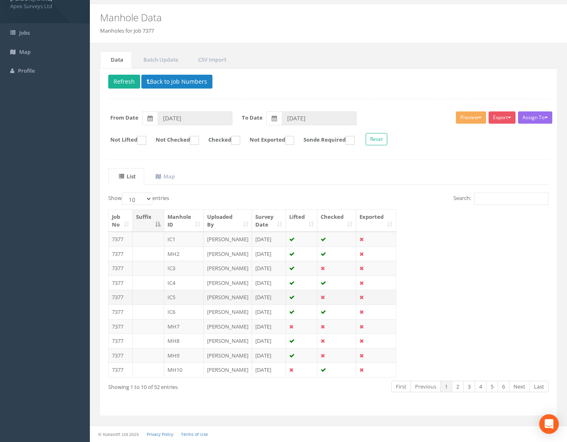
scroll to position [97, 0]
click at [122, 276] on td "7377" at bounding box center [121, 283] width 24 height 15
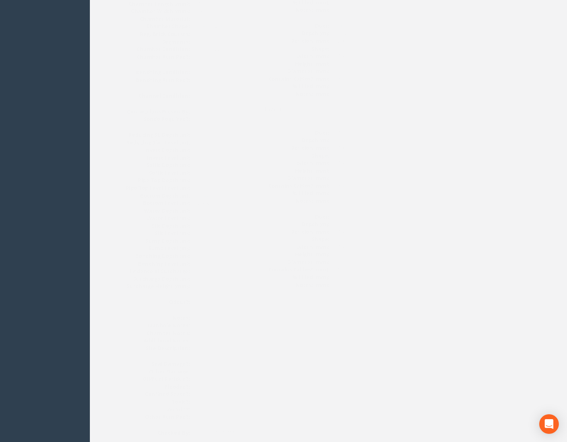
scroll to position [817, 0]
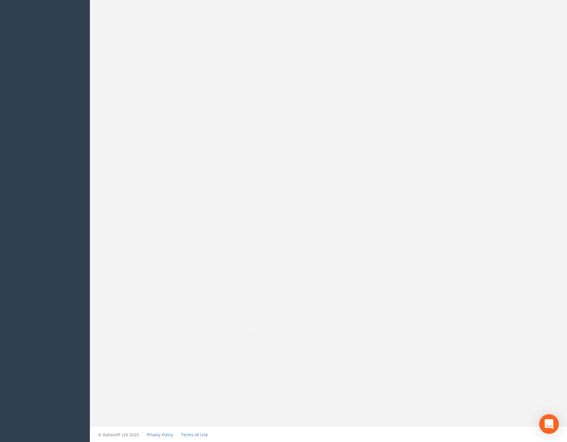
click at [261, 352] on img at bounding box center [236, 360] width 109 height 61
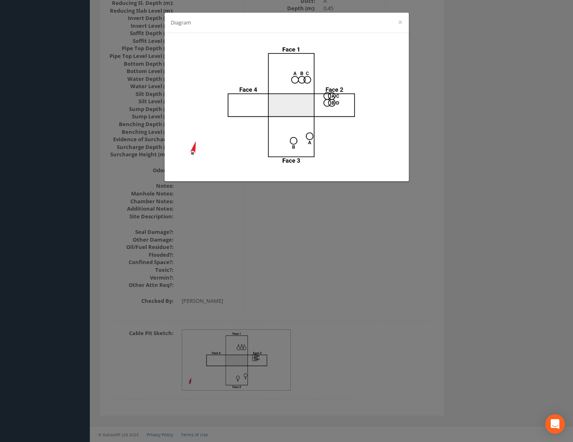
click at [388, 325] on div "Diagram ×" at bounding box center [286, 221] width 573 height 442
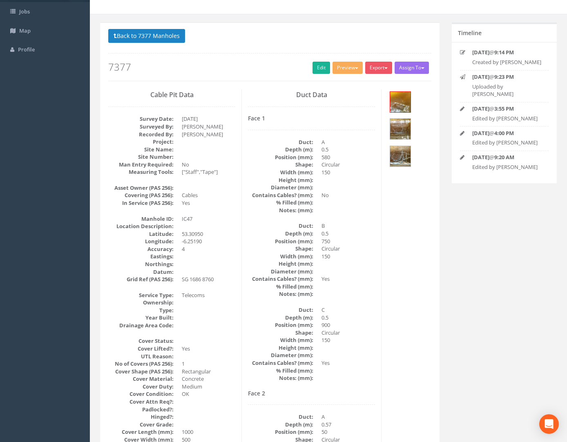
scroll to position [41, 0]
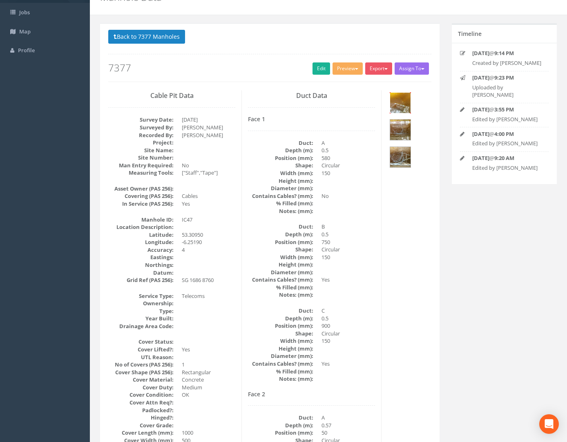
click at [388, 105] on img at bounding box center [400, 103] width 20 height 20
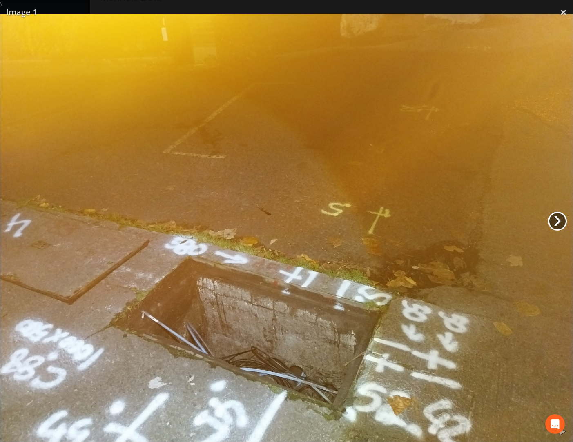
click at [388, 225] on link "›" at bounding box center [557, 221] width 19 height 19
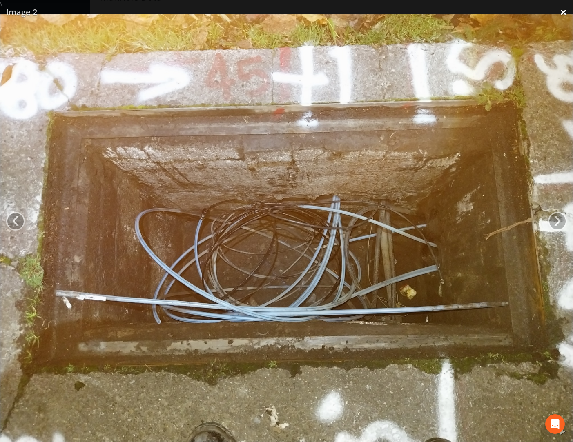
click at [388, 9] on link "×" at bounding box center [563, 12] width 19 height 25
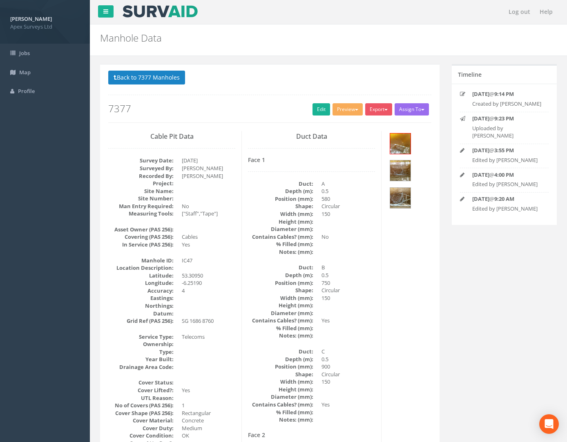
scroll to position [0, 0]
click at [158, 72] on button "Back to 7377 Manholes" at bounding box center [146, 78] width 77 height 14
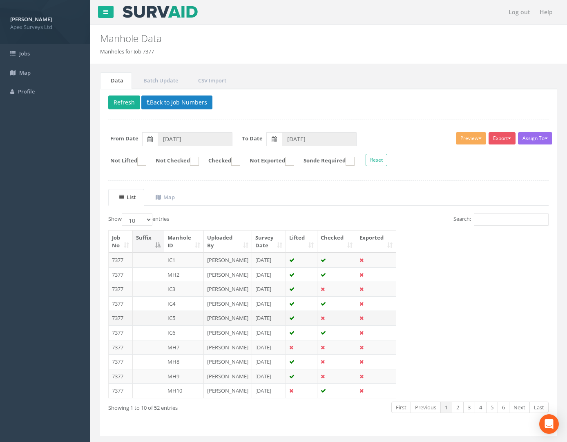
click at [123, 326] on td "7377" at bounding box center [121, 318] width 24 height 15
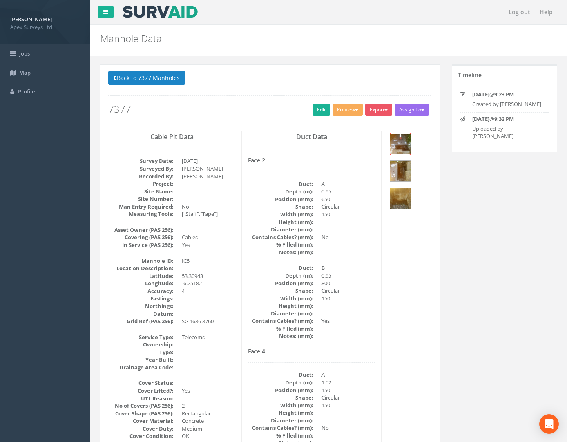
click at [388, 143] on img at bounding box center [400, 144] width 20 height 20
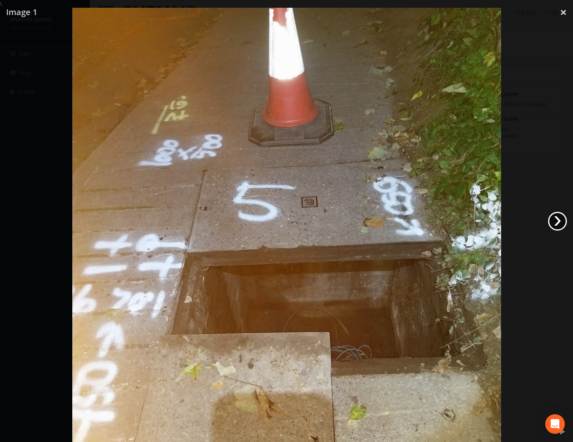
click at [388, 221] on link "›" at bounding box center [557, 221] width 19 height 19
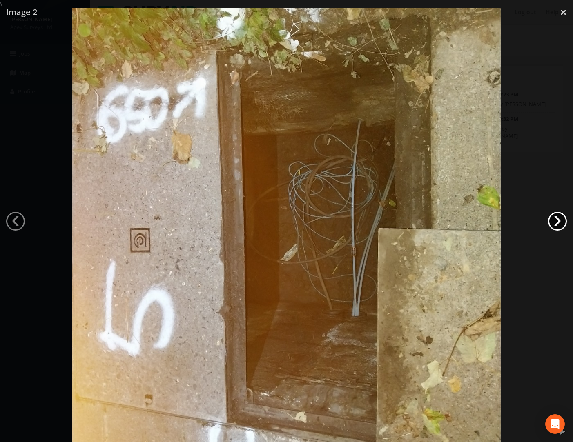
click at [388, 219] on link "›" at bounding box center [557, 221] width 19 height 19
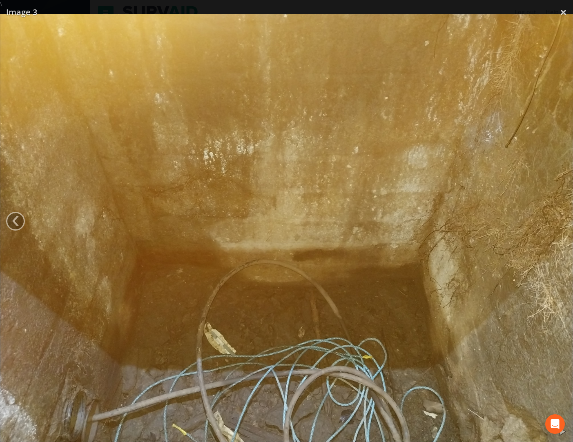
click at [388, 218] on img at bounding box center [286, 229] width 573 height 430
click at [388, 15] on img at bounding box center [286, 229] width 573 height 430
click at [388, 9] on link "×" at bounding box center [563, 12] width 19 height 25
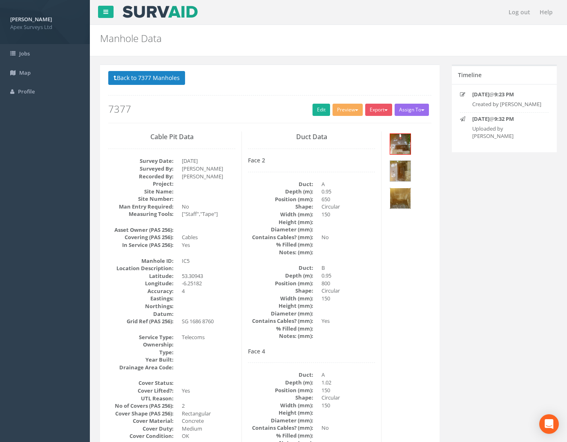
click at [388, 194] on img at bounding box center [400, 198] width 20 height 20
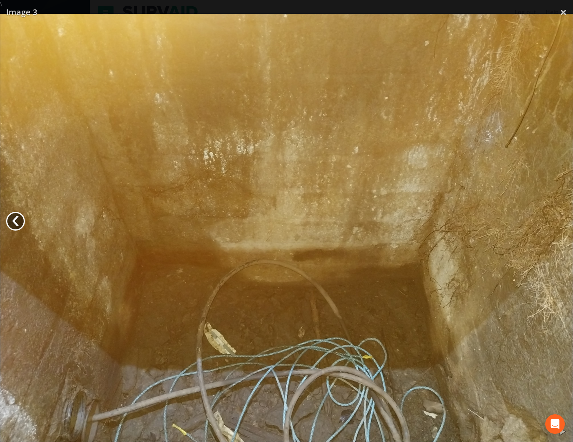
click at [12, 218] on link "‹" at bounding box center [15, 221] width 19 height 19
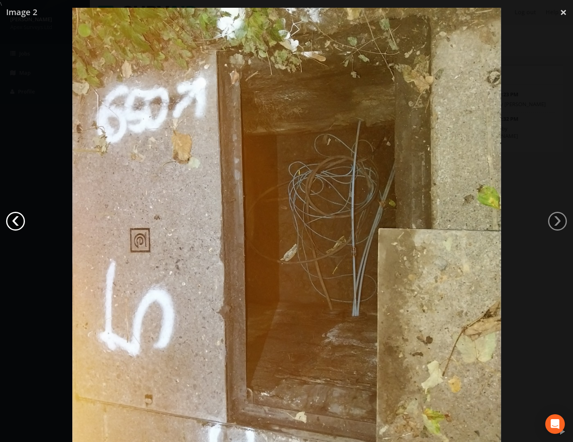
click at [11, 218] on link "‹" at bounding box center [15, 221] width 19 height 19
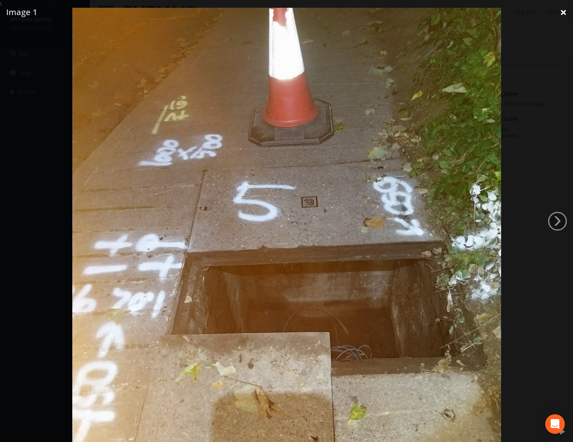
click at [388, 11] on link "×" at bounding box center [563, 12] width 19 height 25
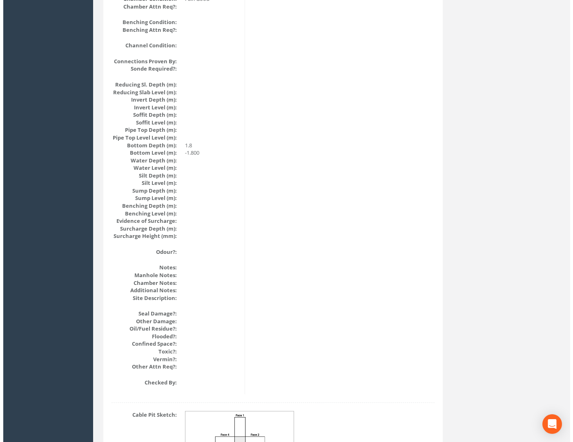
scroll to position [817, 0]
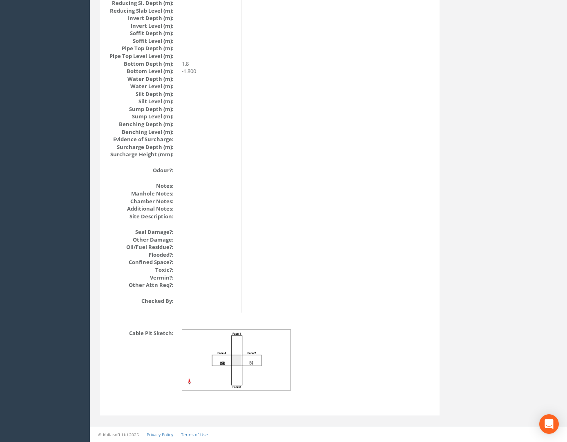
click at [250, 371] on img at bounding box center [236, 360] width 109 height 61
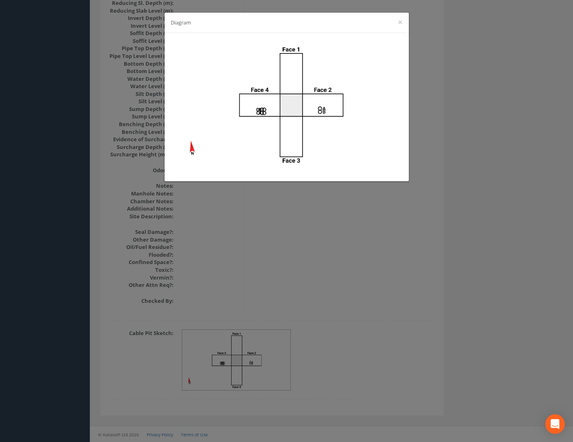
click at [388, 216] on div "Diagram ×" at bounding box center [286, 221] width 573 height 442
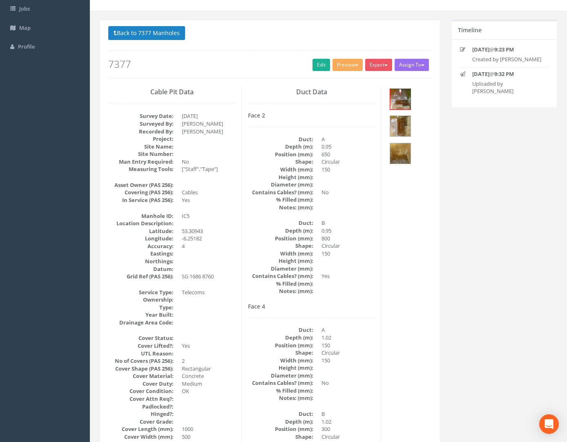
scroll to position [0, 0]
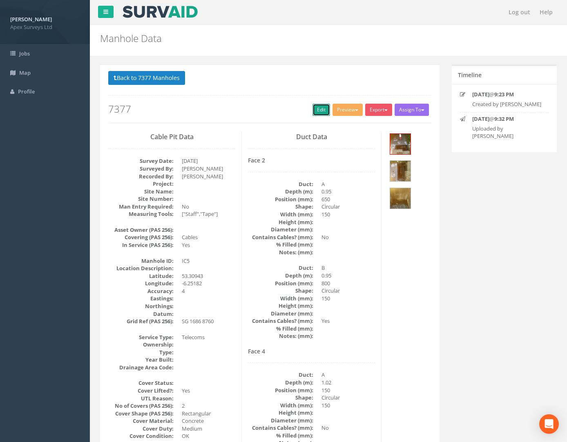
click at [312, 106] on link "Edit" at bounding box center [321, 110] width 18 height 12
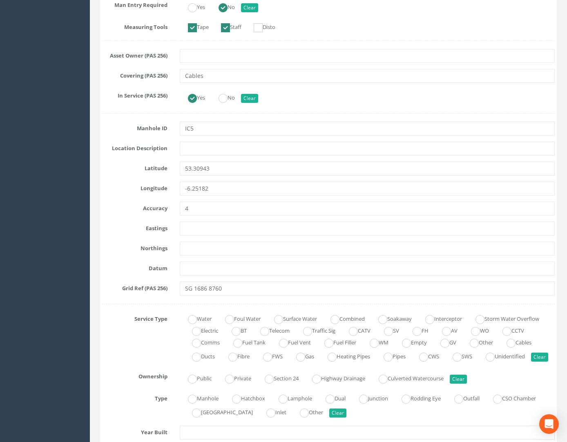
scroll to position [286, 0]
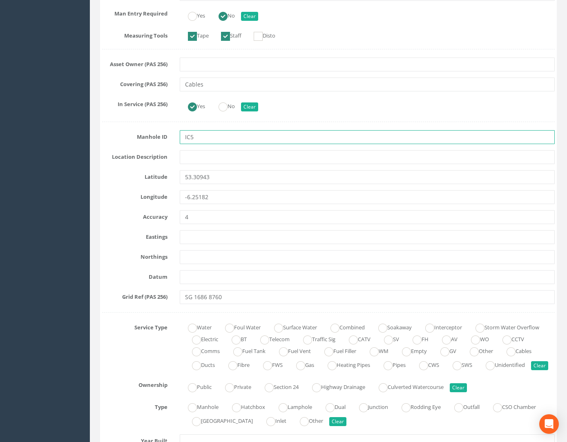
drag, startPoint x: 192, startPoint y: 136, endPoint x: 259, endPoint y: 156, distance: 69.7
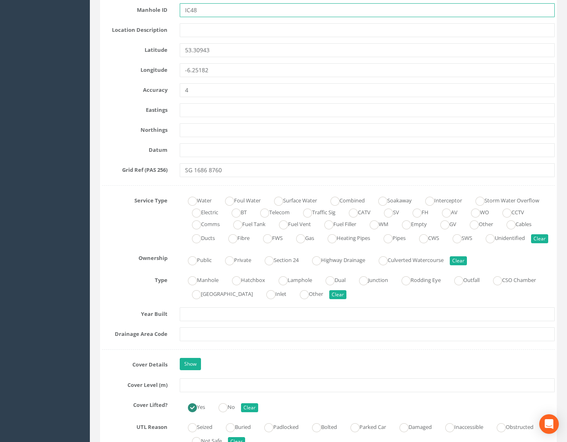
scroll to position [572, 0]
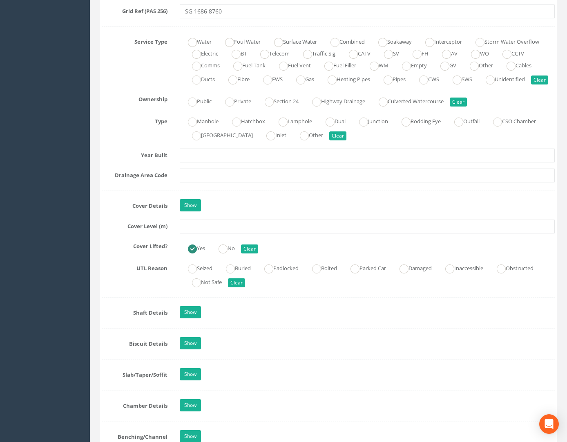
type input "IC48"
click at [223, 234] on input "text" at bounding box center [367, 227] width 375 height 14
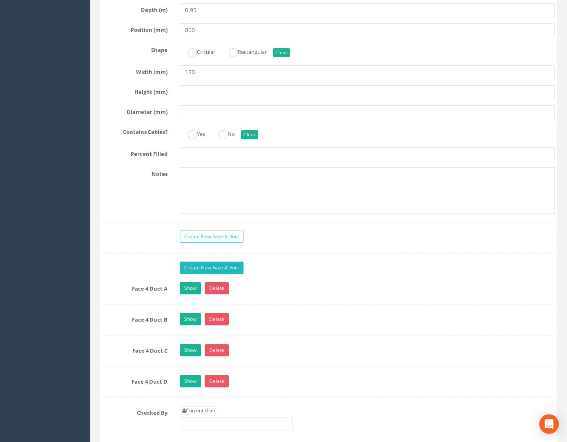
scroll to position [1552, 0]
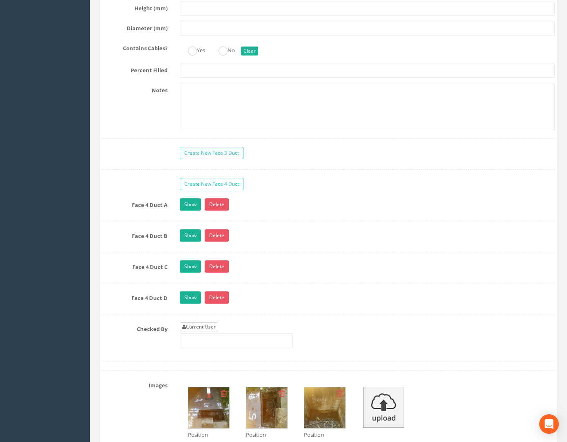
type input "30.70"
click at [201, 332] on link "Current User" at bounding box center [199, 327] width 38 height 9
type input "[PERSON_NAME]"
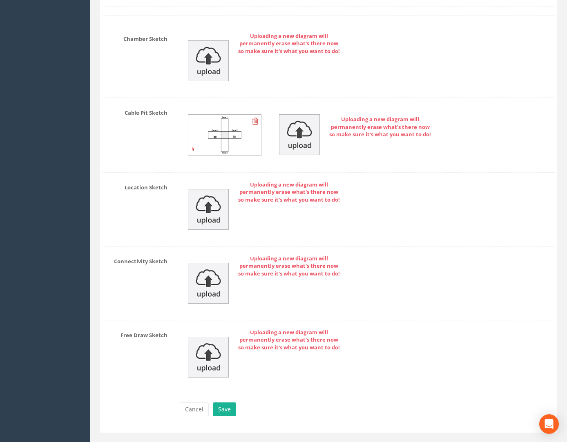
scroll to position [2137, 0]
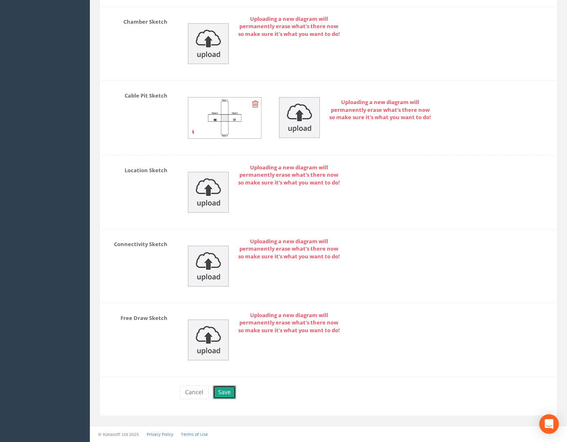
click at [227, 396] on button "Save" at bounding box center [224, 393] width 23 height 14
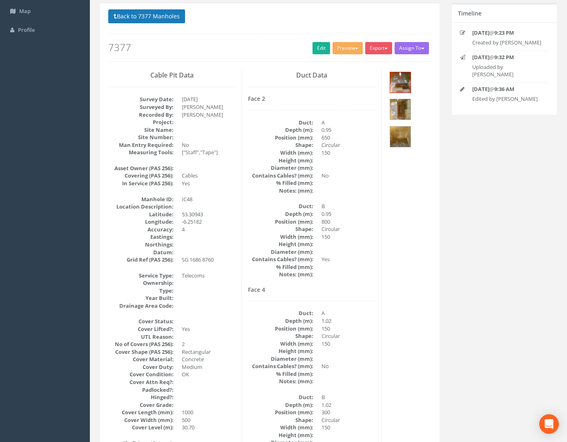
scroll to position [0, 0]
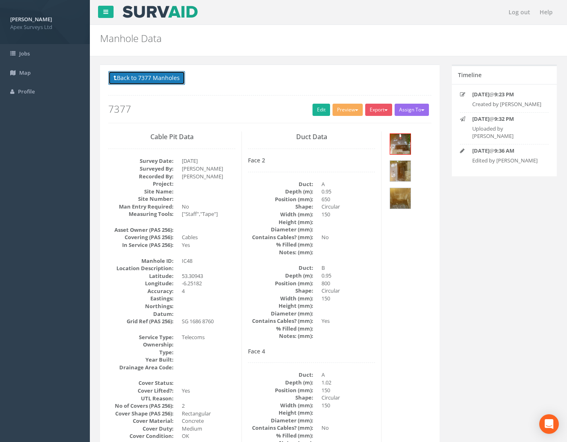
click at [166, 77] on button "Back to 7377 Manholes" at bounding box center [146, 78] width 77 height 14
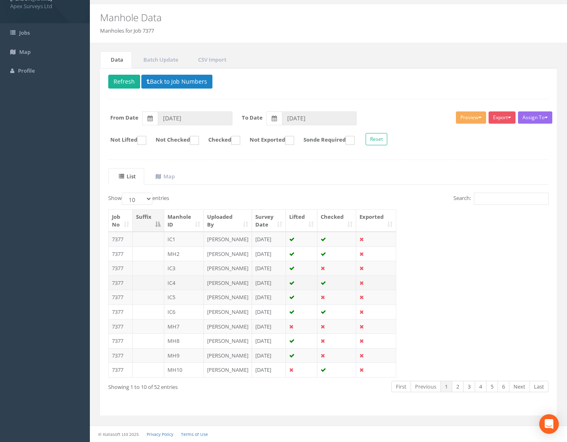
scroll to position [97, 0]
click at [118, 276] on td "7377" at bounding box center [121, 283] width 24 height 15
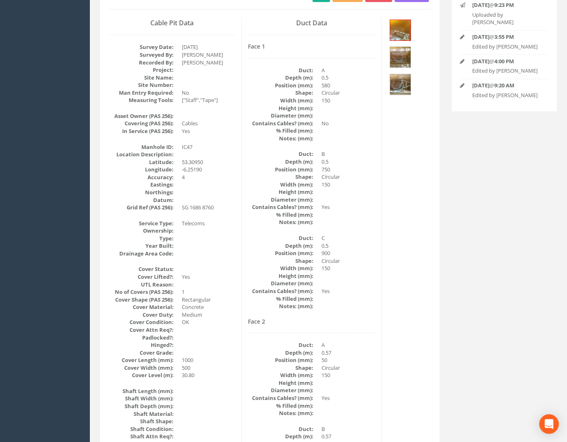
scroll to position [41, 0]
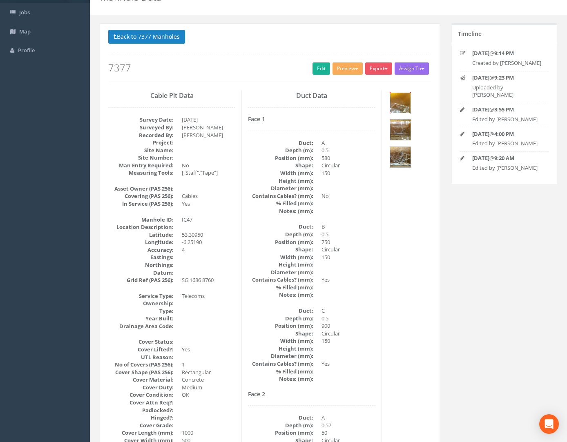
click at [388, 109] on img at bounding box center [400, 103] width 20 height 20
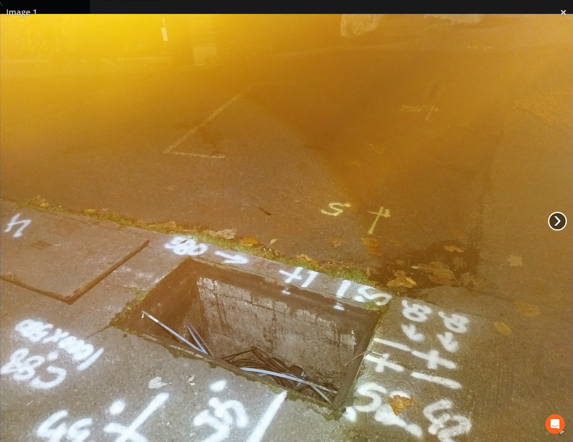
click at [388, 224] on link "›" at bounding box center [557, 221] width 19 height 19
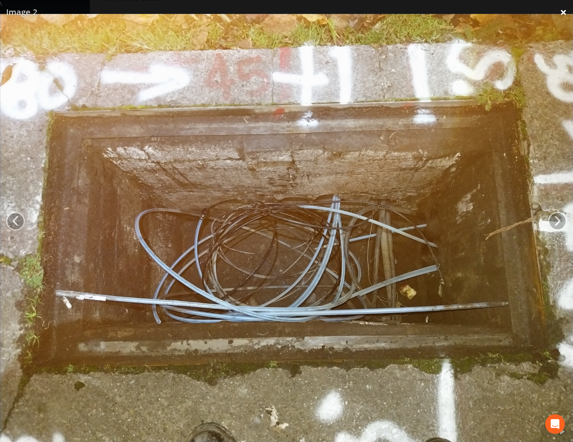
click at [388, 13] on link "×" at bounding box center [563, 12] width 19 height 25
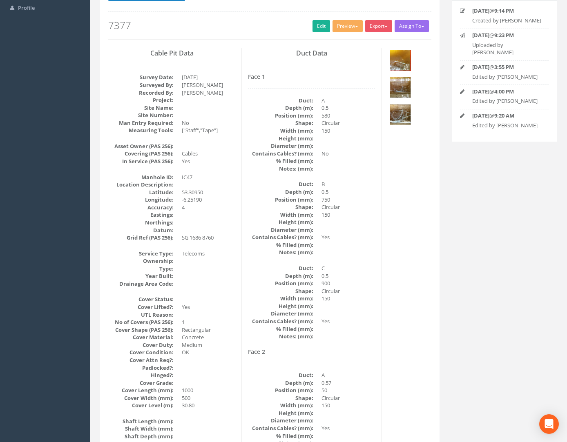
scroll to position [0, 0]
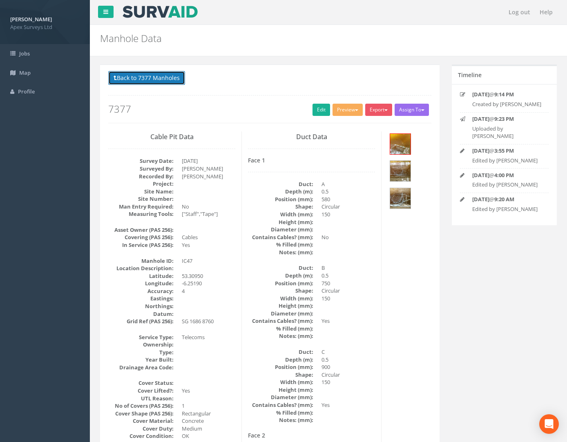
click at [168, 79] on button "Back to 7377 Manholes" at bounding box center [146, 78] width 77 height 14
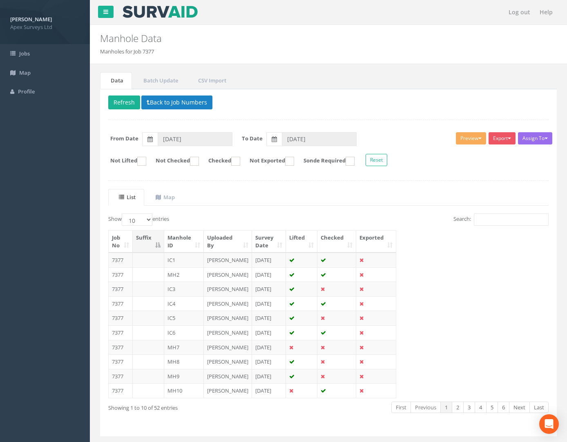
click at [119, 297] on td "7377" at bounding box center [121, 289] width 24 height 15
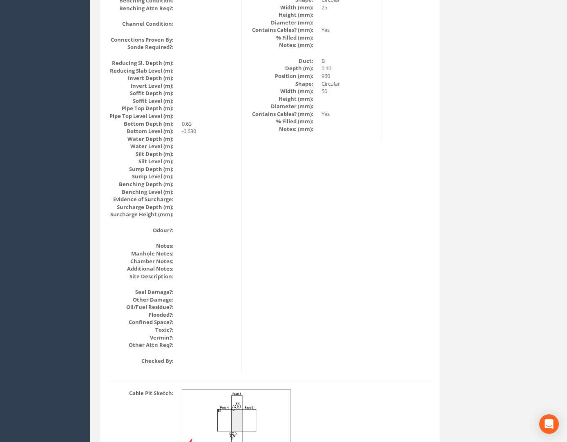
scroll to position [817, 0]
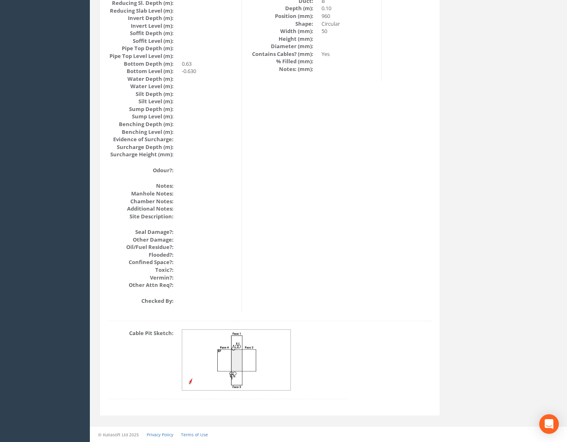
click at [232, 357] on img at bounding box center [236, 360] width 109 height 61
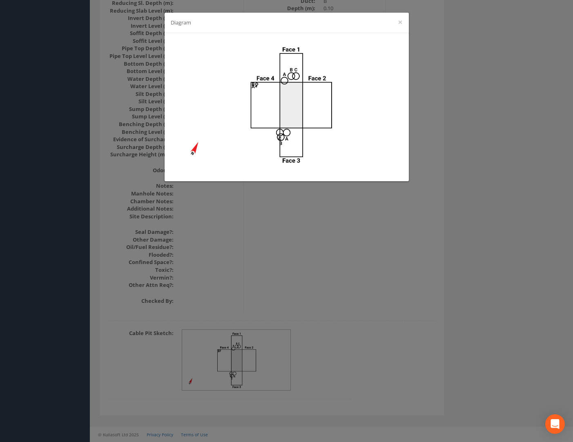
click at [370, 254] on div "Diagram ×" at bounding box center [286, 221] width 573 height 442
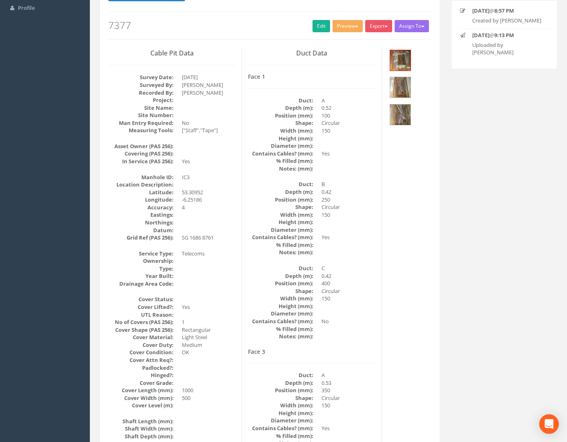
scroll to position [0, 0]
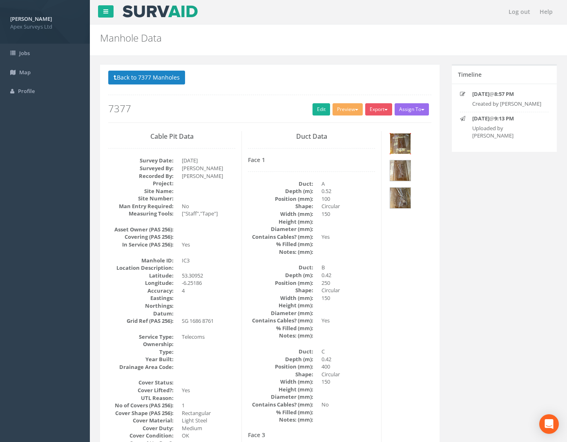
click at [388, 143] on img at bounding box center [400, 144] width 20 height 20
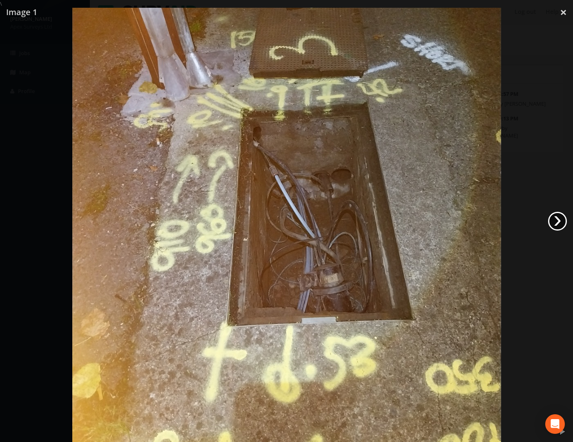
click at [388, 222] on link "›" at bounding box center [557, 221] width 19 height 19
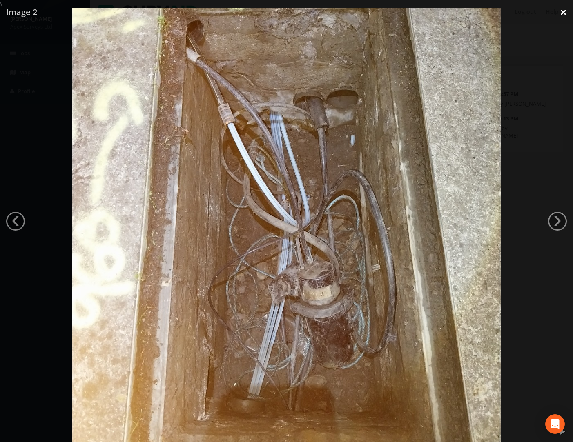
click at [388, 15] on link "×" at bounding box center [563, 12] width 19 height 25
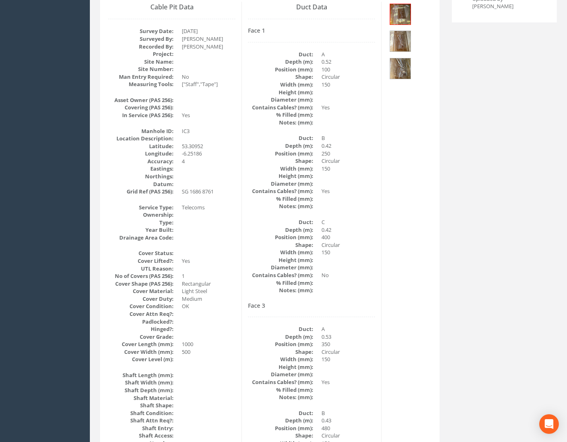
scroll to position [0, 0]
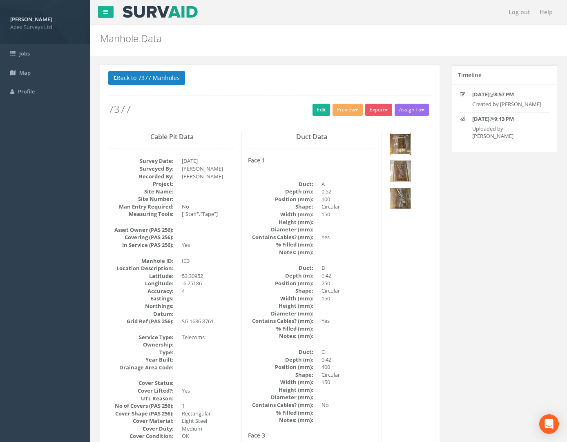
click at [388, 142] on img at bounding box center [400, 144] width 20 height 20
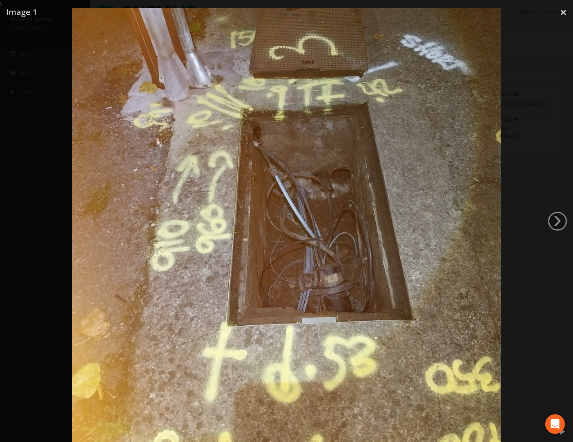
drag, startPoint x: 559, startPoint y: 15, endPoint x: 526, endPoint y: 29, distance: 35.3
click at [388, 15] on link "×" at bounding box center [563, 12] width 19 height 25
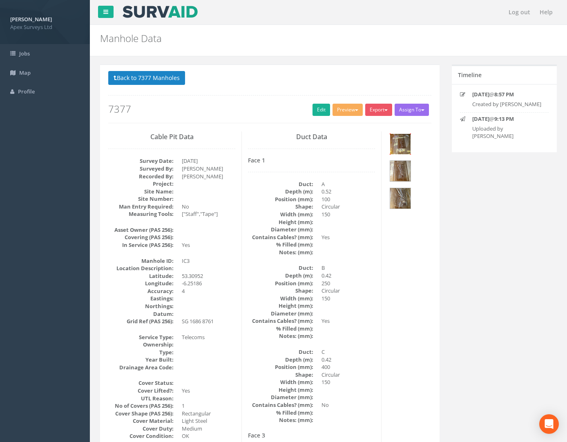
click at [388, 145] on img at bounding box center [400, 144] width 20 height 20
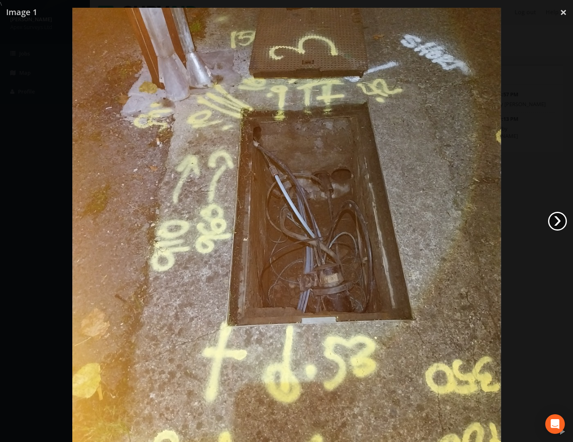
click at [388, 223] on link "›" at bounding box center [557, 221] width 19 height 19
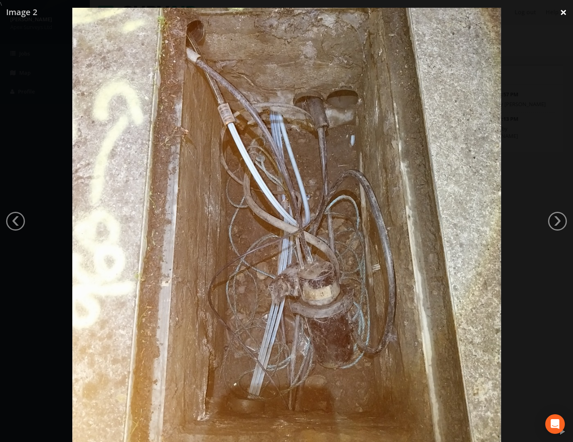
click at [388, 12] on link "×" at bounding box center [563, 12] width 19 height 25
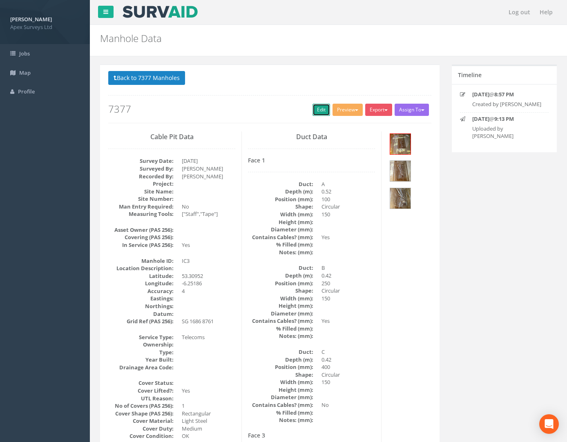
click at [318, 109] on link "Edit" at bounding box center [321, 110] width 18 height 12
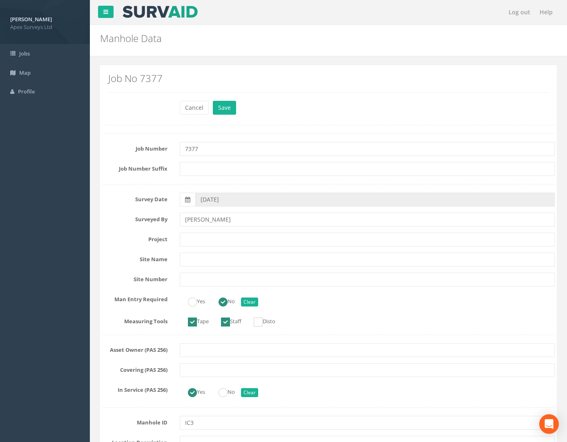
scroll to position [204, 0]
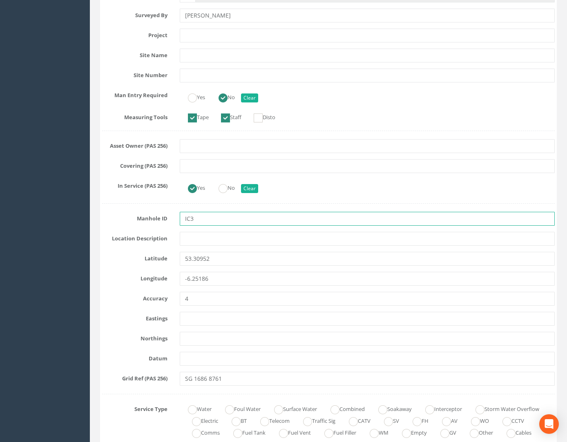
click at [193, 219] on input "IC3" at bounding box center [367, 219] width 375 height 14
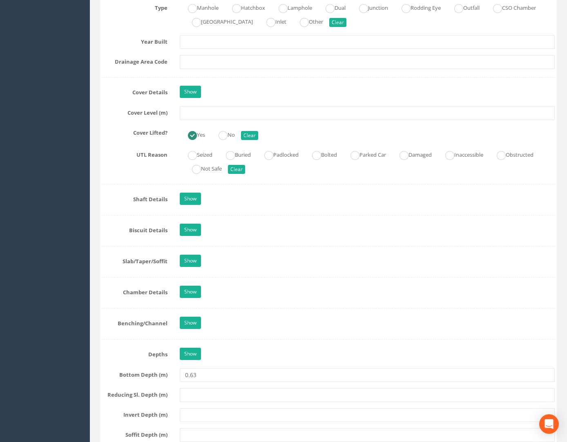
scroll to position [735, 0]
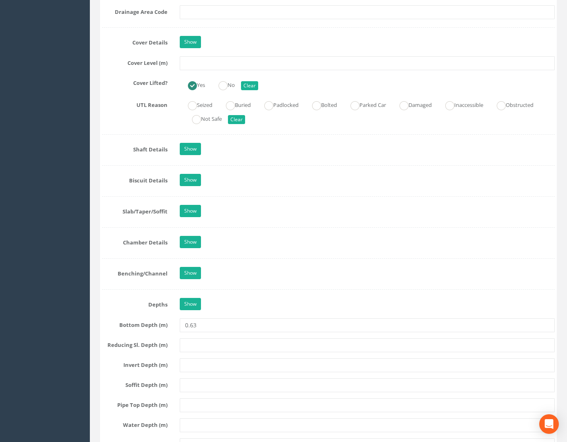
type input "IC46"
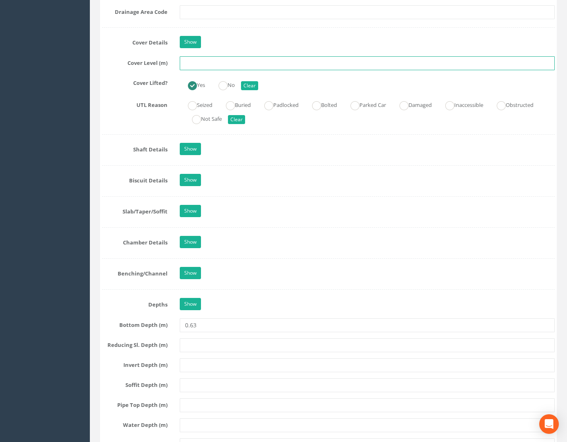
click at [205, 70] on input "text" at bounding box center [367, 63] width 375 height 14
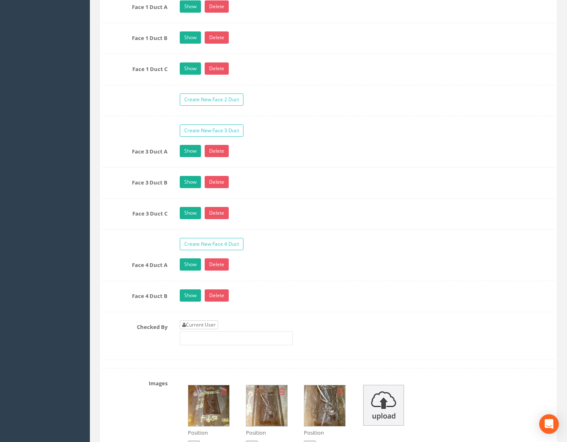
type input "31.17"
click at [208, 330] on link "Current User" at bounding box center [199, 325] width 38 height 9
type input "[PERSON_NAME]"
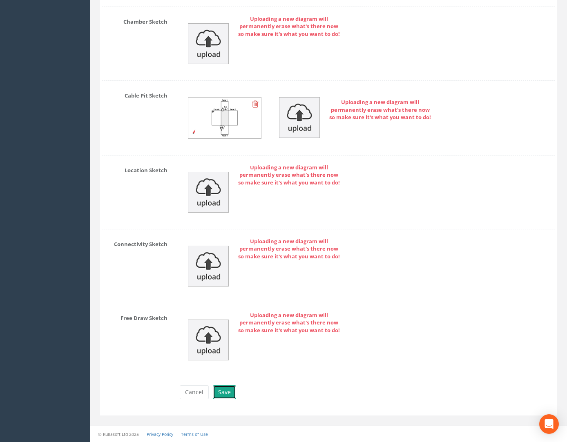
click at [230, 392] on button "Save" at bounding box center [224, 393] width 23 height 14
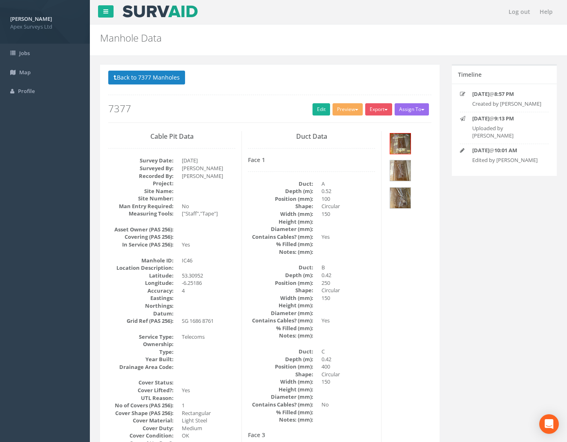
scroll to position [0, 0]
click at [151, 75] on button "Back to 7377 Manholes" at bounding box center [146, 78] width 77 height 14
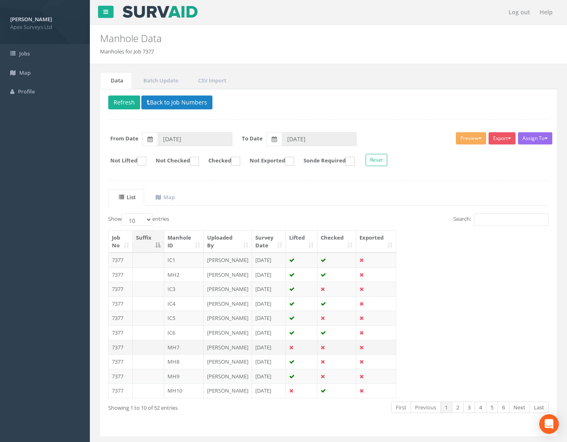
click at [118, 355] on td "7377" at bounding box center [121, 347] width 24 height 15
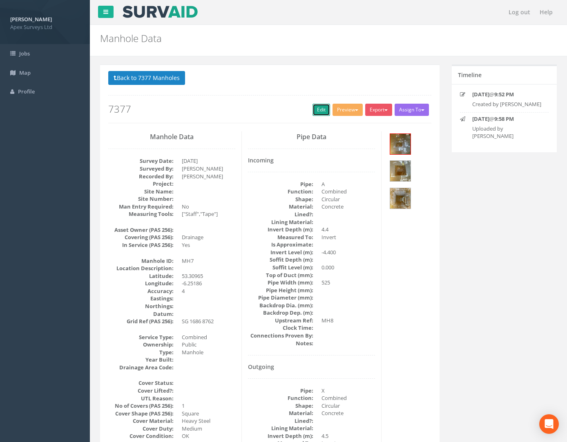
click at [312, 111] on link "Edit" at bounding box center [321, 110] width 18 height 12
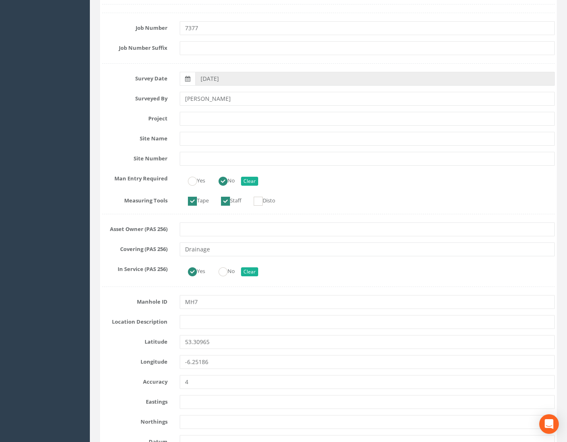
scroll to position [204, 0]
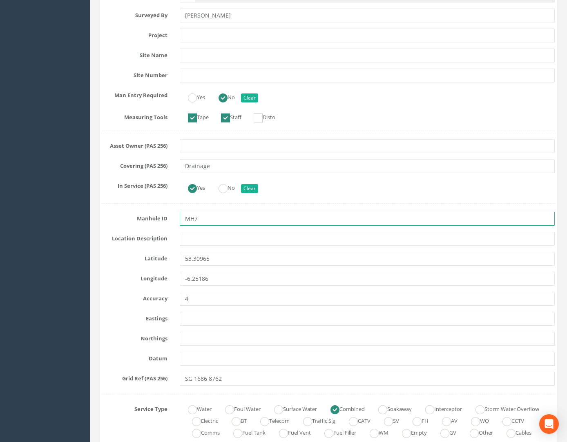
drag, startPoint x: 195, startPoint y: 219, endPoint x: 252, endPoint y: 223, distance: 56.5
click at [244, 222] on input "MH7" at bounding box center [367, 219] width 375 height 14
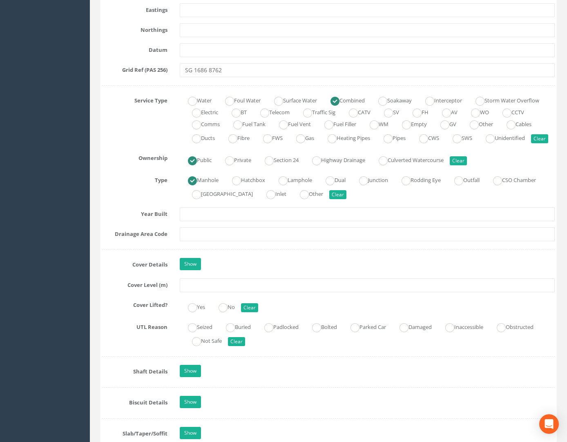
scroll to position [653, 0]
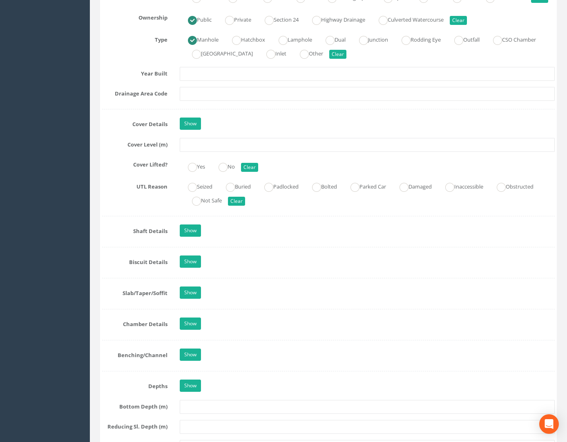
type input "MH50"
click at [201, 152] on input "text" at bounding box center [367, 145] width 375 height 14
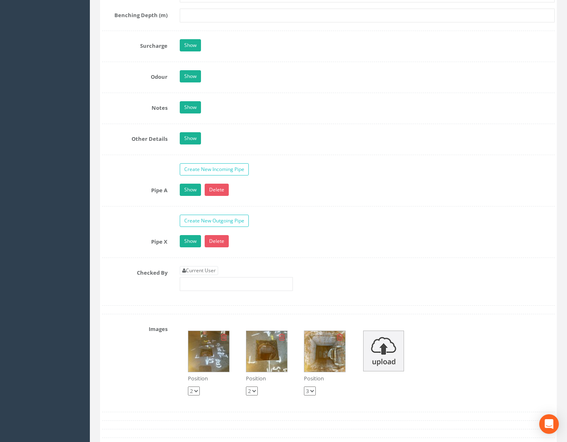
scroll to position [1266, 0]
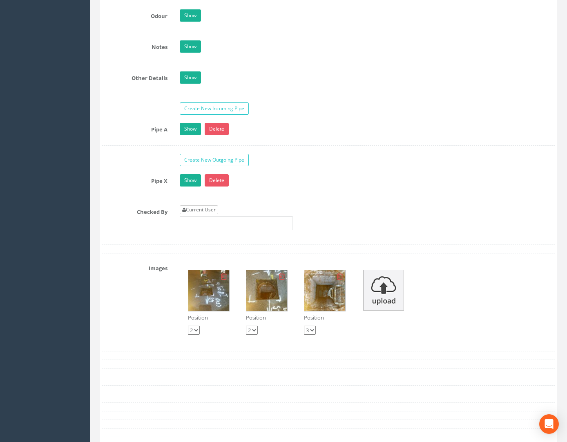
type input "31.33"
click at [205, 214] on link "Current User" at bounding box center [199, 209] width 38 height 9
type input "[PERSON_NAME]"
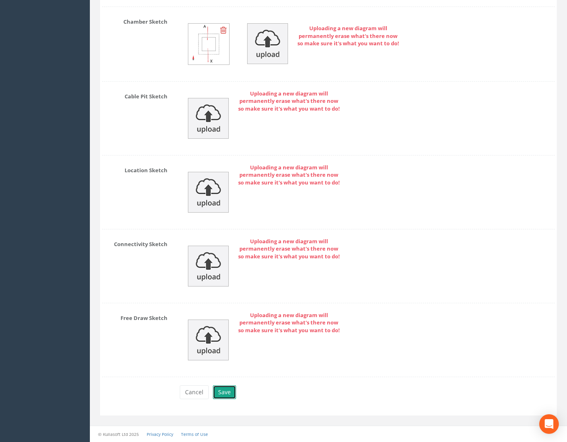
click at [221, 394] on button "Save" at bounding box center [224, 393] width 23 height 14
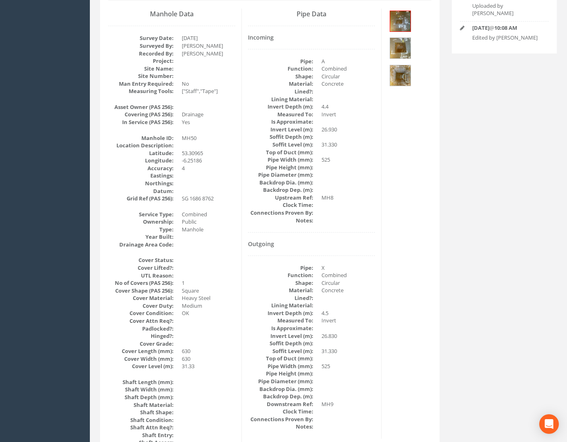
scroll to position [0, 0]
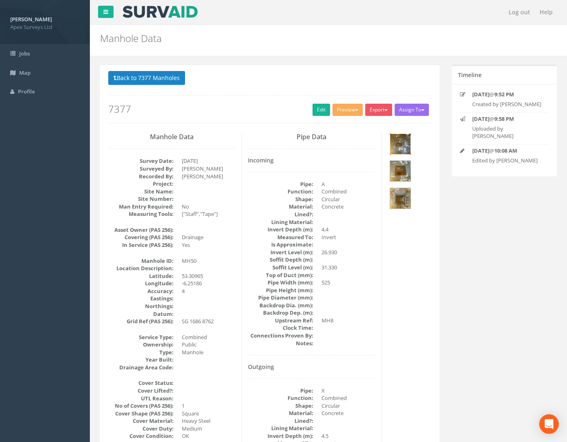
click at [388, 144] on img at bounding box center [400, 144] width 20 height 20
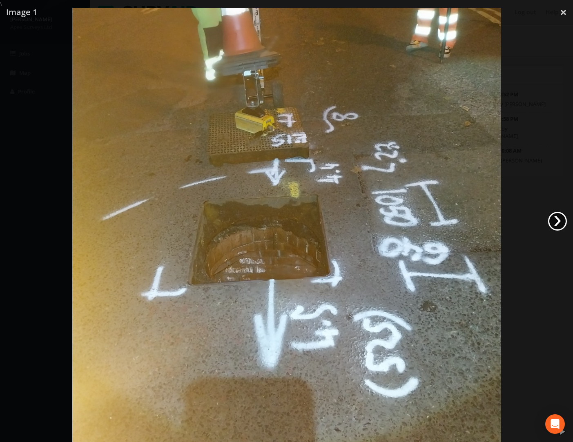
click at [388, 222] on link "›" at bounding box center [557, 221] width 19 height 19
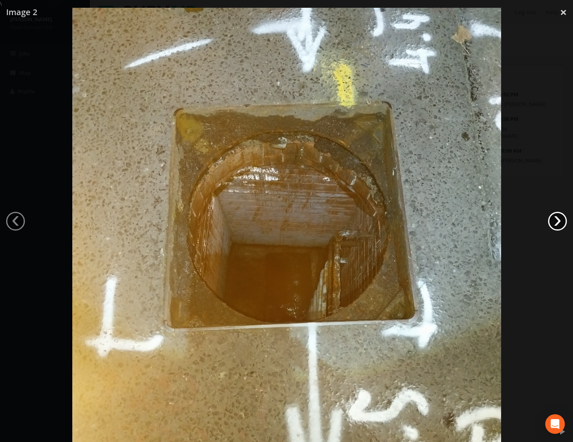
click at [388, 222] on link "›" at bounding box center [557, 221] width 19 height 19
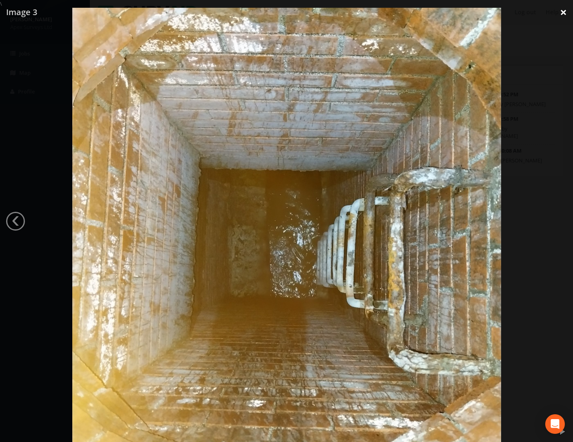
click at [388, 11] on link "×" at bounding box center [563, 12] width 19 height 25
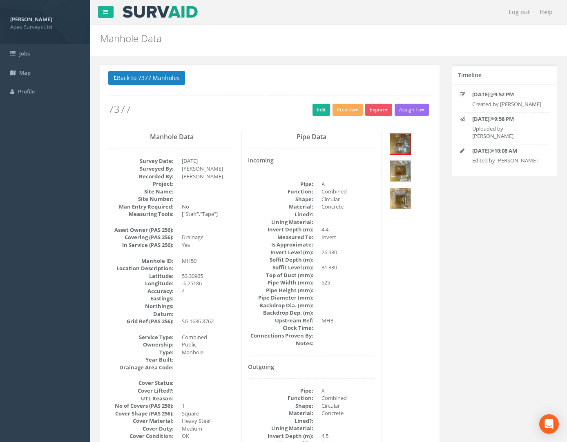
click at [312, 118] on div "Back to 7377 Manholes Back to Map Assign To No Companies Added Export Apex Manh…" at bounding box center [269, 97] width 323 height 52
click at [314, 111] on link "Edit" at bounding box center [321, 110] width 18 height 12
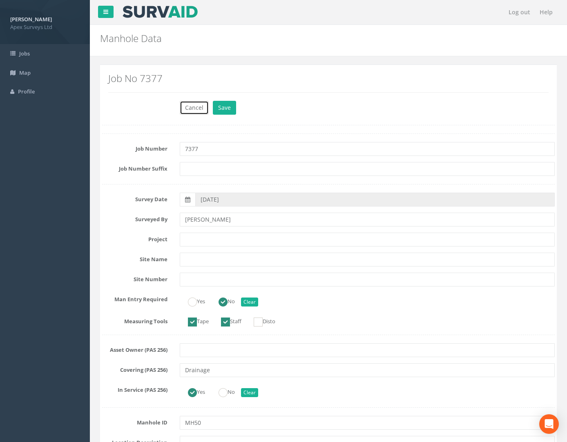
click at [197, 106] on button "Cancel" at bounding box center [194, 108] width 29 height 14
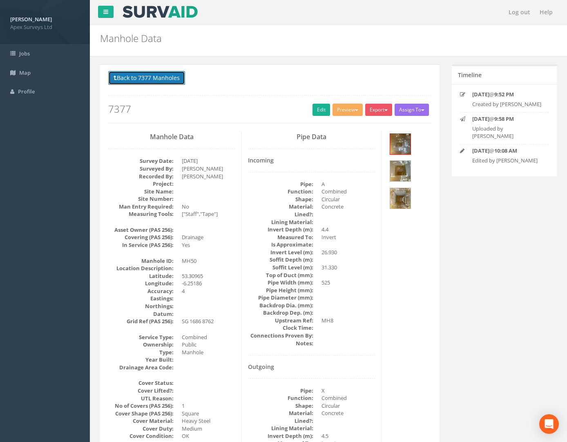
click at [140, 78] on button "Back to 7377 Manholes" at bounding box center [146, 78] width 77 height 14
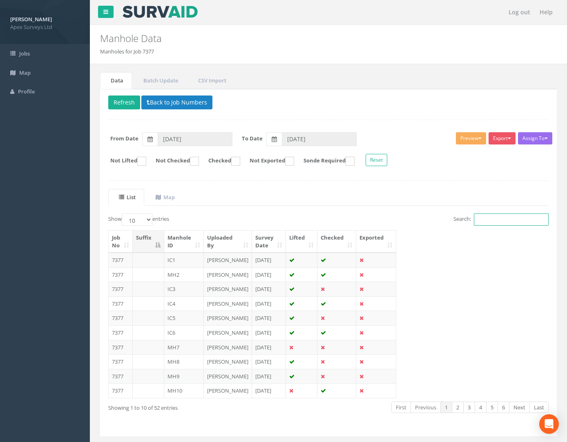
click at [388, 223] on input "Search:" at bounding box center [511, 220] width 75 height 12
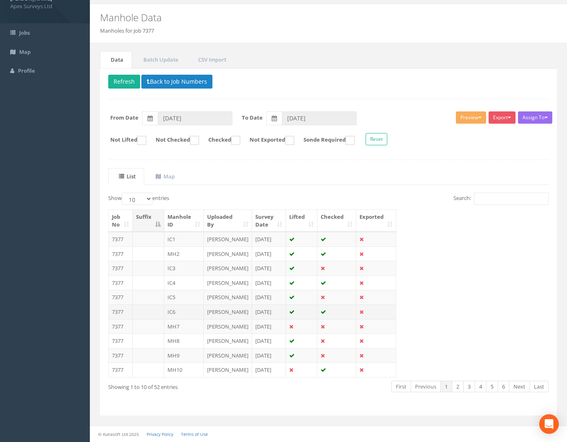
scroll to position [82, 0]
click at [120, 305] on td "7377" at bounding box center [121, 312] width 24 height 15
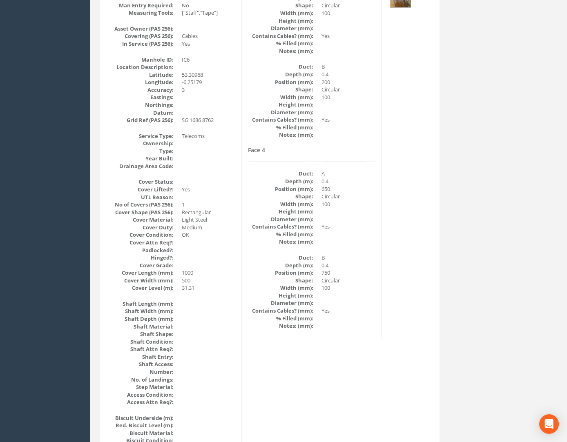
scroll to position [0, 0]
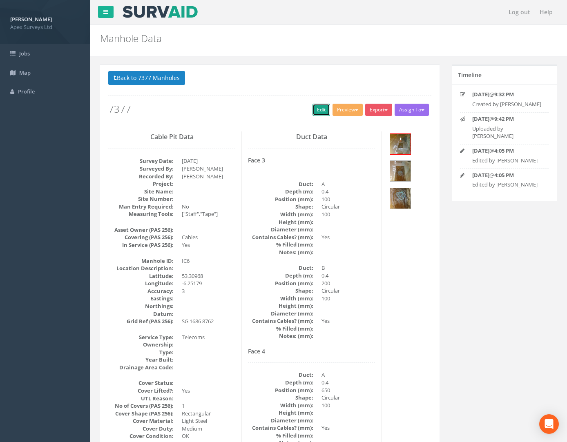
click at [317, 111] on link "Edit" at bounding box center [321, 110] width 18 height 12
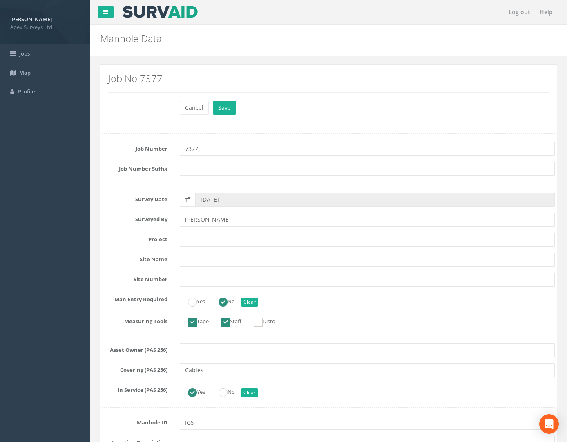
scroll to position [163, 0]
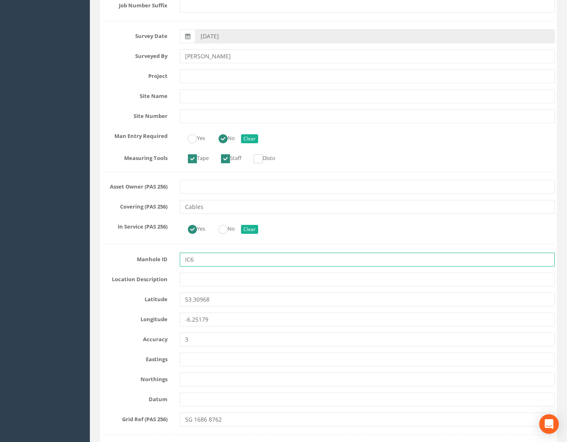
drag, startPoint x: 190, startPoint y: 261, endPoint x: 345, endPoint y: 253, distance: 155.0
click at [237, 261] on input "IC6" at bounding box center [367, 260] width 375 height 14
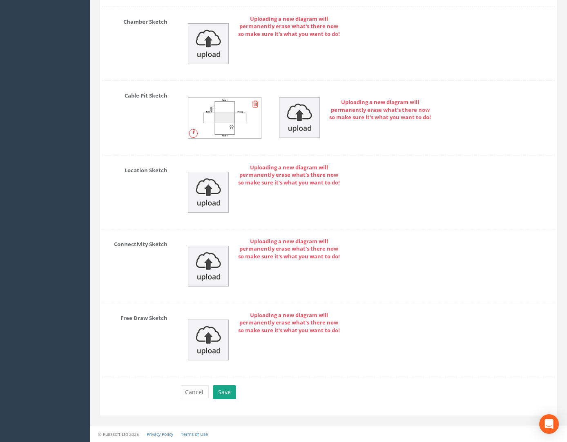
type input "IC49"
click at [234, 394] on button "Save" at bounding box center [224, 393] width 23 height 14
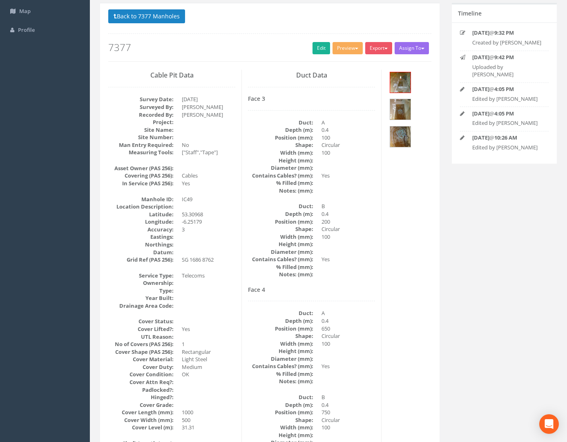
scroll to position [0, 0]
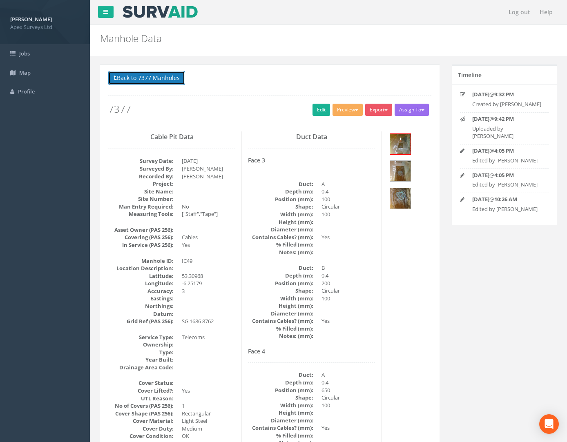
drag, startPoint x: 147, startPoint y: 77, endPoint x: 181, endPoint y: 94, distance: 37.4
click at [147, 77] on button "Back to 7377 Manholes" at bounding box center [146, 78] width 77 height 14
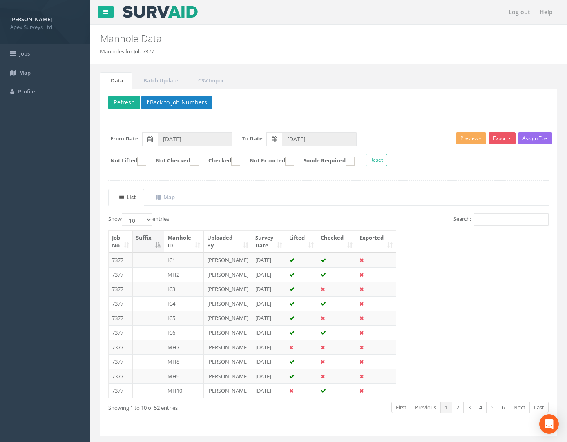
click at [119, 259] on td "7377" at bounding box center [121, 260] width 24 height 15
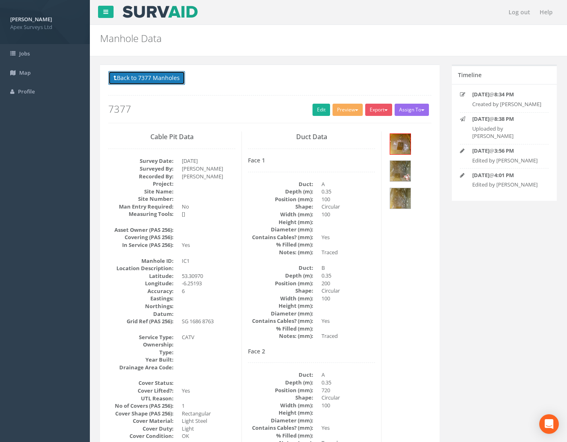
click at [166, 78] on button "Back to 7377 Manholes" at bounding box center [146, 78] width 77 height 14
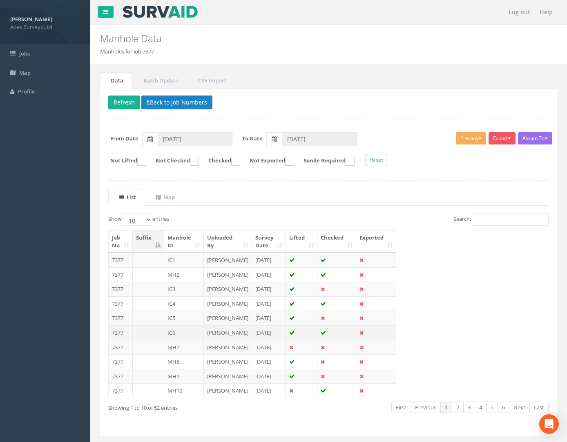
click at [118, 340] on td "7377" at bounding box center [121, 333] width 24 height 15
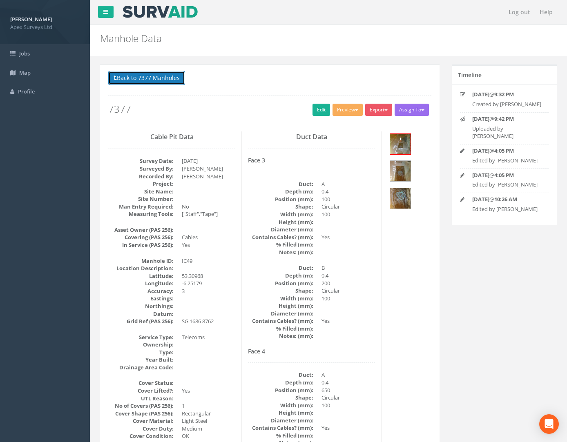
click at [126, 78] on button "Back to 7377 Manholes" at bounding box center [146, 78] width 77 height 14
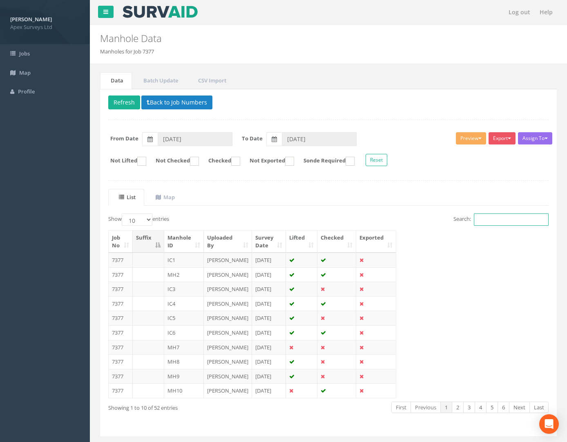
click at [388, 218] on input "Search:" at bounding box center [511, 220] width 75 height 12
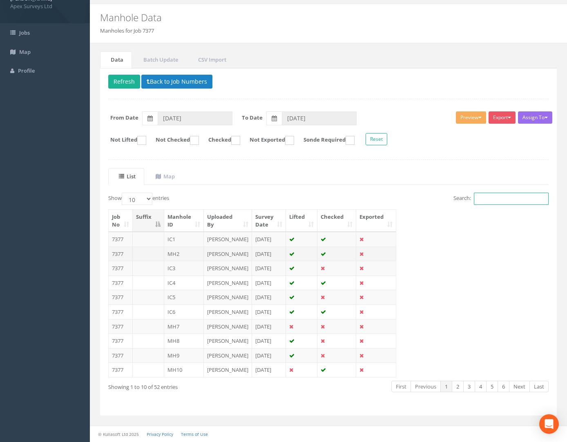
scroll to position [97, 0]
click at [117, 232] on td "7377" at bounding box center [121, 239] width 24 height 15
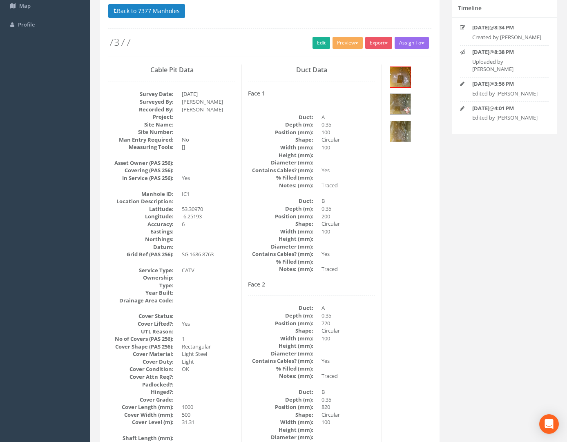
scroll to position [0, 0]
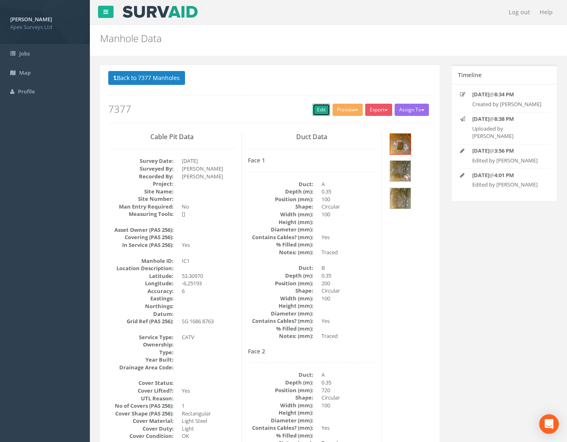
click at [313, 110] on link "Edit" at bounding box center [321, 110] width 18 height 12
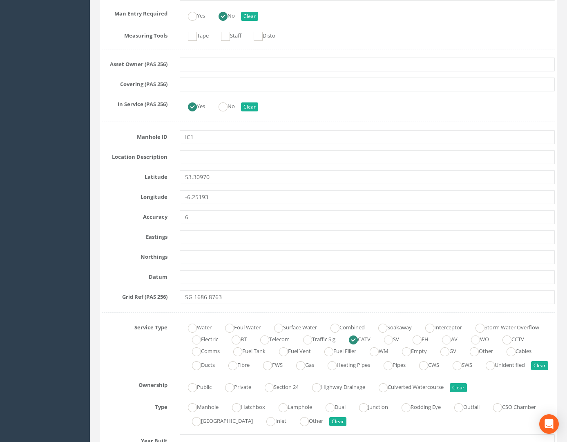
scroll to position [204, 0]
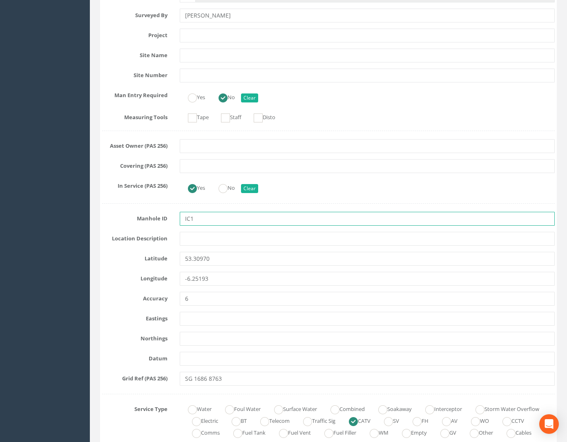
drag, startPoint x: 191, startPoint y: 218, endPoint x: 284, endPoint y: 236, distance: 95.2
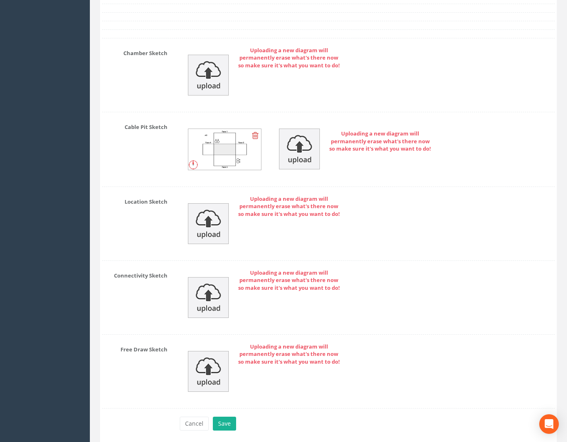
scroll to position [2096, 0]
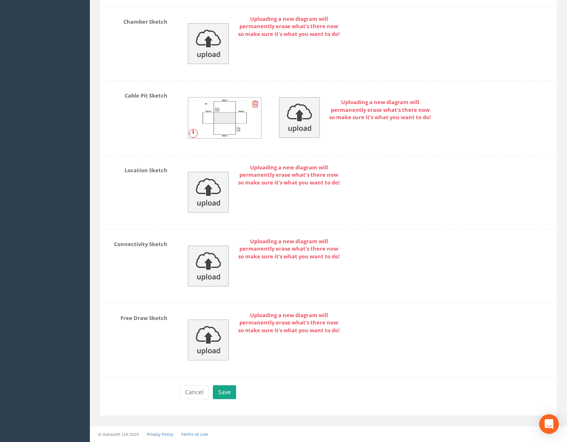
type input "IC44"
click at [224, 398] on button "Save" at bounding box center [224, 393] width 23 height 14
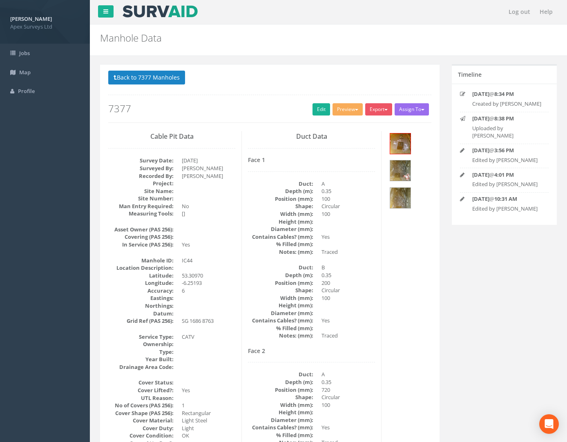
scroll to position [0, 0]
click at [388, 147] on img at bounding box center [400, 144] width 20 height 20
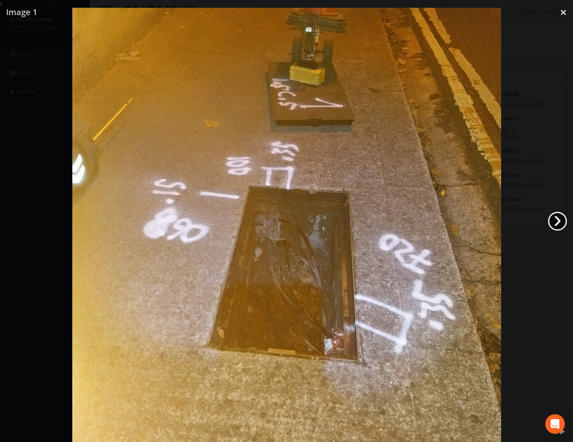
click at [388, 223] on link "›" at bounding box center [557, 221] width 19 height 19
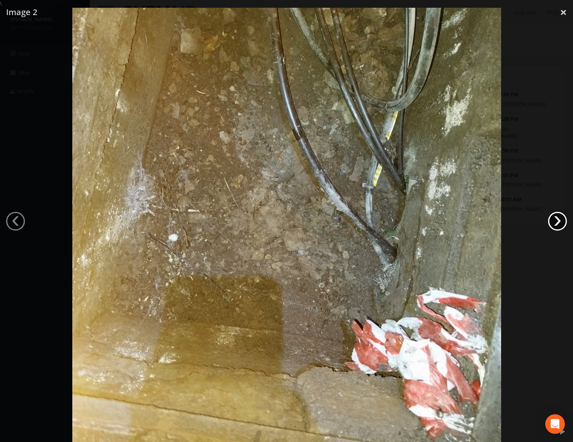
click at [388, 223] on link "›" at bounding box center [557, 221] width 19 height 19
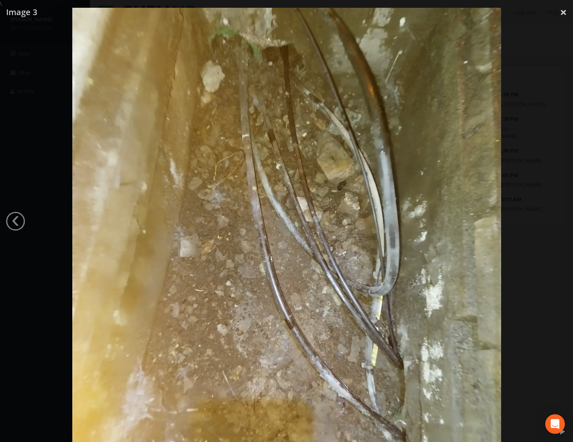
click at [388, 223] on div at bounding box center [286, 229] width 573 height 442
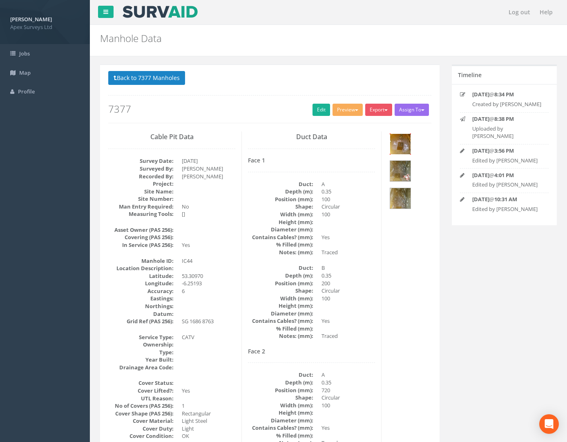
click at [388, 146] on img at bounding box center [400, 144] width 20 height 20
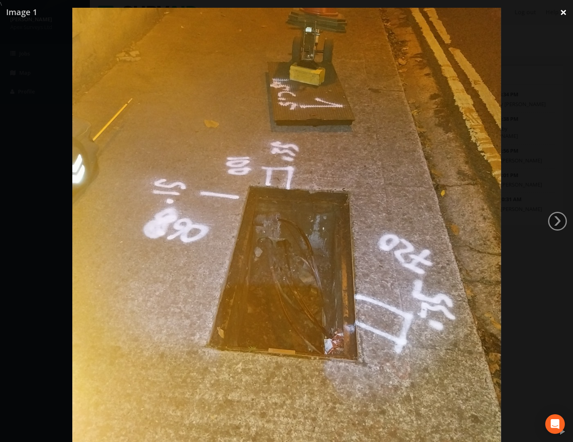
click at [388, 13] on link "×" at bounding box center [563, 12] width 19 height 25
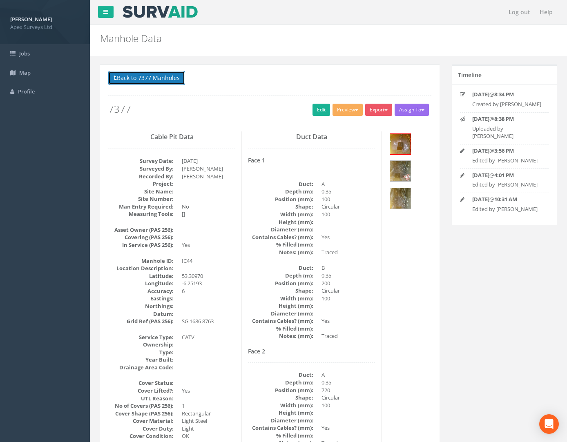
click at [145, 80] on button "Back to 7377 Manholes" at bounding box center [146, 78] width 77 height 14
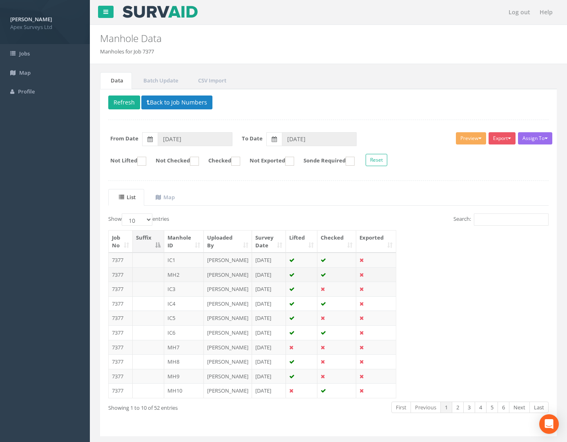
click at [119, 282] on td "7377" at bounding box center [121, 275] width 24 height 15
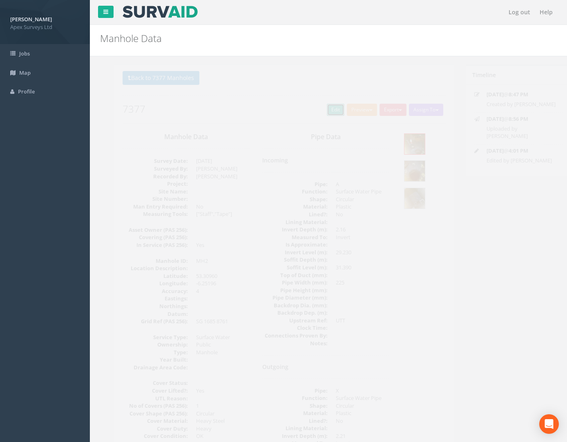
drag, startPoint x: 321, startPoint y: 111, endPoint x: 9, endPoint y: 163, distance: 316.3
click at [321, 111] on link "Edit" at bounding box center [321, 110] width 18 height 12
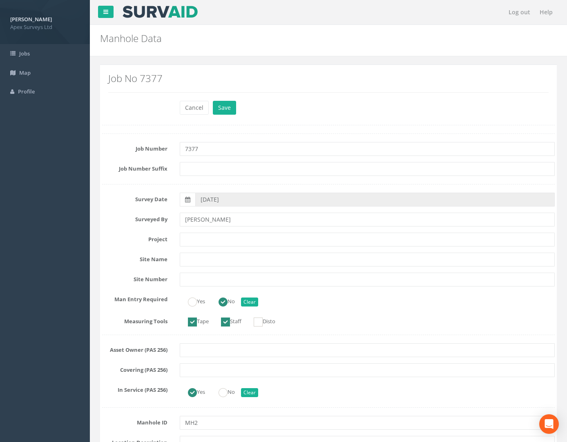
scroll to position [204, 0]
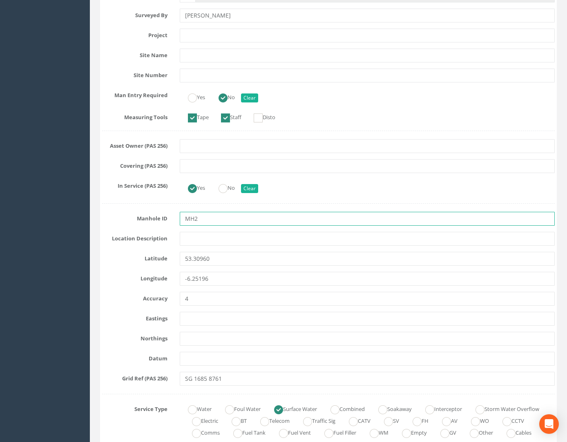
drag, startPoint x: 193, startPoint y: 218, endPoint x: 283, endPoint y: 226, distance: 90.6
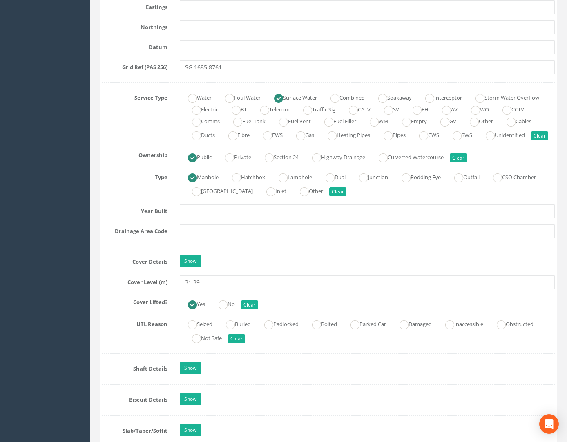
scroll to position [653, 0]
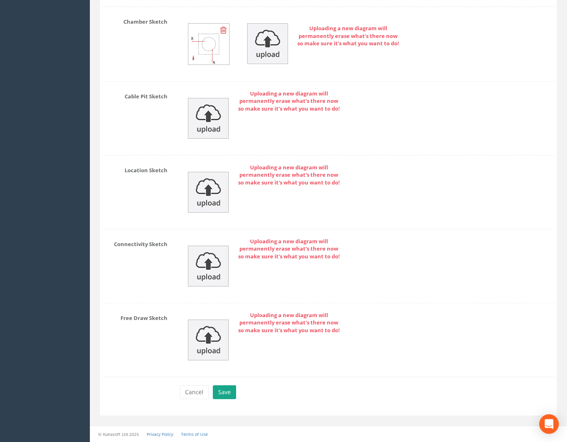
type input "MH45"
click at [225, 397] on button "Save" at bounding box center [224, 393] width 23 height 14
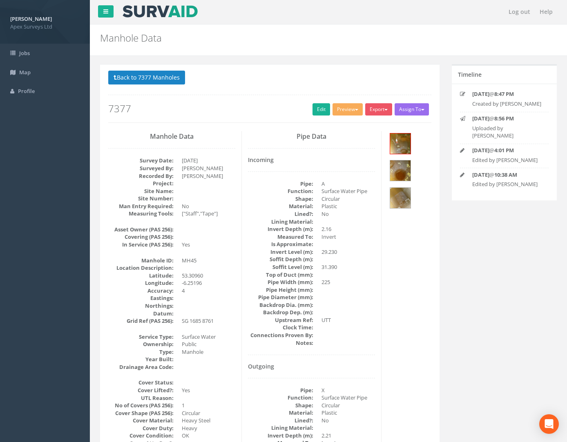
scroll to position [0, 0]
click at [318, 109] on link "Edit" at bounding box center [321, 110] width 18 height 12
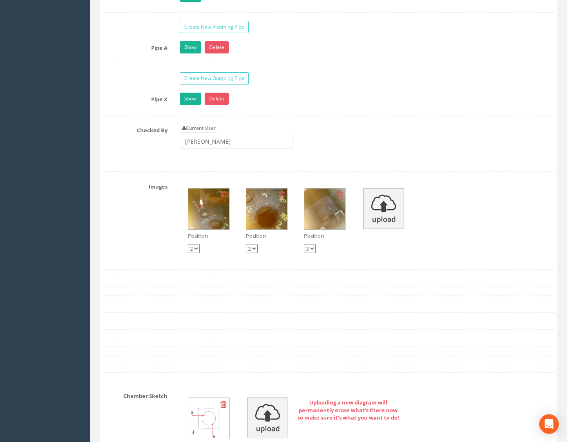
scroll to position [1225, 0]
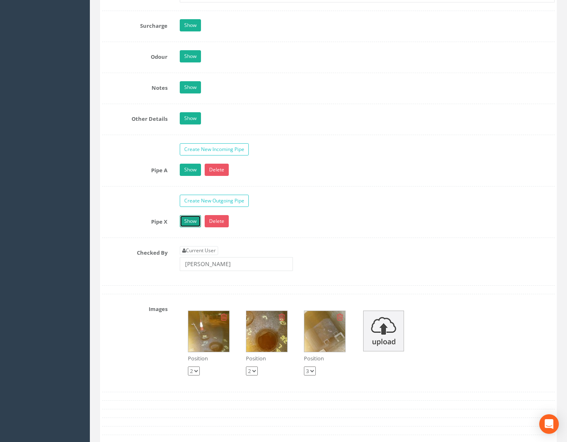
click at [191, 227] on link "Show" at bounding box center [190, 221] width 21 height 12
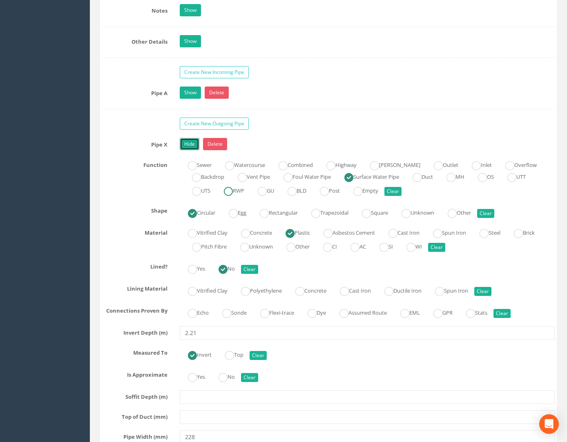
scroll to position [1389, 0]
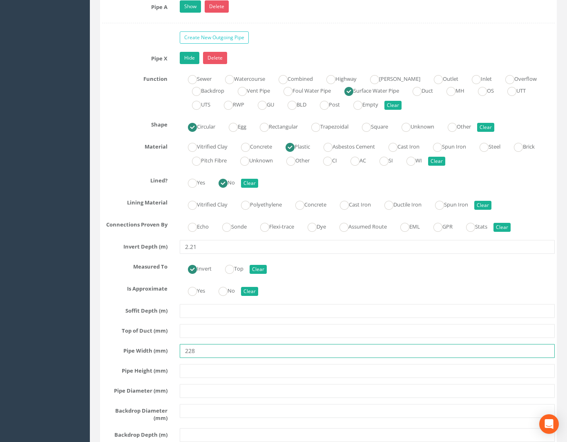
drag, startPoint x: 191, startPoint y: 366, endPoint x: 218, endPoint y: 364, distance: 27.4
click at [216, 358] on input "228" at bounding box center [367, 351] width 375 height 14
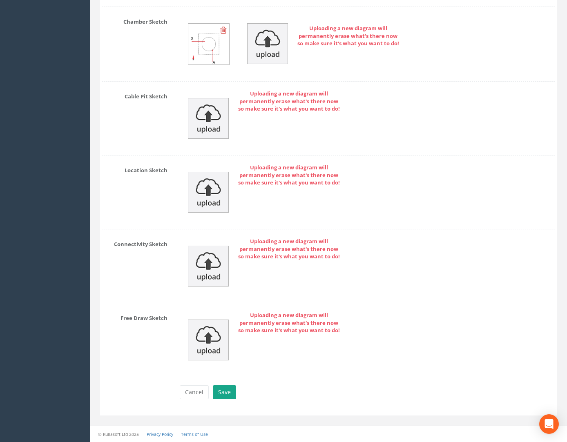
type input "225"
click at [220, 388] on button "Save" at bounding box center [224, 393] width 23 height 14
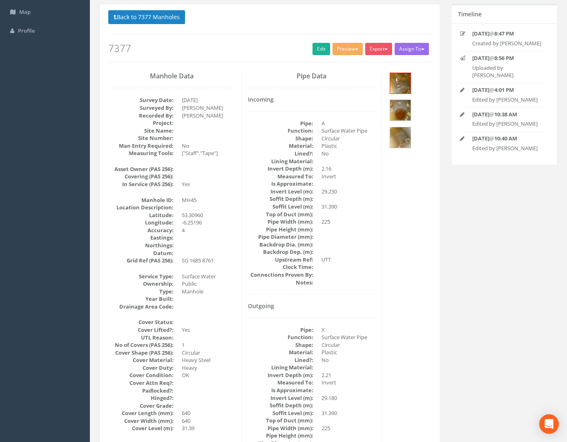
scroll to position [0, 0]
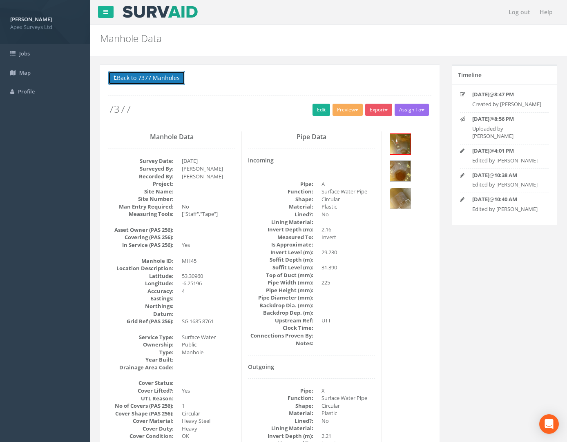
click at [149, 83] on button "Back to 7377 Manholes" at bounding box center [146, 78] width 77 height 14
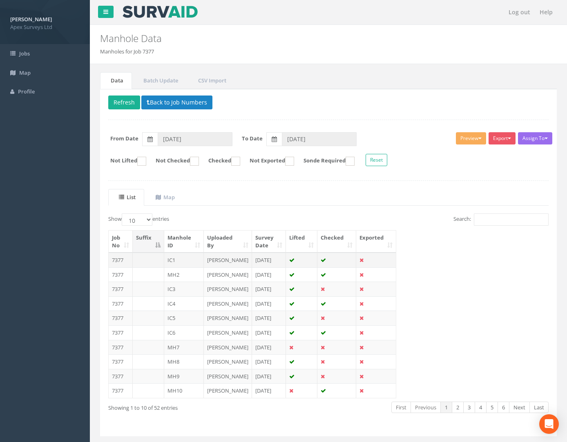
click at [123, 258] on td "7377" at bounding box center [121, 260] width 24 height 15
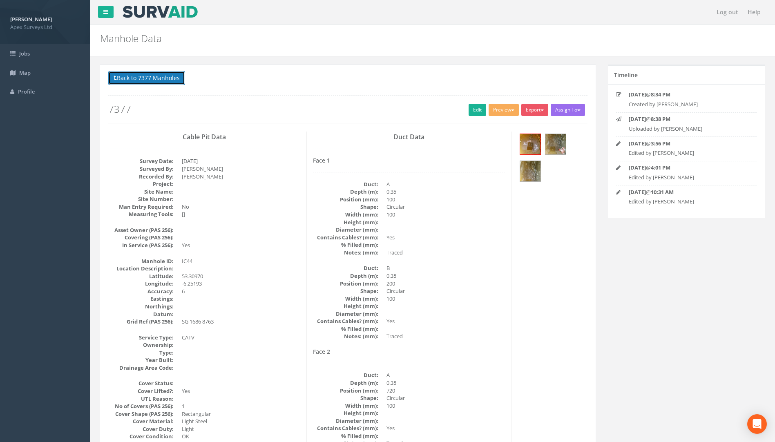
click at [138, 82] on button "Back to 7377 Manholes" at bounding box center [146, 78] width 77 height 14
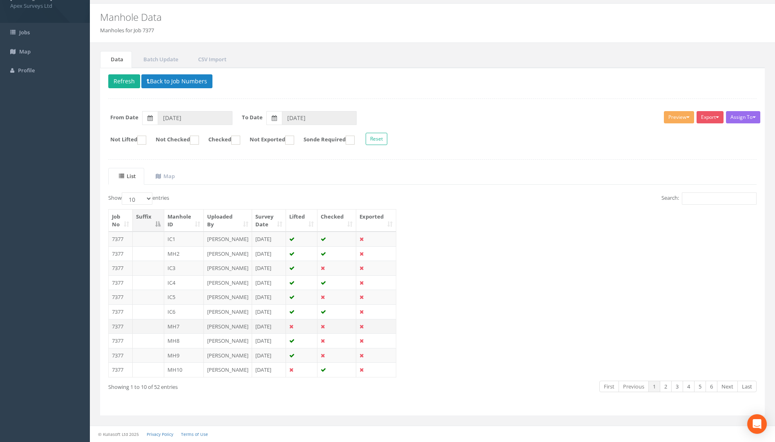
scroll to position [97, 0]
click at [113, 333] on td "7377" at bounding box center [121, 340] width 24 height 15
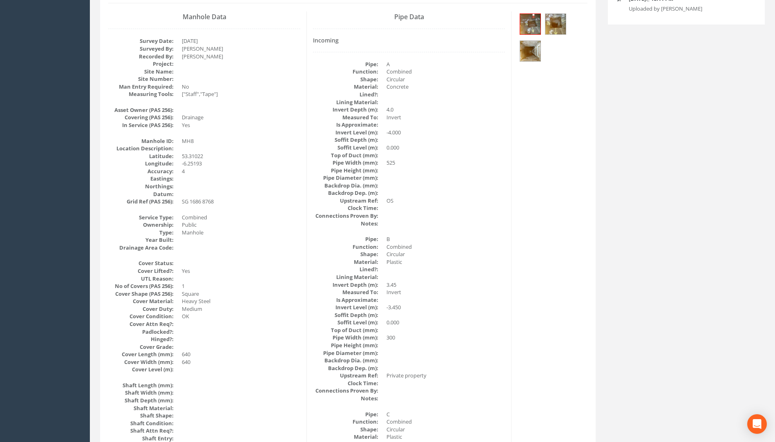
scroll to position [51, 0]
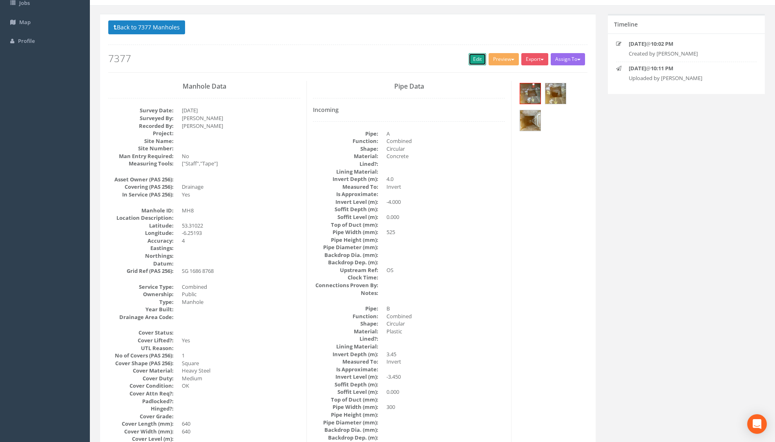
click at [388, 57] on link "Edit" at bounding box center [477, 59] width 18 height 12
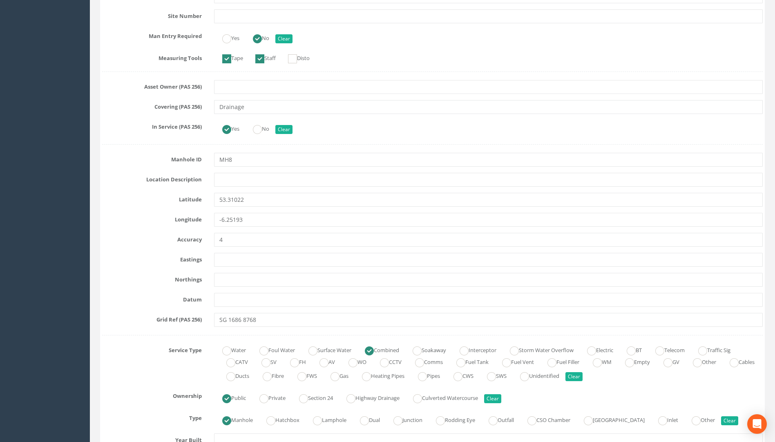
scroll to position [173, 0]
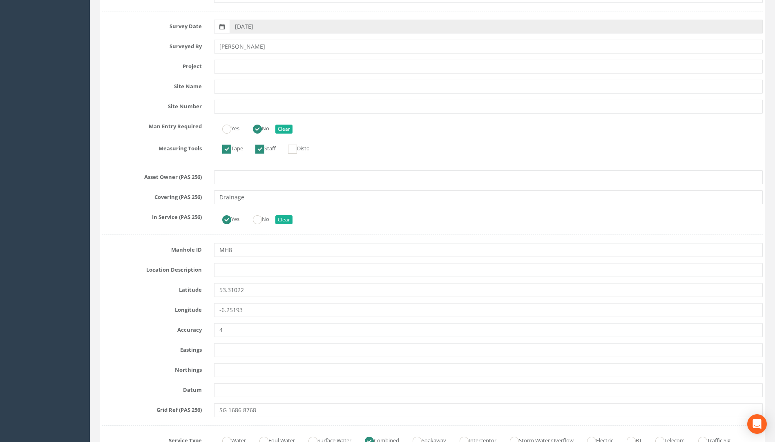
type input "31.10"
click at [245, 252] on input "MH8" at bounding box center [488, 250] width 549 height 14
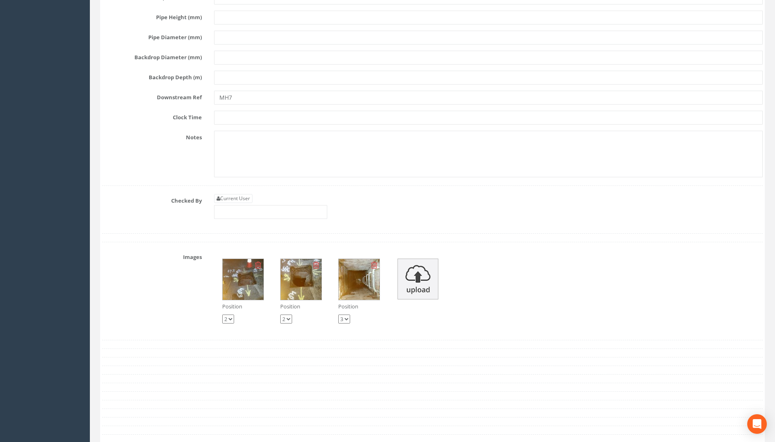
scroll to position [1889, 0]
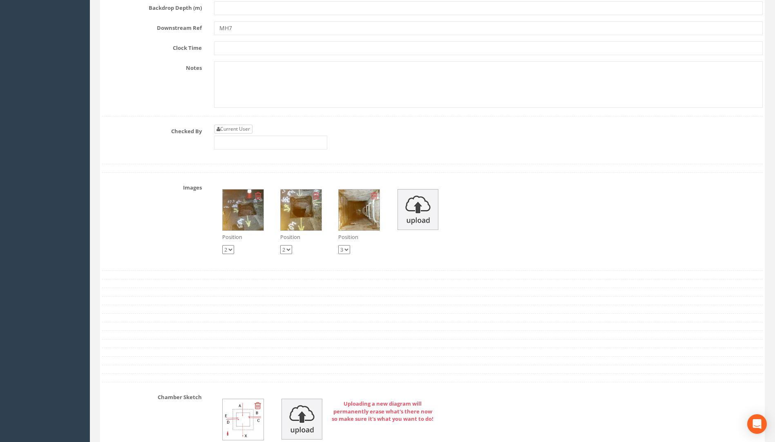
type input "MH51"
click at [236, 128] on link "Current User" at bounding box center [233, 129] width 38 height 9
type input "[PERSON_NAME]"
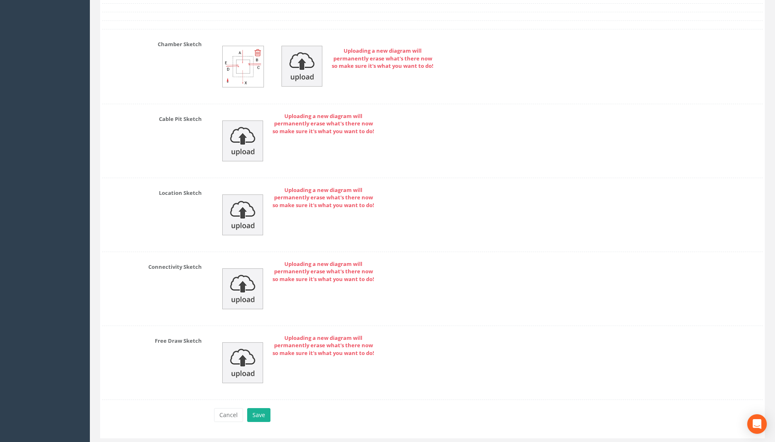
scroll to position [2264, 0]
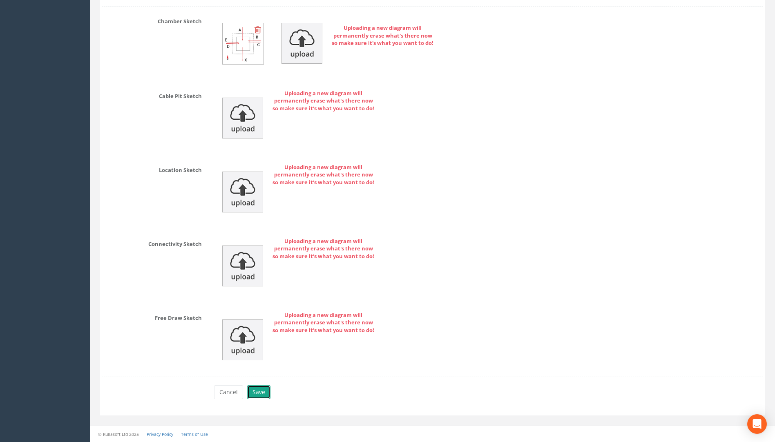
drag, startPoint x: 254, startPoint y: 388, endPoint x: 258, endPoint y: 390, distance: 4.8
click at [255, 390] on button "Save" at bounding box center [258, 392] width 23 height 14
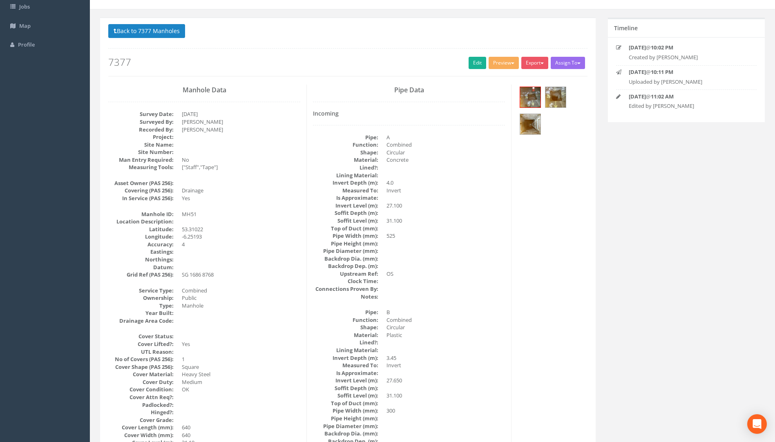
scroll to position [0, 0]
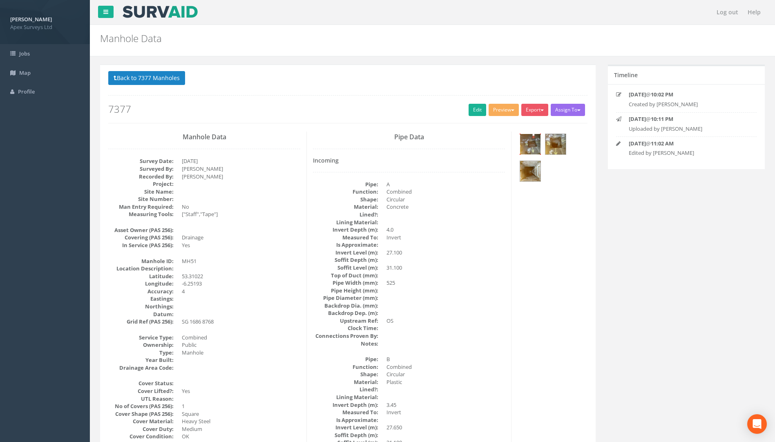
click at [388, 152] on img at bounding box center [530, 144] width 20 height 20
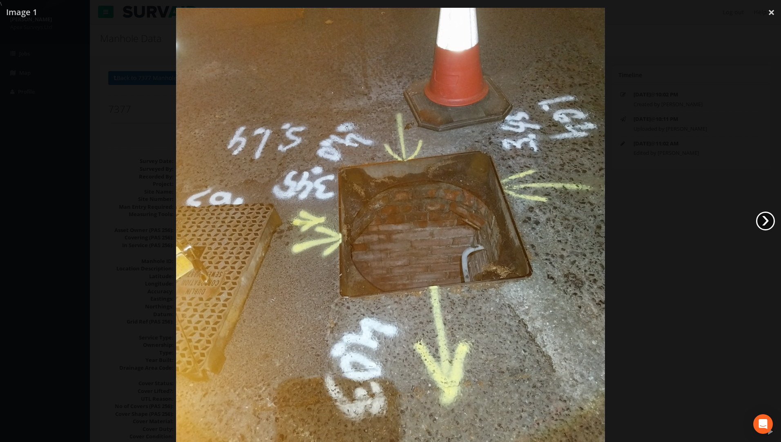
click at [388, 222] on link "›" at bounding box center [765, 221] width 19 height 19
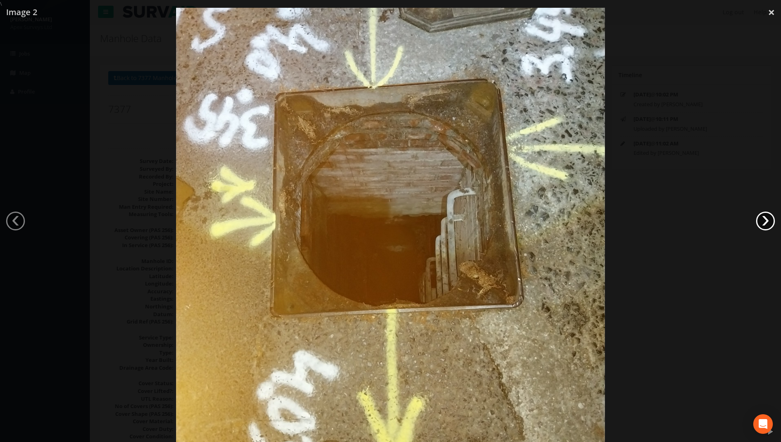
click at [388, 222] on link "›" at bounding box center [765, 221] width 19 height 19
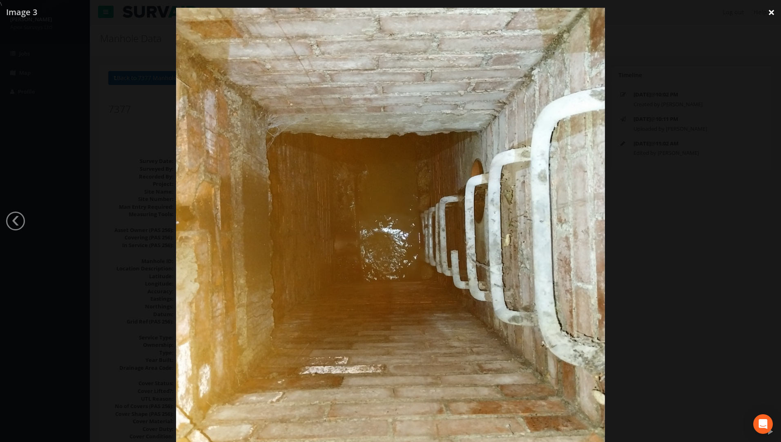
click at [388, 11] on link "×" at bounding box center [771, 12] width 19 height 25
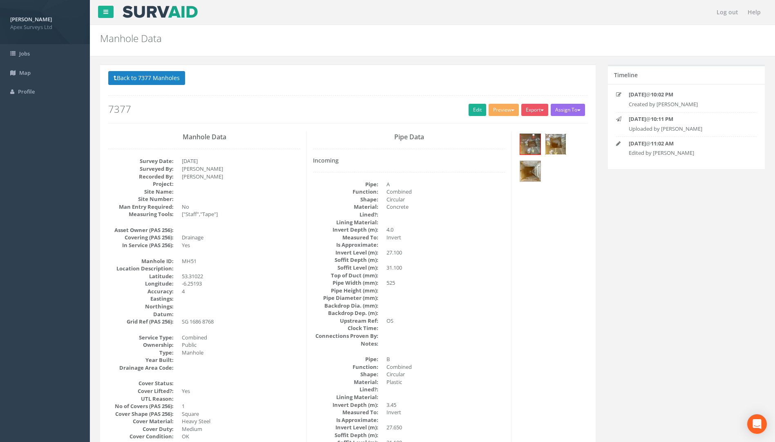
click at [388, 143] on img at bounding box center [555, 144] width 20 height 20
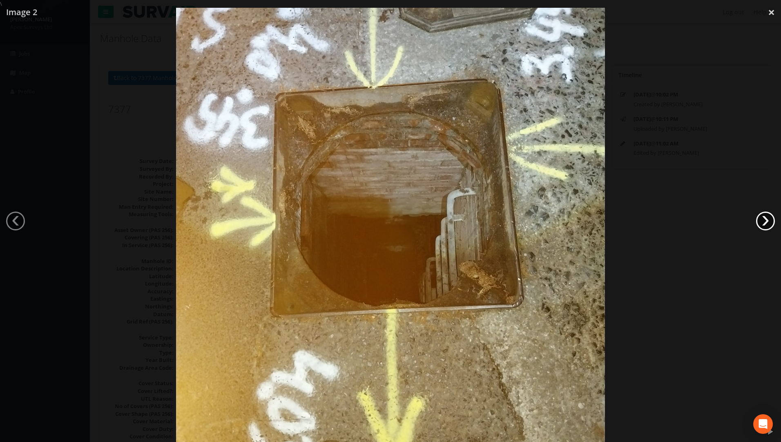
click at [388, 223] on link "›" at bounding box center [765, 221] width 19 height 19
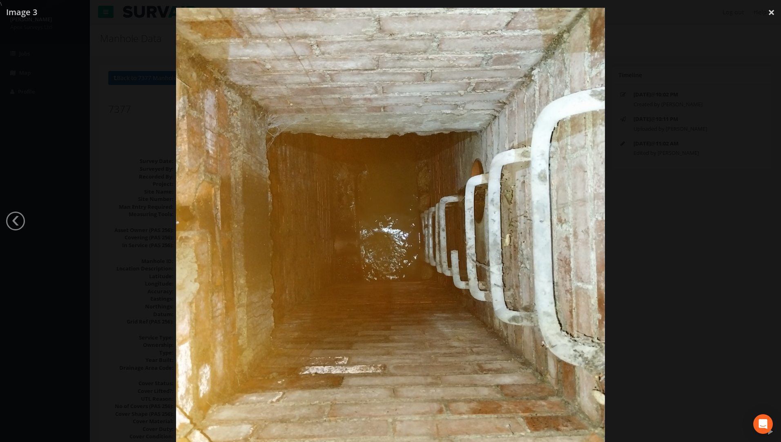
click at [388, 223] on div at bounding box center [390, 229] width 781 height 442
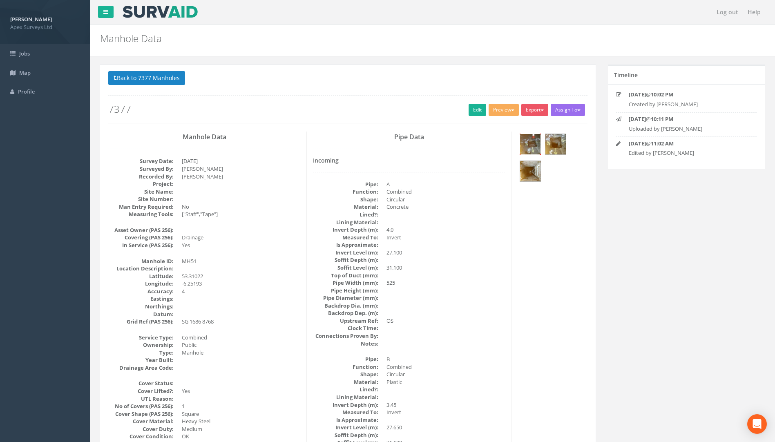
click at [388, 142] on img at bounding box center [530, 144] width 20 height 20
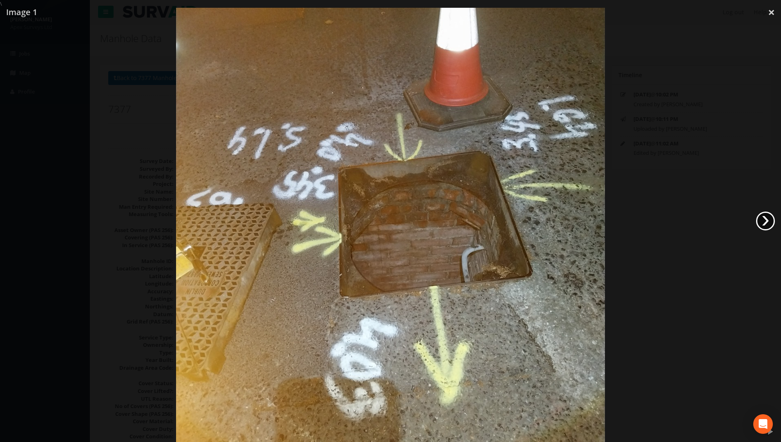
click at [388, 223] on link "›" at bounding box center [765, 221] width 19 height 19
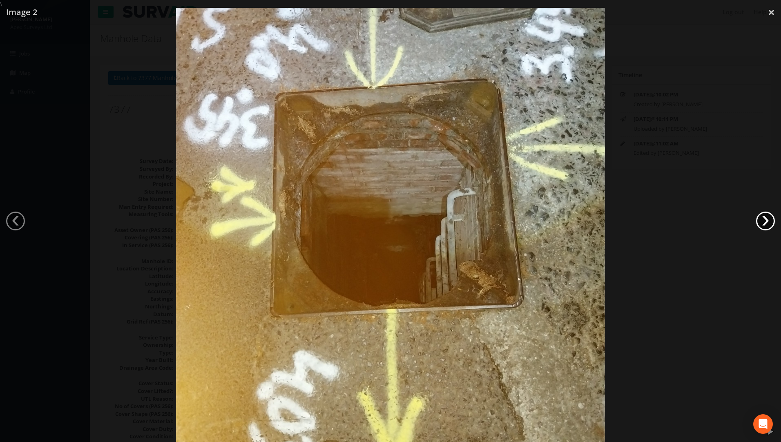
click at [388, 223] on link "›" at bounding box center [765, 221] width 19 height 19
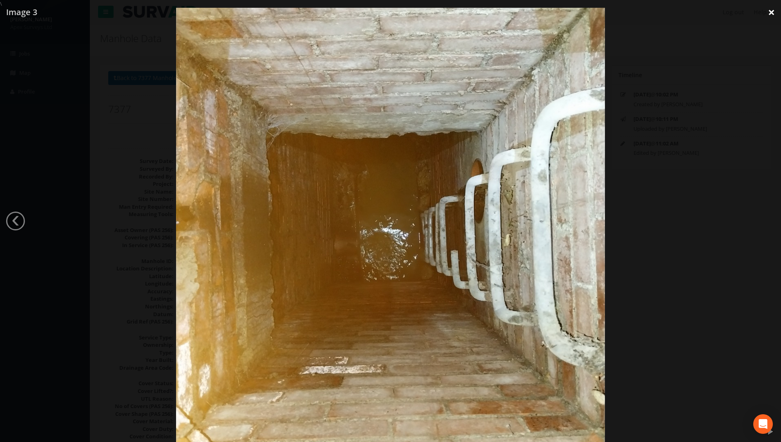
click at [388, 16] on link "×" at bounding box center [771, 12] width 19 height 25
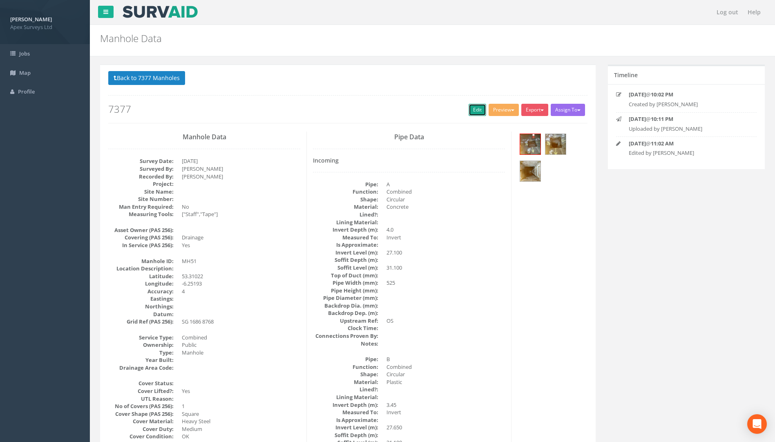
click at [388, 109] on link "Edit" at bounding box center [477, 110] width 18 height 12
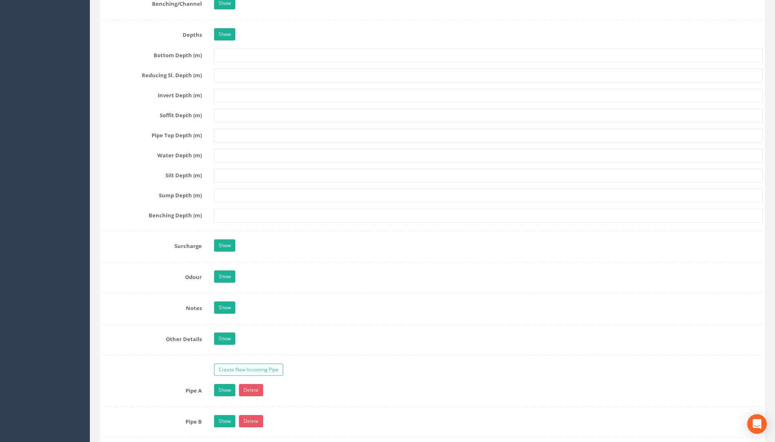
scroll to position [1103, 0]
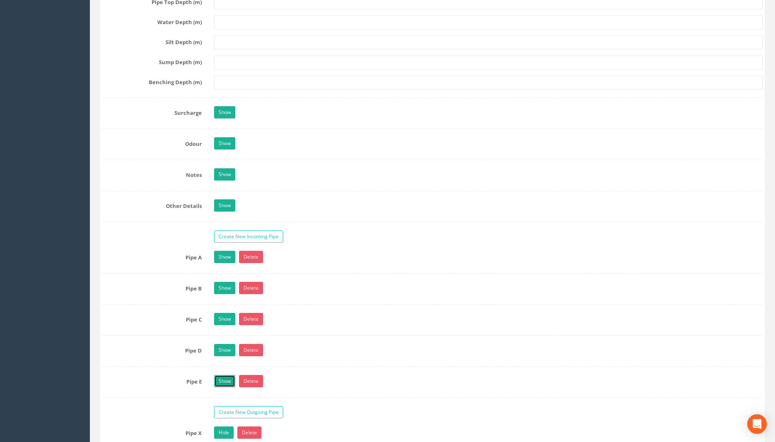
drag, startPoint x: 220, startPoint y: 380, endPoint x: 226, endPoint y: 380, distance: 6.5
click at [221, 380] on link "Show" at bounding box center [224, 381] width 21 height 12
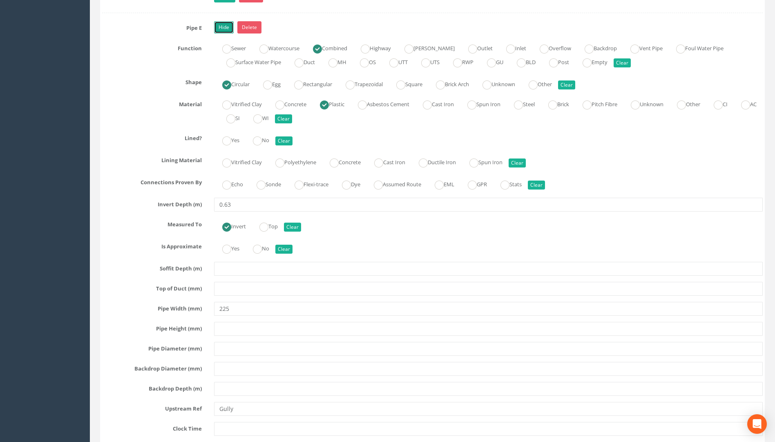
scroll to position [1511, 0]
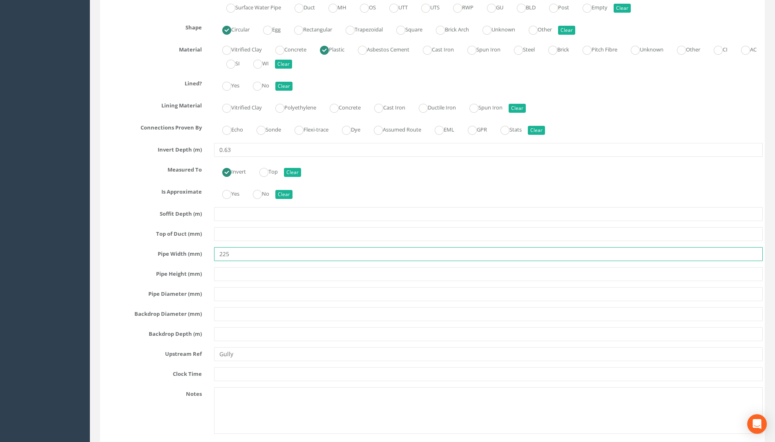
click at [174, 252] on div "Pipe Width (mm) 225" at bounding box center [432, 254] width 673 height 14
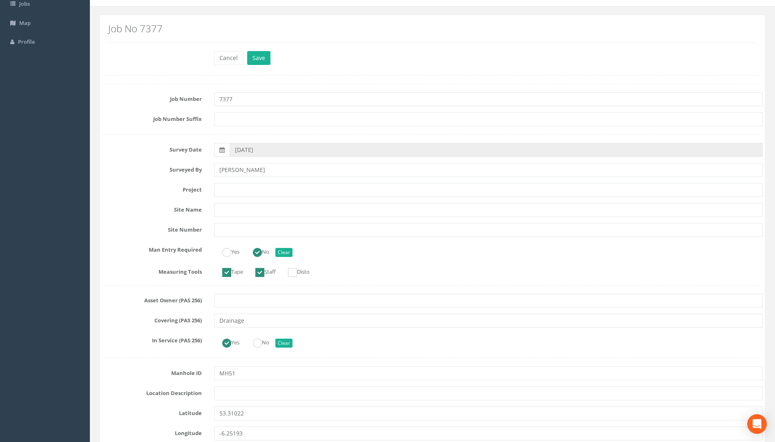
scroll to position [0, 0]
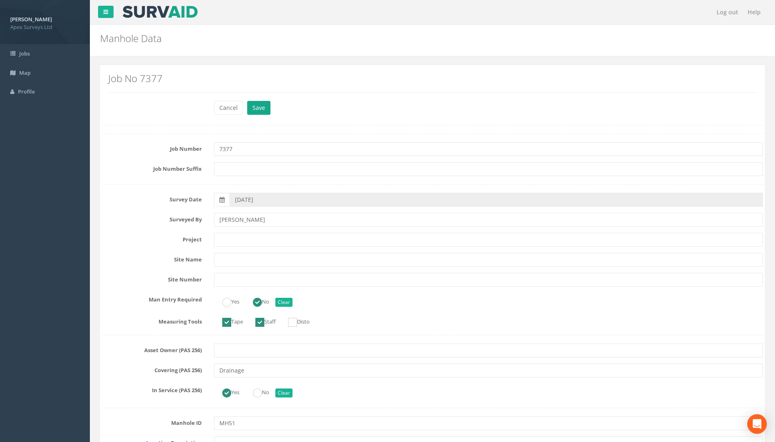
type input "150"
click at [261, 108] on button "Save" at bounding box center [258, 108] width 23 height 14
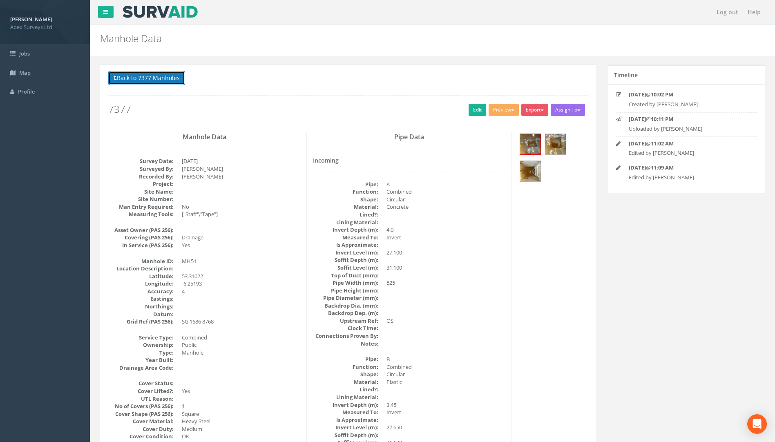
click at [146, 80] on button "Back to 7377 Manholes" at bounding box center [146, 78] width 77 height 14
